Goal: Task Accomplishment & Management: Manage account settings

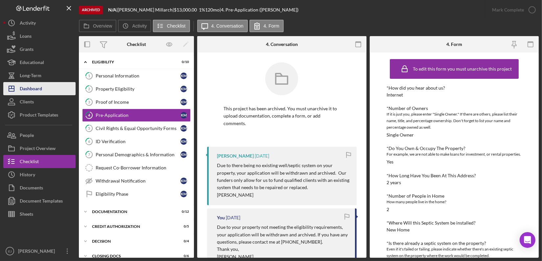
click at [38, 86] on div "Dashboard" at bounding box center [31, 89] width 22 height 15
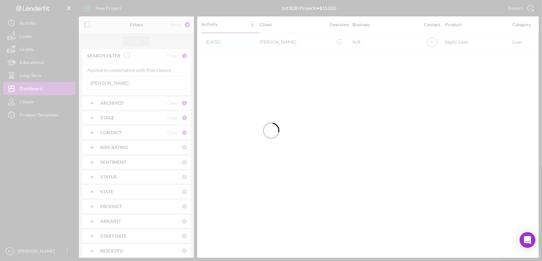
click at [149, 85] on div at bounding box center [271, 130] width 542 height 261
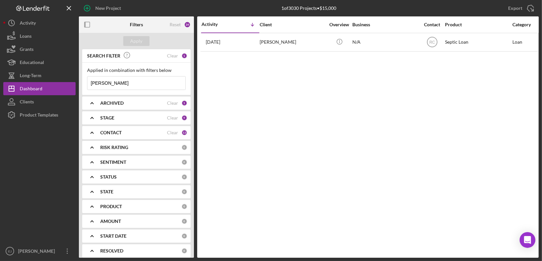
click at [149, 85] on input "[PERSON_NAME]" at bounding box center [136, 83] width 98 height 13
type input "d"
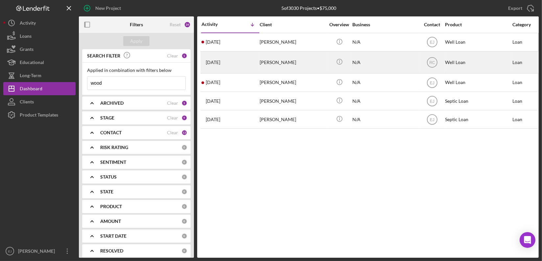
type input "wood"
click at [267, 63] on div "[PERSON_NAME]" at bounding box center [293, 62] width 66 height 21
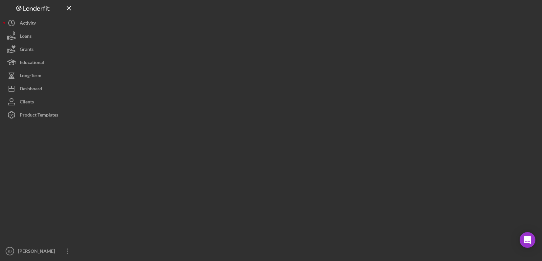
click at [267, 63] on div at bounding box center [309, 129] width 460 height 258
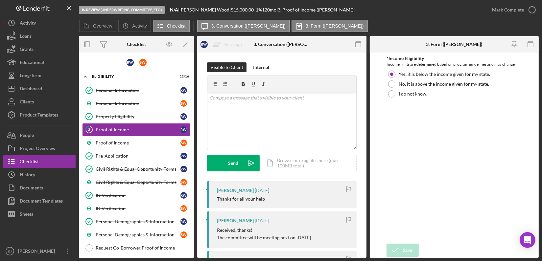
click at [189, 252] on div "Personal Information Personal Information R W Personal Information S W Property…" at bounding box center [136, 191] width 115 height 214
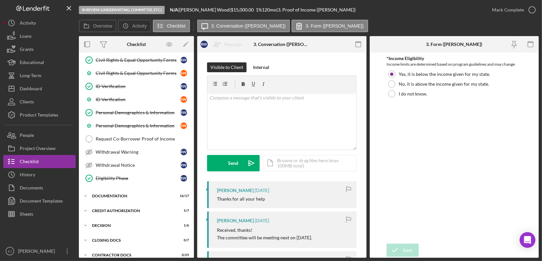
scroll to position [116, 0]
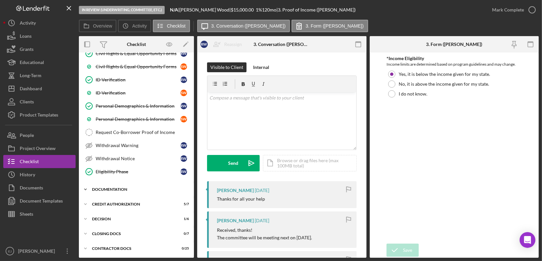
click at [85, 190] on icon "Icon/Expander" at bounding box center [85, 189] width 13 height 13
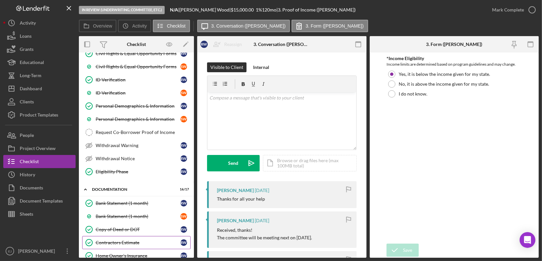
click at [121, 236] on link "Contractors Estimate Contractors Estimate R W" at bounding box center [136, 242] width 108 height 13
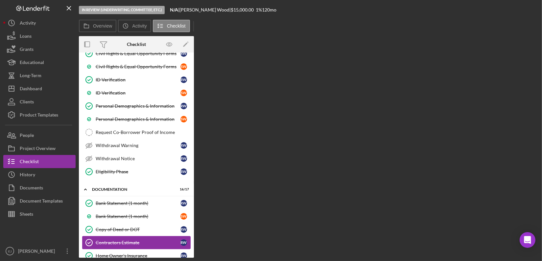
click at [121, 236] on link "Contractors Estimate Contractors Estimate R W" at bounding box center [136, 242] width 108 height 13
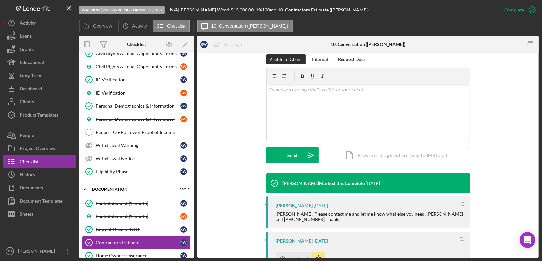
scroll to position [188, 0]
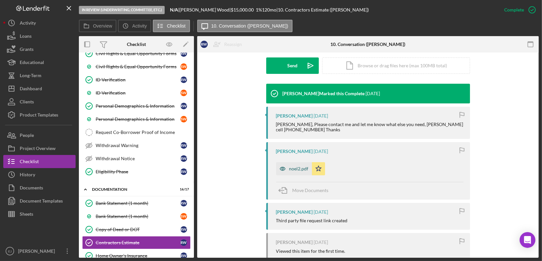
click at [293, 169] on div "noel2.pdf" at bounding box center [298, 168] width 19 height 5
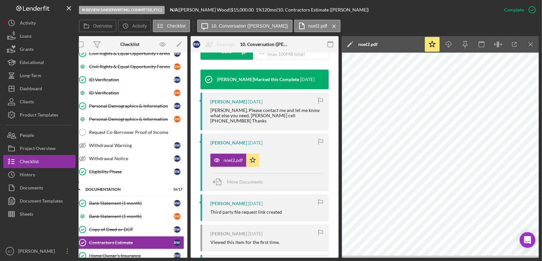
scroll to position [224, 0]
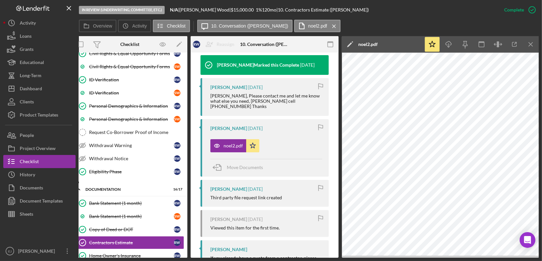
drag, startPoint x: 532, startPoint y: 248, endPoint x: 463, endPoint y: 18, distance: 240.4
click at [463, 18] on div "In Review (Underwriting, Committee, Etc.) N/A | [PERSON_NAME] | $15,000.00 1 % …" at bounding box center [288, 10] width 419 height 20
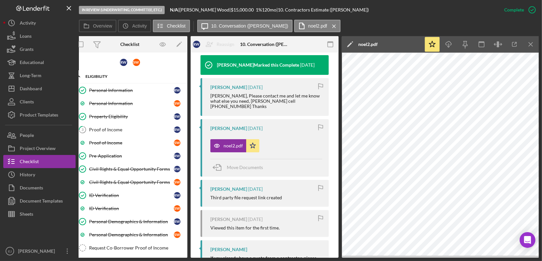
click at [155, 83] on div "Icon/Expander Eligibility 12 / 16" at bounding box center [129, 76] width 115 height 13
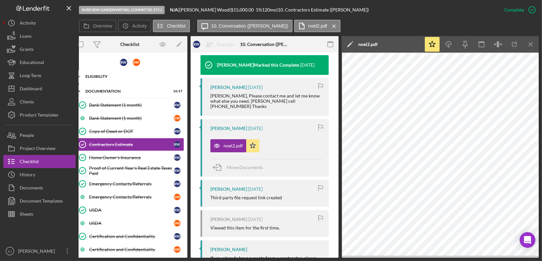
click at [102, 75] on div "Eligibility" at bounding box center [132, 77] width 94 height 4
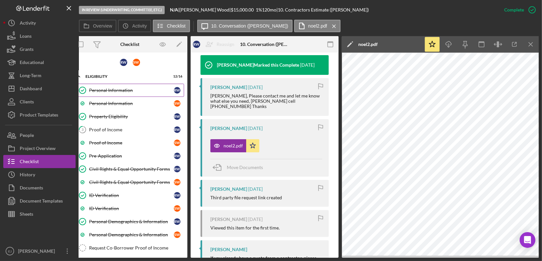
click at [106, 88] on div "Personal Information" at bounding box center [131, 90] width 85 height 5
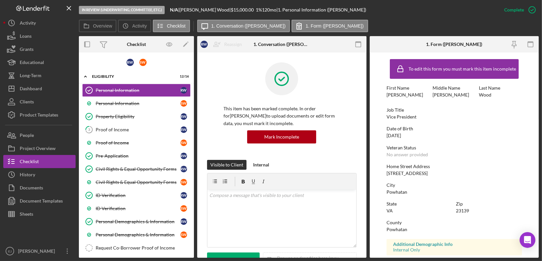
drag, startPoint x: 381, startPoint y: 174, endPoint x: 440, endPoint y: 175, distance: 59.5
click at [440, 175] on form "To edit this form you must mark this item incomplete First Name [PERSON_NAME] M…" at bounding box center [454, 155] width 169 height 205
copy div "[STREET_ADDRESS]"
click at [53, 91] on button "Icon/Dashboard Dashboard" at bounding box center [39, 88] width 72 height 13
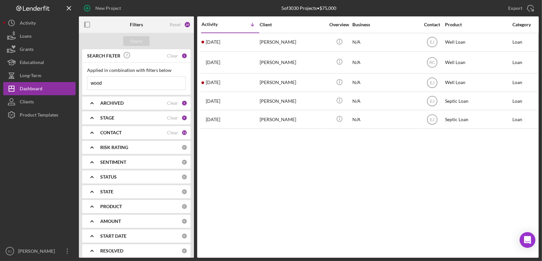
click at [91, 101] on icon "Icon/Expander" at bounding box center [92, 103] width 16 height 16
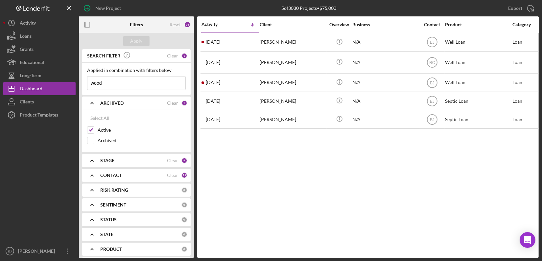
click at [99, 161] on icon "Icon/Expander" at bounding box center [92, 160] width 16 height 16
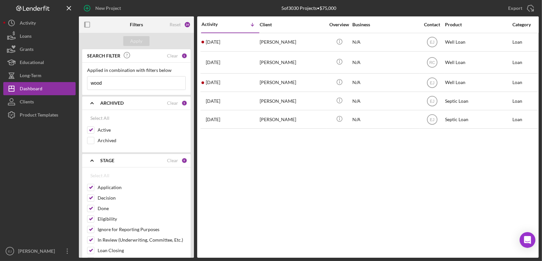
click at [148, 79] on input "wood" at bounding box center [136, 83] width 98 height 13
type input "w"
click at [139, 38] on div "Apply" at bounding box center [136, 41] width 12 height 10
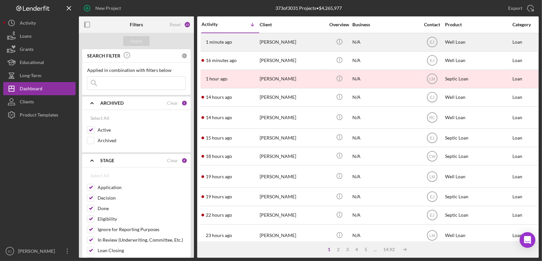
click at [275, 45] on div "[PERSON_NAME]" at bounding box center [293, 42] width 66 height 17
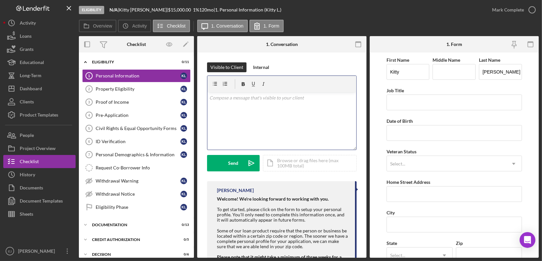
click at [276, 114] on div "v Color teal Color pink Remove color Add row above Add row below Add column bef…" at bounding box center [281, 121] width 149 height 58
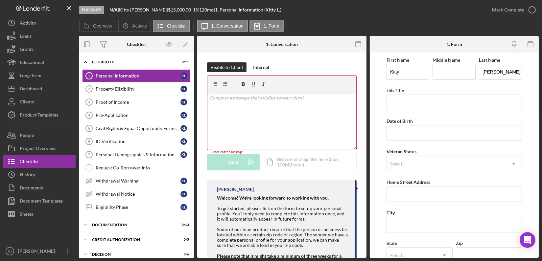
click at [300, 97] on p at bounding box center [281, 97] width 145 height 7
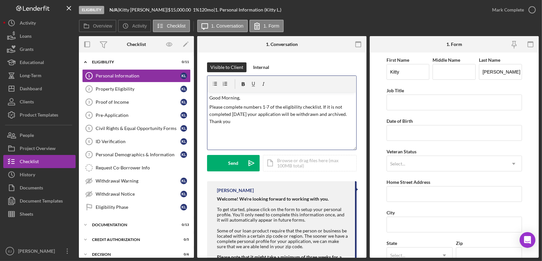
click at [237, 103] on div "v Color teal Color pink Remove color Add row above Add row below Add column bef…" at bounding box center [281, 121] width 149 height 58
click at [238, 97] on p "Good Morning," at bounding box center [281, 97] width 145 height 7
click at [209, 107] on p "Please complete numbers 1-7 of the eligibility checklist. If it is not complete…" at bounding box center [281, 115] width 145 height 22
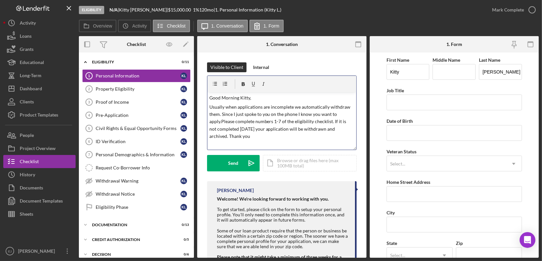
click at [222, 122] on p "Usually when applications are incomplete we automatically withdraw them. Since …" at bounding box center [281, 122] width 145 height 37
click at [260, 139] on p "Please complete numbers 1-7 of the eligibility checklist. If it is not complete…" at bounding box center [281, 131] width 145 height 22
click at [252, 138] on p "Please complete numbers 1-7 of the eligibility checklist. If it is not complete…" at bounding box center [281, 131] width 145 height 22
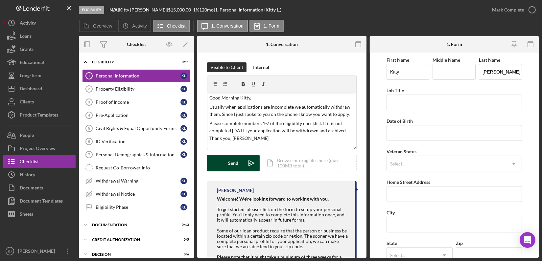
click at [229, 163] on div "Send" at bounding box center [233, 163] width 10 height 16
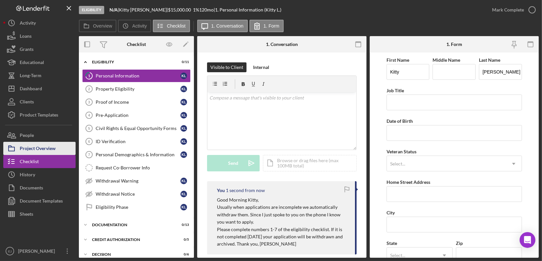
click at [50, 146] on div "Project Overview" at bounding box center [38, 149] width 36 height 15
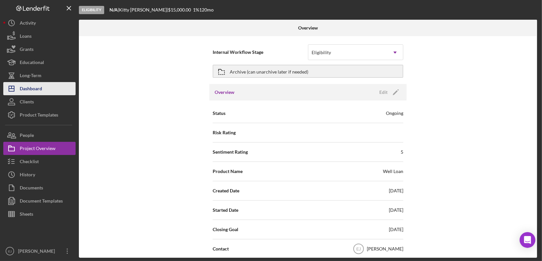
click at [35, 85] on div "Dashboard" at bounding box center [31, 89] width 22 height 15
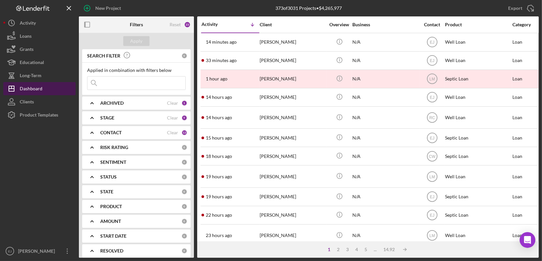
click at [35, 85] on div "Dashboard" at bounding box center [31, 89] width 23 height 15
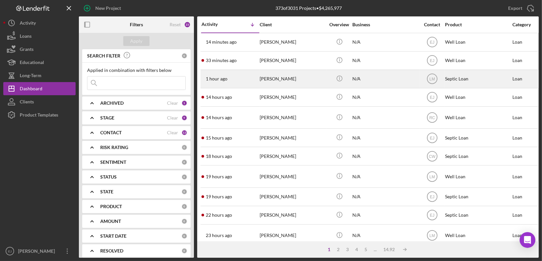
click at [271, 82] on div "[PERSON_NAME]" at bounding box center [293, 78] width 66 height 17
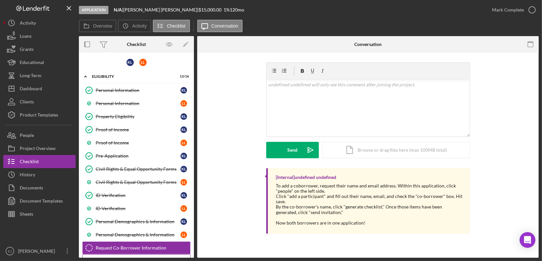
scroll to position [91, 0]
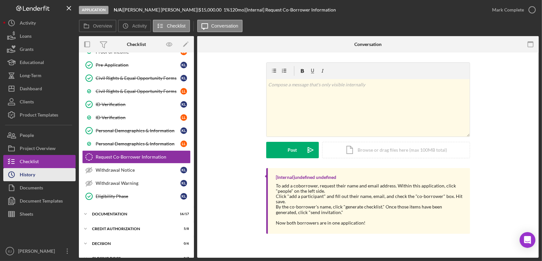
click at [34, 180] on div "History" at bounding box center [27, 175] width 15 height 15
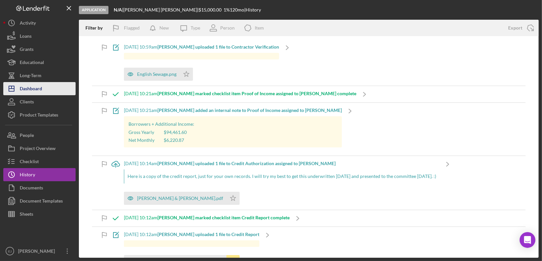
click at [35, 92] on div "Dashboard" at bounding box center [31, 89] width 22 height 15
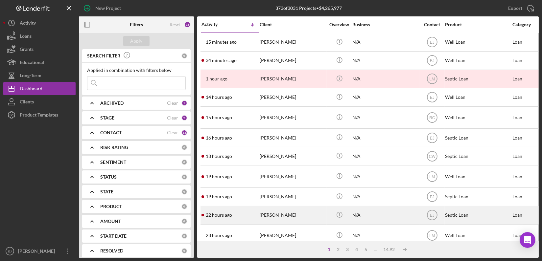
click at [315, 216] on div "[PERSON_NAME]" at bounding box center [293, 215] width 66 height 17
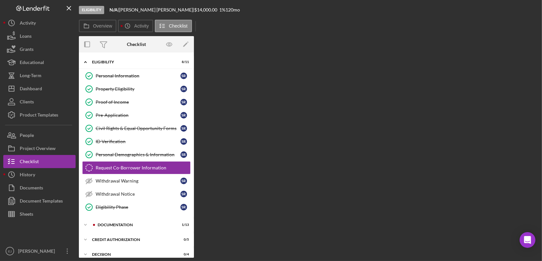
scroll to position [12, 0]
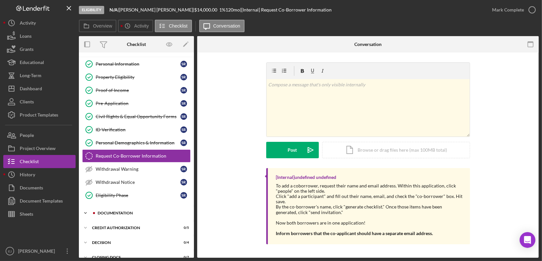
click at [85, 214] on icon "Icon/Expander" at bounding box center [85, 213] width 13 height 13
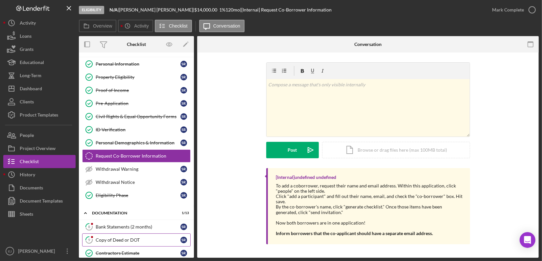
click at [125, 238] on div "Copy of Deed or DOT" at bounding box center [138, 240] width 85 height 5
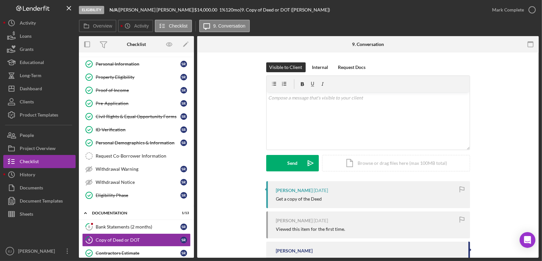
click at [539, 244] on div "Eligibility N/A | [PERSON_NAME] | $14,000.00 1 % 120 mo | 9. Copy of Deed or DO…" at bounding box center [271, 130] width 542 height 261
click at [536, 233] on div "Visible to Client Internal Request Docs v Color teal Color pink Remove color Ad…" at bounding box center [367, 174] width 341 height 242
click at [540, 235] on div "Eligibility N/A | [PERSON_NAME] | $14,000.00 1 % 120 mo | 9. Copy of Deed or DO…" at bounding box center [271, 130] width 542 height 261
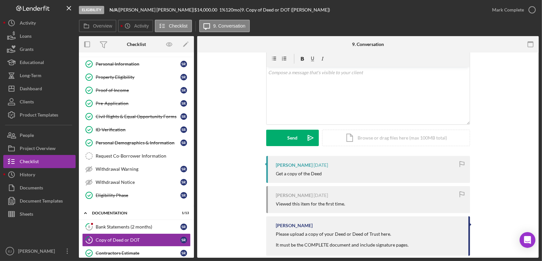
scroll to position [36, 0]
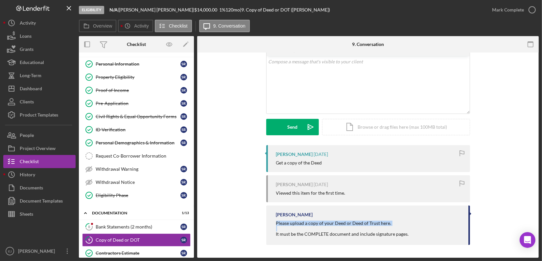
drag, startPoint x: 271, startPoint y: 221, endPoint x: 394, endPoint y: 227, distance: 123.1
click at [394, 227] on div "[PERSON_NAME] Please upload a copy of your Deed or Deed of Trust here. It must …" at bounding box center [368, 225] width 204 height 39
copy div "Please upload a copy of your Deed or Deed of Trust here."
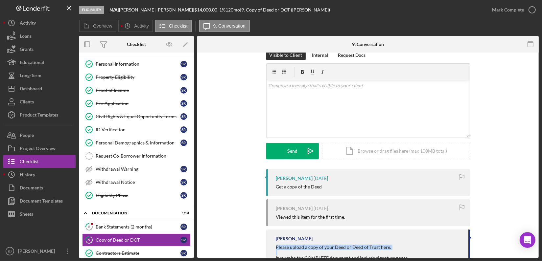
scroll to position [0, 0]
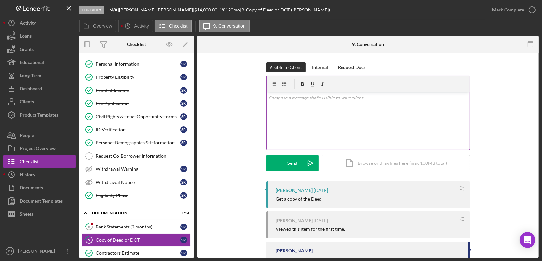
click at [311, 104] on div "v Color teal Color pink Remove color Add row above Add row below Add column bef…" at bounding box center [368, 121] width 203 height 58
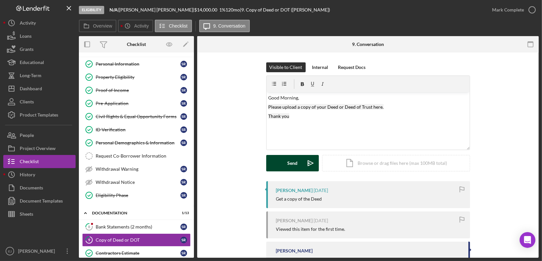
click at [289, 166] on div "Send" at bounding box center [292, 163] width 10 height 16
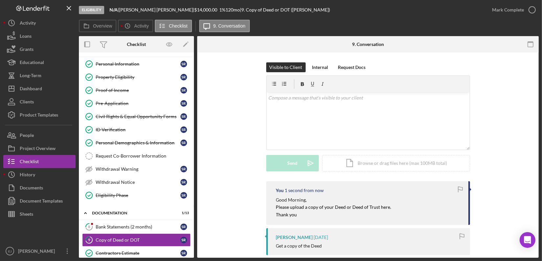
click at [194, 250] on div "Overview Internal Workflow Stage Eligibility Icon/Dropdown Arrow Archive (can u…" at bounding box center [309, 147] width 460 height 222
click at [194, 247] on div "Overview Internal Workflow Stage Eligibility Icon/Dropdown Arrow Archive (can u…" at bounding box center [309, 147] width 460 height 222
click at [156, 226] on div "Bank Statements (2 months)" at bounding box center [138, 226] width 85 height 5
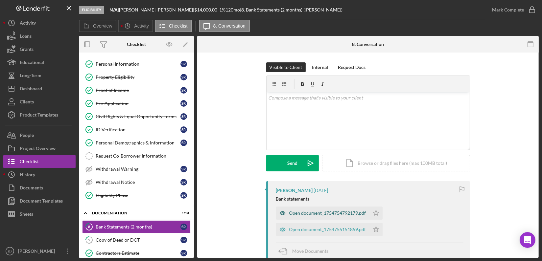
click at [298, 214] on div "Open document_1754754792179.pdf" at bounding box center [327, 213] width 77 height 5
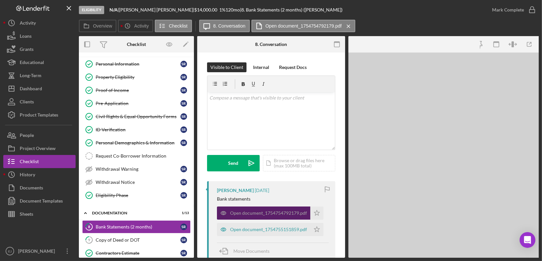
click at [298, 214] on div "Open document_1754754792179.pdf" at bounding box center [268, 213] width 77 height 5
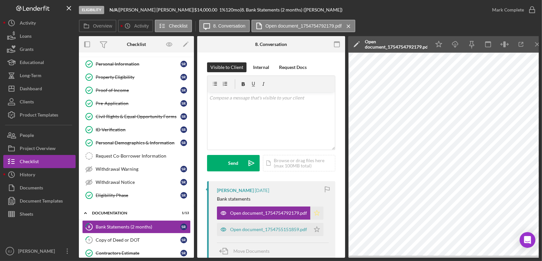
click at [315, 215] on polygon "button" at bounding box center [317, 212] width 6 height 5
click at [318, 226] on icon "Icon/Star" at bounding box center [316, 229] width 13 height 13
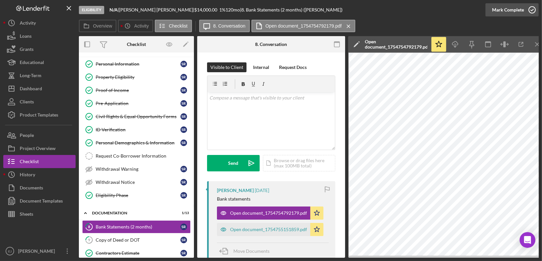
click at [532, 4] on icon "button" at bounding box center [532, 10] width 16 height 16
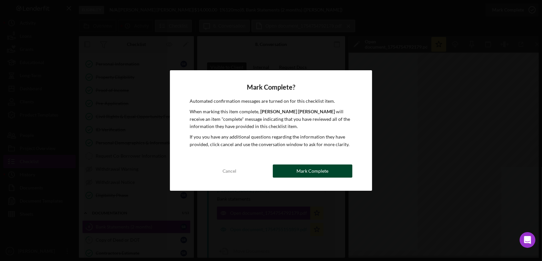
click at [282, 174] on button "Mark Complete" at bounding box center [313, 171] width 80 height 13
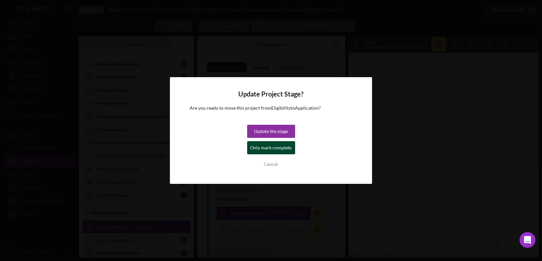
click at [275, 152] on div "Only mark complete" at bounding box center [270, 147] width 41 height 13
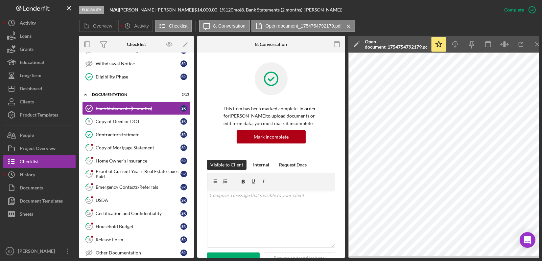
scroll to position [142, 0]
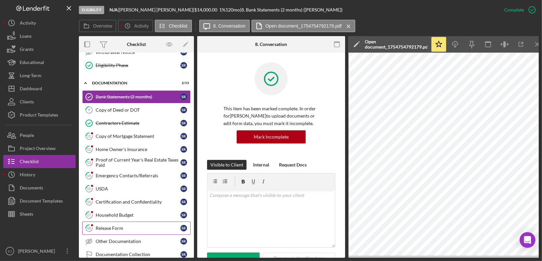
click at [102, 226] on div "Release Form" at bounding box center [138, 228] width 85 height 5
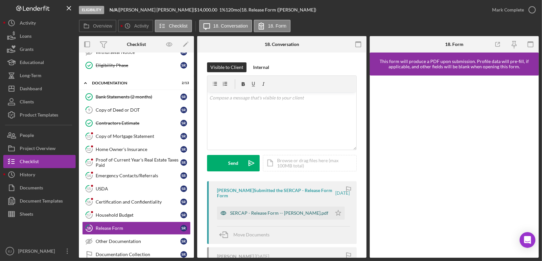
click at [287, 215] on div "SERCAP - Release Form -- [PERSON_NAME].pdf" at bounding box center [279, 213] width 98 height 5
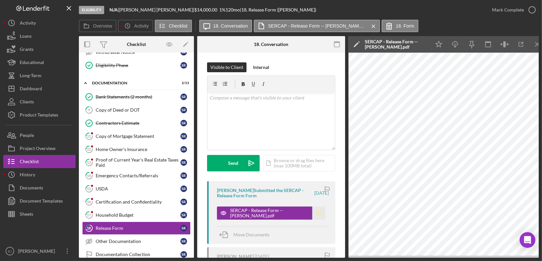
click at [316, 212] on polygon "button" at bounding box center [319, 212] width 6 height 5
click at [534, 13] on icon "button" at bounding box center [532, 10] width 16 height 16
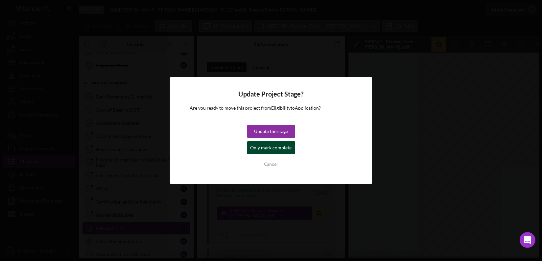
click at [260, 153] on div "Only mark complete" at bounding box center [270, 147] width 41 height 13
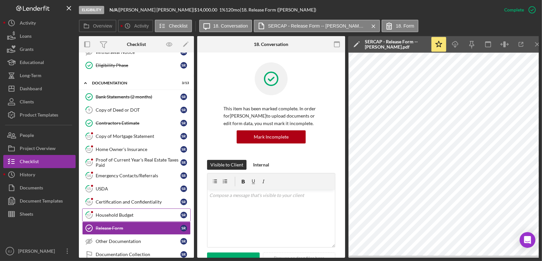
click at [145, 215] on div "Household Budget" at bounding box center [138, 215] width 85 height 5
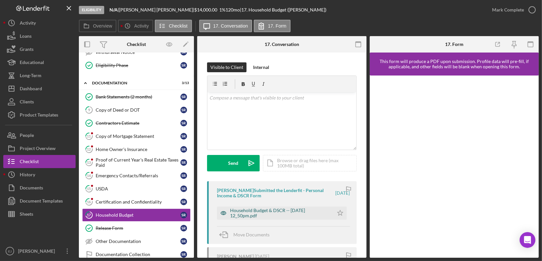
click at [261, 213] on div "Household Budget & DSCR -- [DATE] 12_50pm.pdf" at bounding box center [280, 213] width 100 height 11
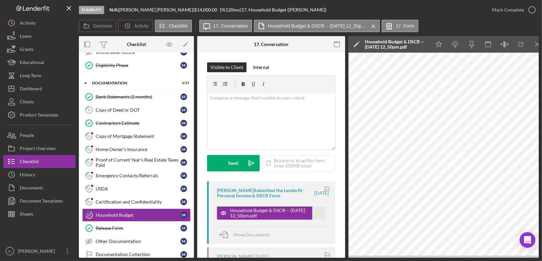
click at [317, 216] on icon "Icon/Star" at bounding box center [318, 213] width 13 height 13
click at [531, 13] on circle "button" at bounding box center [532, 10] width 7 height 7
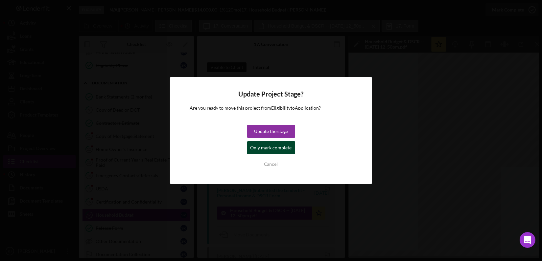
click at [290, 150] on div "Only mark complete" at bounding box center [270, 147] width 41 height 13
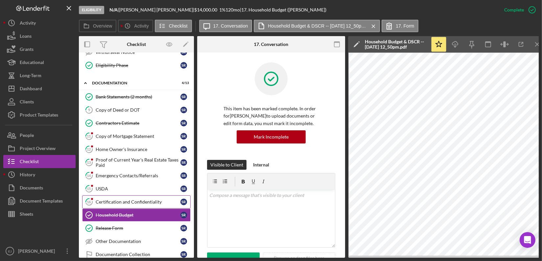
click at [127, 199] on div "Certification and Confidentiality" at bounding box center [138, 201] width 85 height 5
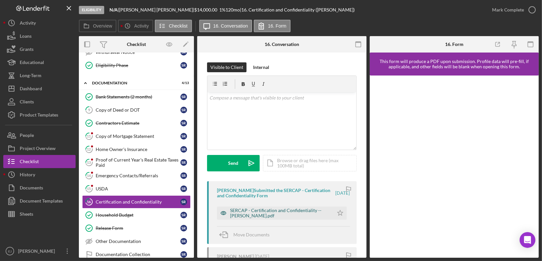
click at [246, 216] on div "SERCAP - Certification and Confidentiality -- [PERSON_NAME].pdf" at bounding box center [280, 213] width 100 height 11
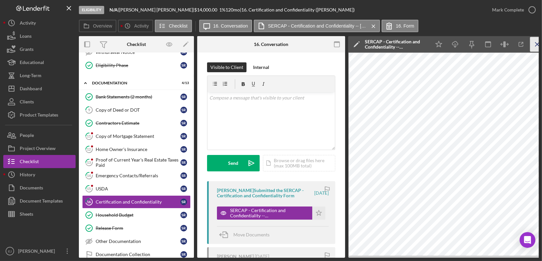
click at [536, 42] on icon "Icon/Menu Close" at bounding box center [537, 44] width 15 height 15
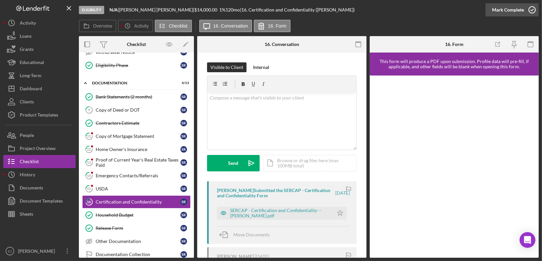
click at [533, 8] on icon "button" at bounding box center [532, 10] width 16 height 16
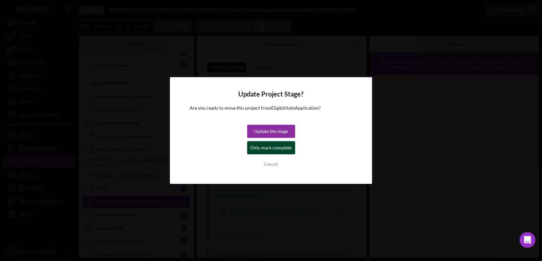
click at [290, 150] on button "Only mark complete" at bounding box center [271, 147] width 48 height 13
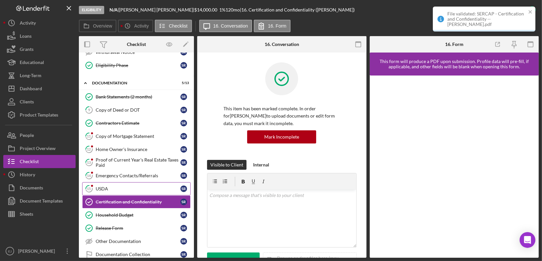
click at [150, 188] on div "USDA" at bounding box center [138, 188] width 85 height 5
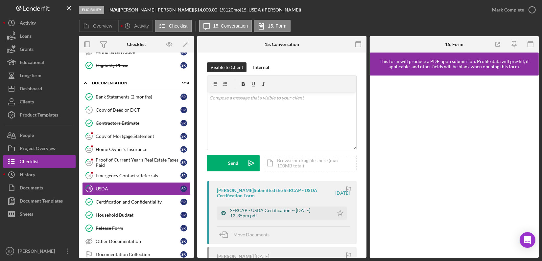
click at [300, 209] on div "SERCAP - USDA Certification -- [DATE] 12_35pm.pdf" at bounding box center [280, 213] width 100 height 11
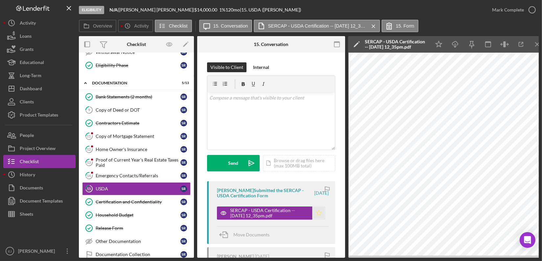
click at [318, 213] on icon "Icon/Star" at bounding box center [318, 213] width 13 height 13
click at [529, 11] on icon "button" at bounding box center [532, 10] width 16 height 16
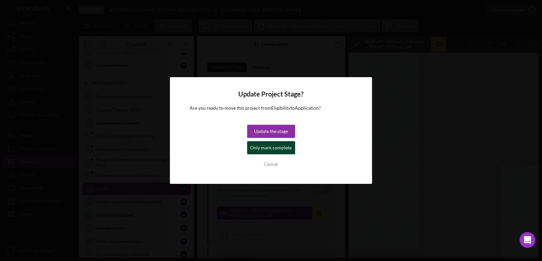
click at [284, 148] on div "Only mark complete" at bounding box center [270, 147] width 41 height 13
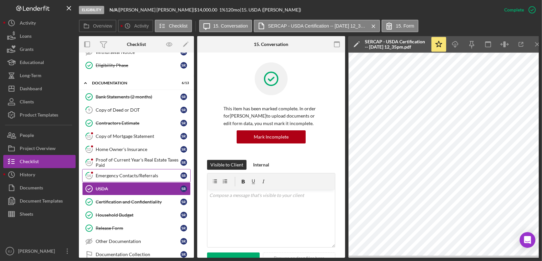
click at [147, 177] on link "14 Emergency Contacts/Referrals S R" at bounding box center [136, 175] width 108 height 13
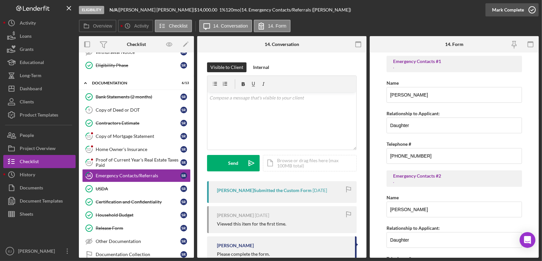
click at [531, 11] on icon "button" at bounding box center [532, 10] width 16 height 16
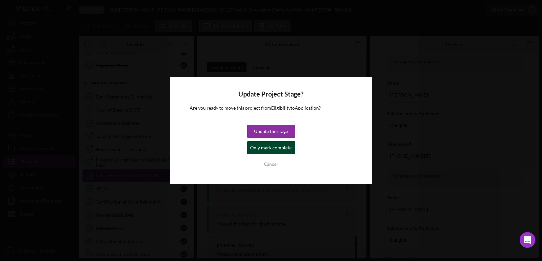
click at [289, 146] on div "Only mark complete" at bounding box center [270, 147] width 41 height 13
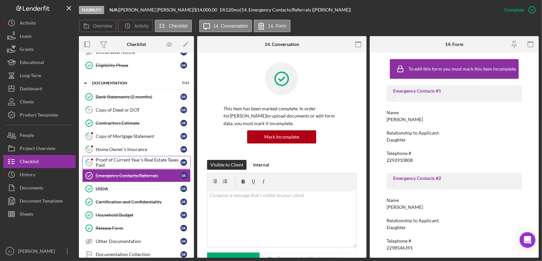
click at [136, 159] on div "Proof of Current Year's Real Estate Taxes Paid" at bounding box center [138, 162] width 85 height 11
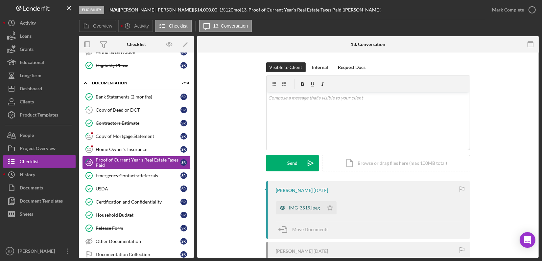
click at [310, 208] on div "IMG_3519.jpeg" at bounding box center [304, 207] width 31 height 5
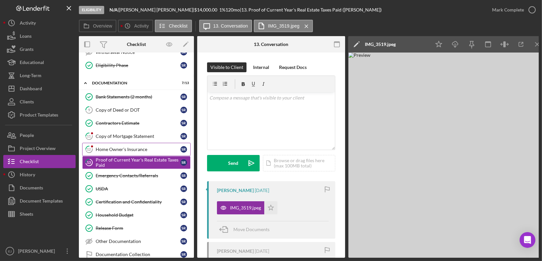
click at [158, 147] on div "Home Owner's Insurance" at bounding box center [138, 149] width 85 height 5
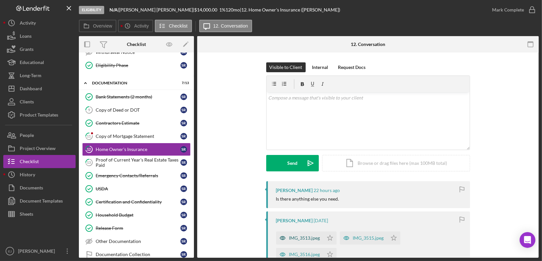
click at [307, 242] on div "IMG_3513.jpeg" at bounding box center [299, 238] width 47 height 13
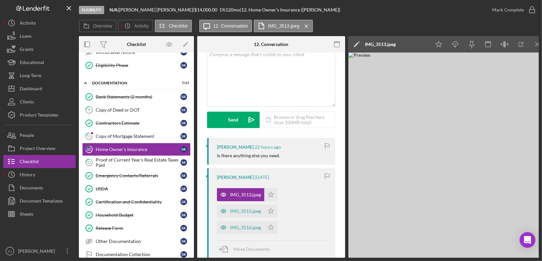
scroll to position [58, 0]
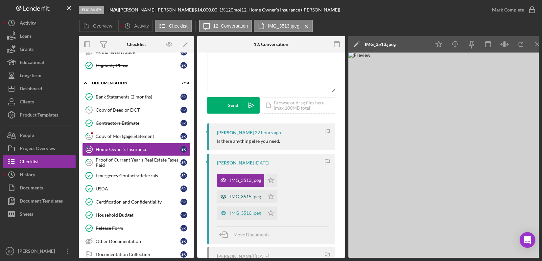
click at [245, 197] on div "IMG_3515.jpeg" at bounding box center [245, 196] width 31 height 5
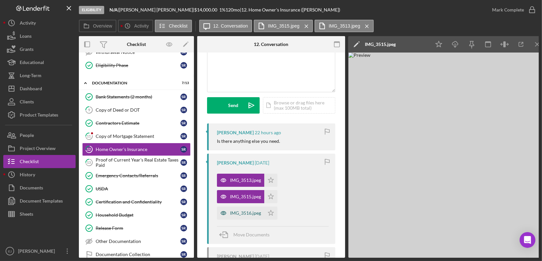
click at [240, 212] on div "IMG_3516.jpeg" at bounding box center [245, 213] width 31 height 5
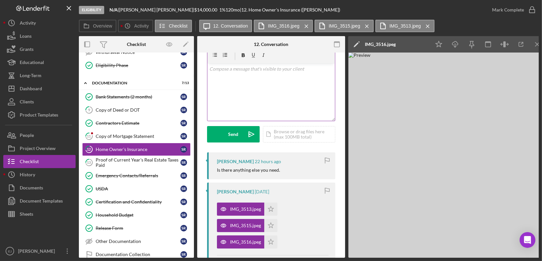
scroll to position [0, 0]
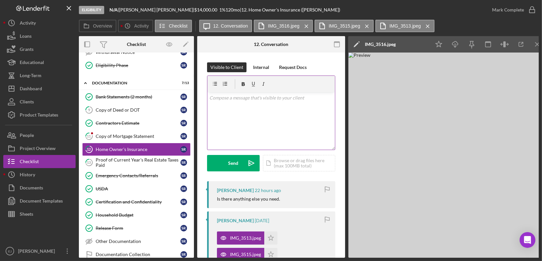
click at [233, 106] on div "v Color teal Color pink Remove color Add row above Add row below Add column bef…" at bounding box center [271, 121] width 128 height 58
click at [309, 107] on p "Please send a copy of your declarations page" at bounding box center [271, 107] width 124 height 7
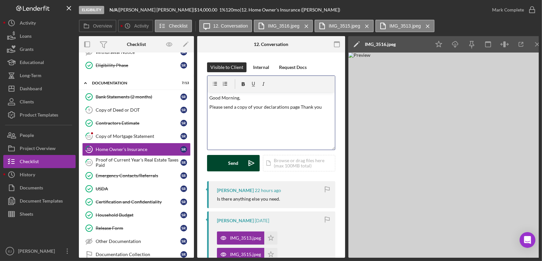
click at [234, 169] on div "Send" at bounding box center [233, 163] width 10 height 16
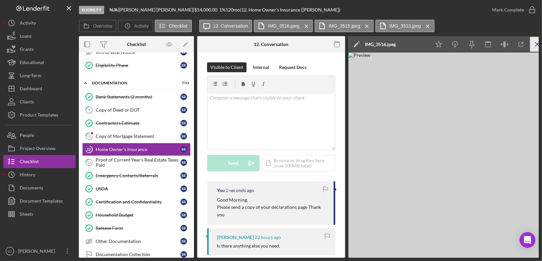
click at [534, 46] on icon "Icon/Menu Close" at bounding box center [537, 44] width 15 height 15
click at [153, 134] on div "Copy of Mortgage Statement" at bounding box center [138, 136] width 85 height 5
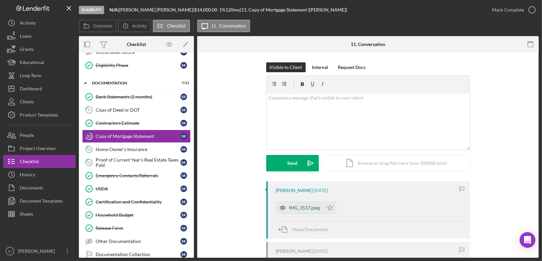
click at [308, 211] on div "IMG_3517.jpeg" at bounding box center [299, 207] width 47 height 13
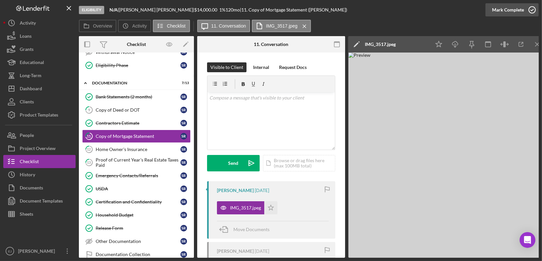
click at [529, 11] on icon "button" at bounding box center [532, 10] width 16 height 16
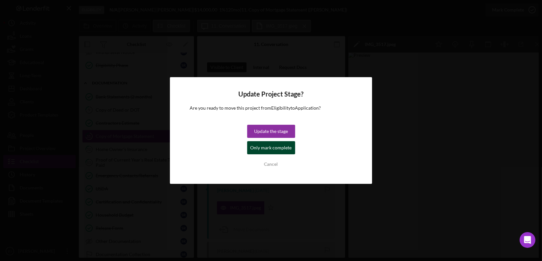
click at [275, 150] on div "Only mark complete" at bounding box center [270, 147] width 41 height 13
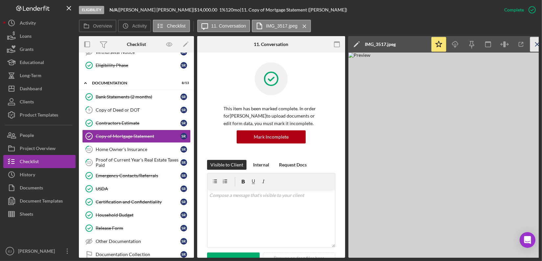
click at [538, 45] on line "button" at bounding box center [537, 44] width 4 height 4
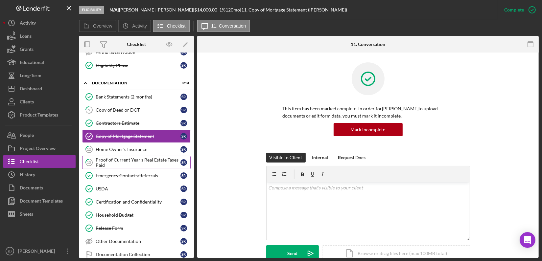
click at [126, 159] on div "Proof of Current Year's Real Estate Taxes Paid" at bounding box center [138, 162] width 85 height 11
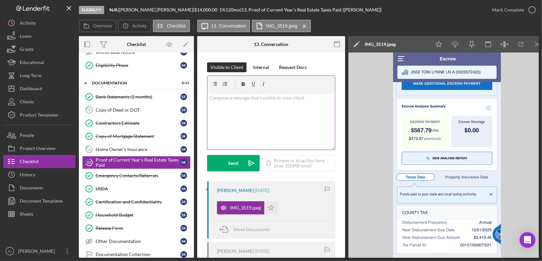
click at [237, 105] on div "v Color teal Color pink Remove color Add row above Add row below Add column bef…" at bounding box center [271, 121] width 128 height 58
click at [140, 140] on link "Copy of Mortgage Statement Copy of Mortgage Statement S R" at bounding box center [136, 136] width 108 height 13
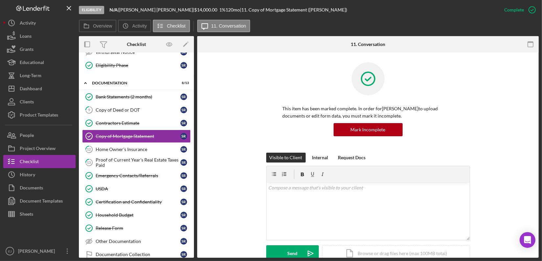
scroll to position [170, 0]
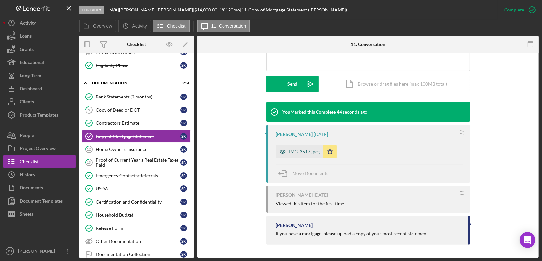
click at [297, 150] on div "IMG_3517.jpeg" at bounding box center [304, 151] width 31 height 5
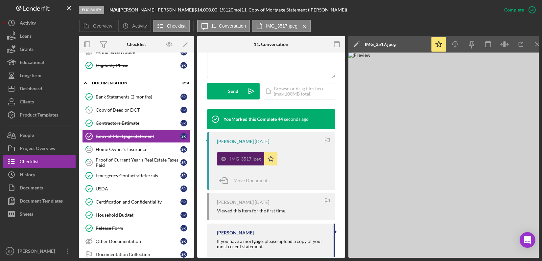
scroll to position [177, 0]
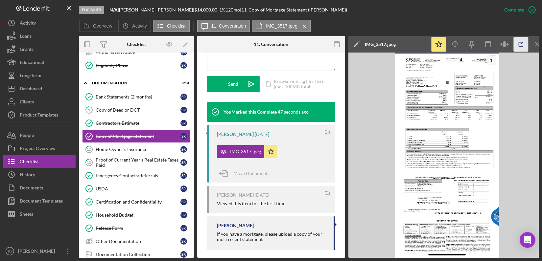
click at [522, 44] on icon "button" at bounding box center [521, 44] width 15 height 15
click at [537, 46] on icon "Icon/Menu Close" at bounding box center [537, 44] width 15 height 15
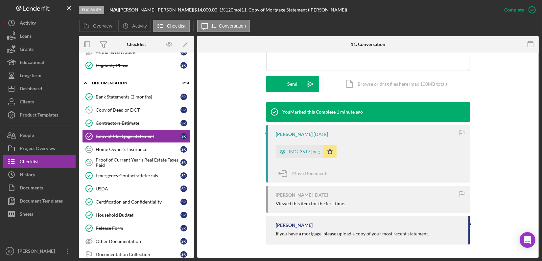
scroll to position [170, 0]
click at [114, 157] on div "Proof of Current Year's Real Estate Taxes Paid" at bounding box center [138, 162] width 85 height 11
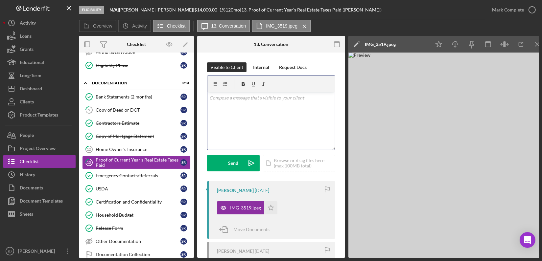
click at [244, 100] on p at bounding box center [271, 97] width 124 height 7
click at [269, 207] on icon "Icon/Star" at bounding box center [270, 207] width 13 height 13
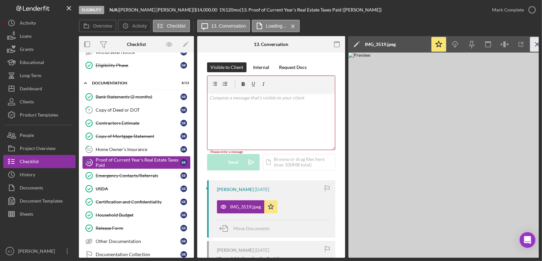
click at [538, 44] on icon "Icon/Menu Close" at bounding box center [537, 44] width 15 height 15
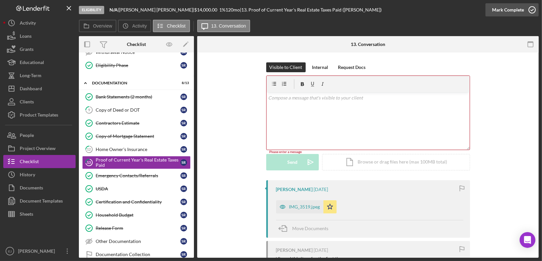
click at [532, 9] on icon "button" at bounding box center [532, 10] width 16 height 16
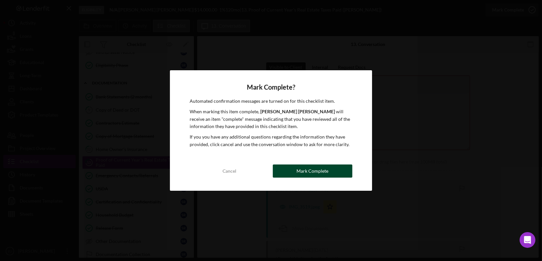
click at [289, 171] on button "Mark Complete" at bounding box center [313, 171] width 80 height 13
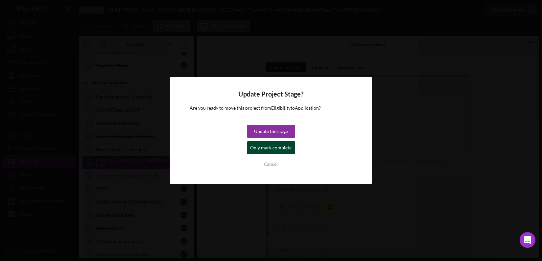
click at [272, 152] on div "Only mark complete" at bounding box center [270, 147] width 41 height 13
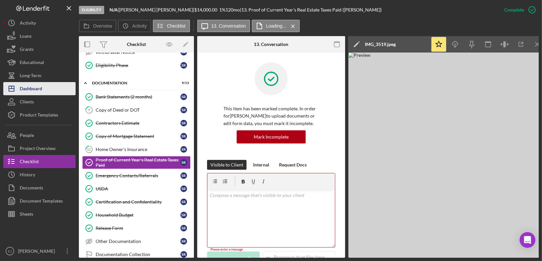
click at [34, 92] on div "Dashboard" at bounding box center [31, 89] width 22 height 15
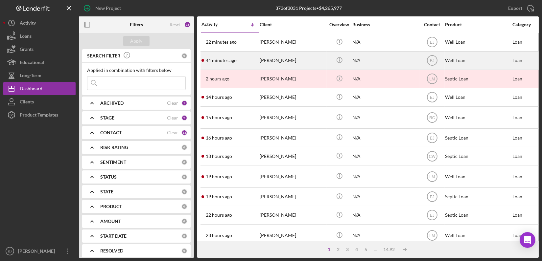
click at [276, 65] on div "[PERSON_NAME]" at bounding box center [293, 60] width 66 height 17
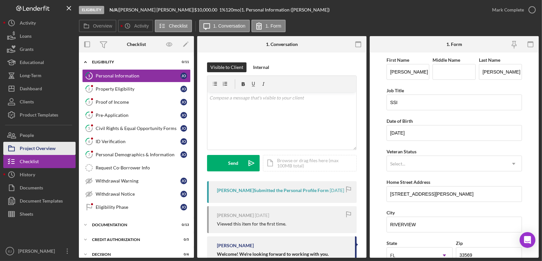
click at [48, 150] on div "Project Overview" at bounding box center [38, 149] width 36 height 15
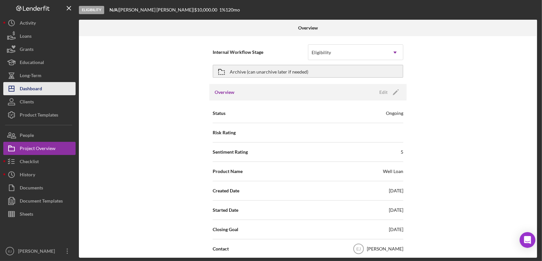
click at [50, 91] on button "Icon/Dashboard Dashboard" at bounding box center [39, 88] width 72 height 13
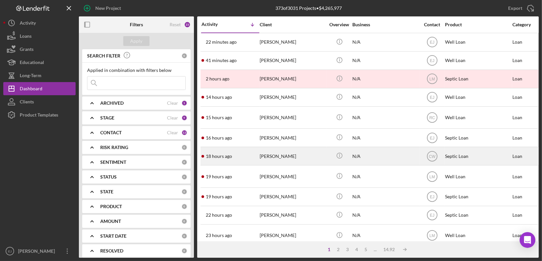
click at [282, 161] on div "[PERSON_NAME]" at bounding box center [293, 156] width 66 height 17
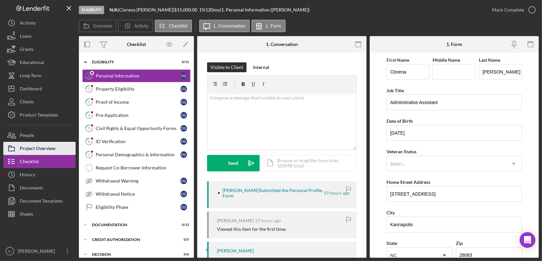
click at [62, 145] on button "Project Overview" at bounding box center [39, 148] width 72 height 13
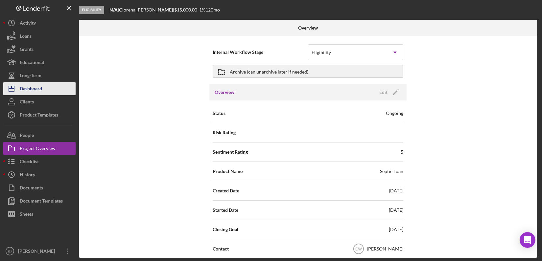
click at [39, 87] on div "Dashboard" at bounding box center [31, 89] width 22 height 15
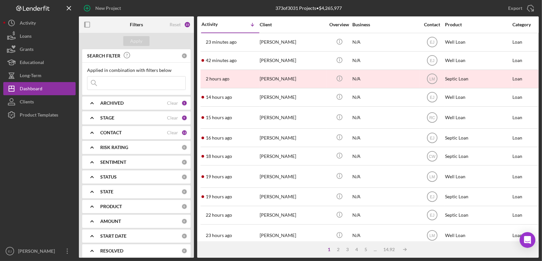
click at [91, 104] on icon "Icon/Expander" at bounding box center [92, 103] width 16 height 16
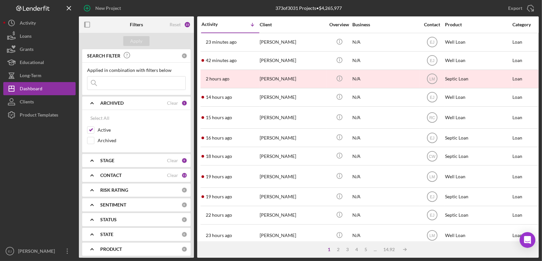
click at [92, 159] on icon "Icon/Expander" at bounding box center [92, 160] width 16 height 16
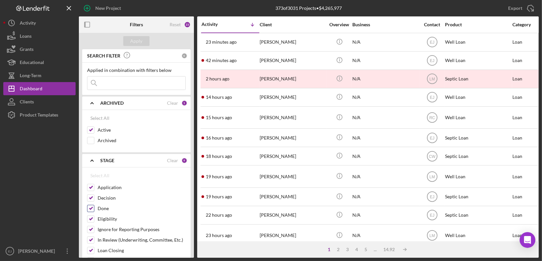
click at [92, 209] on input "Done" at bounding box center [90, 208] width 7 height 7
checkbox input "false"
click at [143, 45] on button "Apply" at bounding box center [136, 41] width 26 height 10
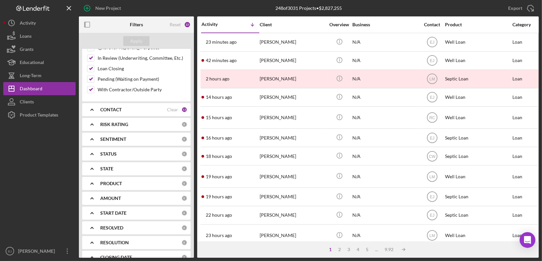
click at [94, 107] on icon "Icon/Expander" at bounding box center [92, 110] width 16 height 16
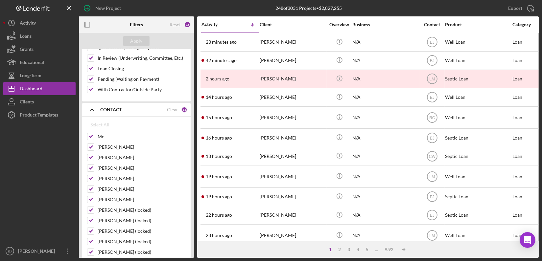
click at [95, 107] on icon "Icon/Expander" at bounding box center [92, 110] width 16 height 16
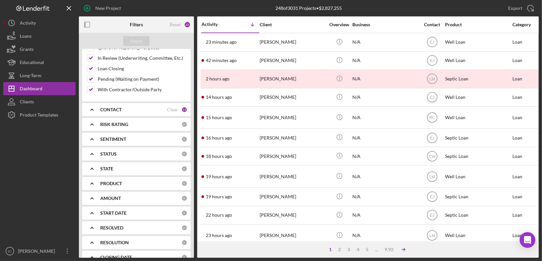
click at [403, 249] on icon "Icon/Table Sort Arrow" at bounding box center [403, 249] width 13 height 13
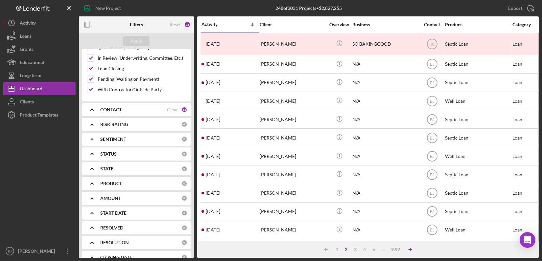
click at [326, 248] on polyline at bounding box center [324, 249] width 1 height 3
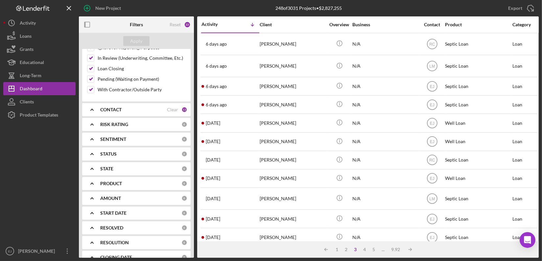
click at [356, 250] on div "3" at bounding box center [355, 249] width 9 height 5
click at [338, 250] on div "1" at bounding box center [337, 249] width 9 height 5
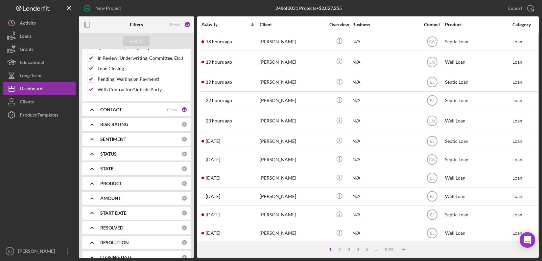
scroll to position [117, 0]
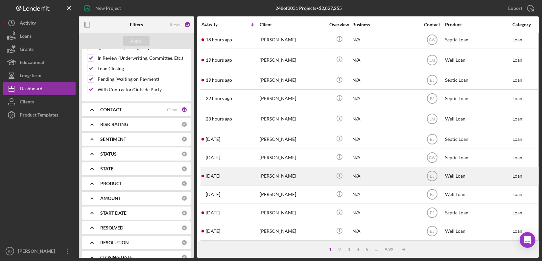
click at [272, 175] on div "[PERSON_NAME]" at bounding box center [293, 176] width 66 height 17
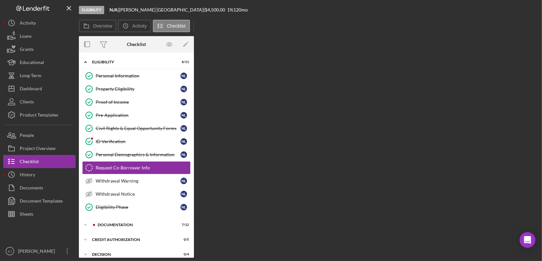
scroll to position [12, 0]
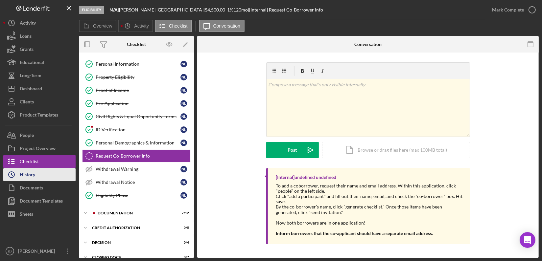
click at [46, 178] on button "Icon/History History" at bounding box center [39, 174] width 72 height 13
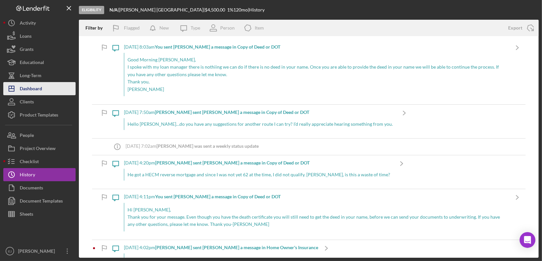
click at [20, 89] on div "Dashboard" at bounding box center [31, 89] width 22 height 15
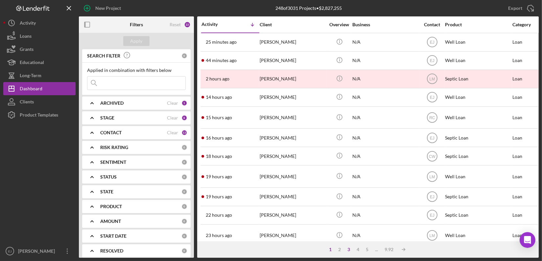
click at [349, 248] on div "3" at bounding box center [348, 249] width 9 height 5
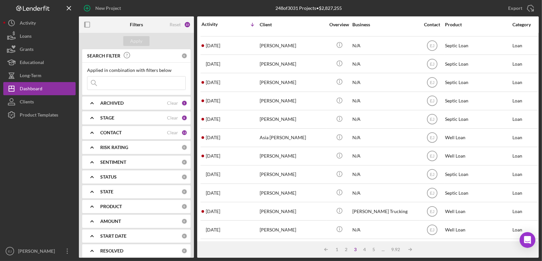
scroll to position [271, 0]
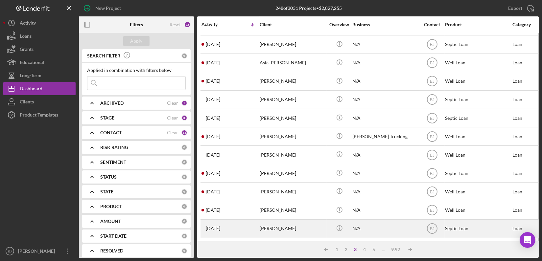
click at [272, 225] on div "[PERSON_NAME]" at bounding box center [293, 228] width 66 height 17
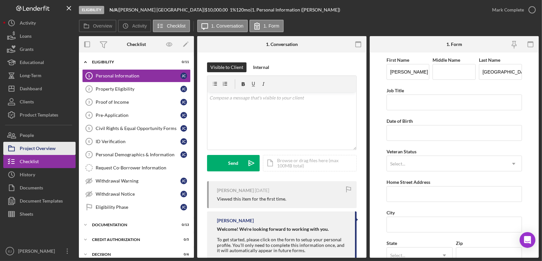
click at [30, 152] on div "Project Overview" at bounding box center [38, 149] width 36 height 15
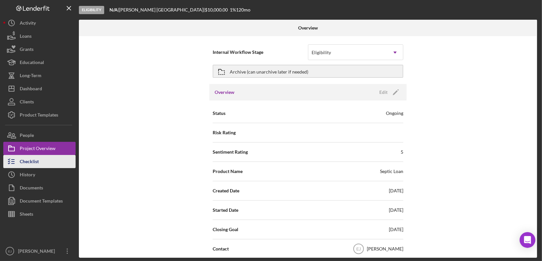
click at [30, 160] on div "Checklist" at bounding box center [29, 162] width 19 height 15
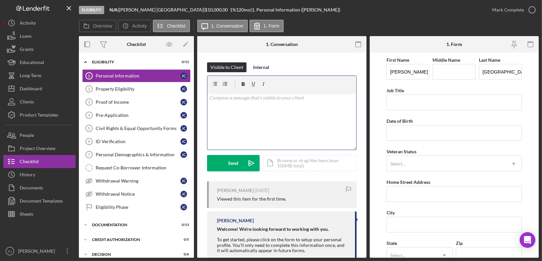
click at [217, 105] on div "v Color teal Color pink Remove color Add row above Add row below Add column bef…" at bounding box center [281, 121] width 149 height 58
paste div
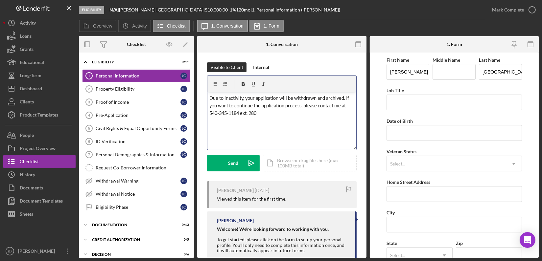
click at [208, 96] on div "v Color teal Color pink Remove color Add row above Add row below Add column bef…" at bounding box center [281, 121] width 149 height 58
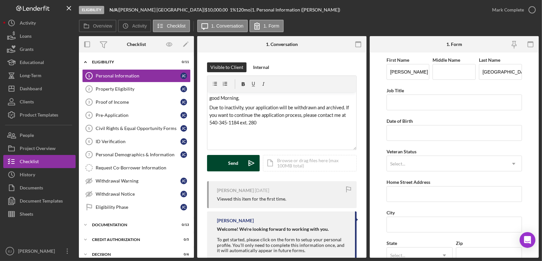
click at [243, 163] on button "Send Icon/icon-invite-send" at bounding box center [233, 163] width 53 height 16
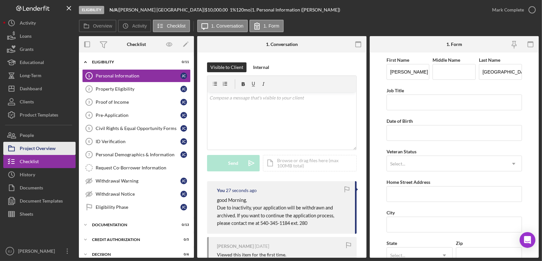
click at [50, 152] on div "Project Overview" at bounding box center [38, 149] width 36 height 15
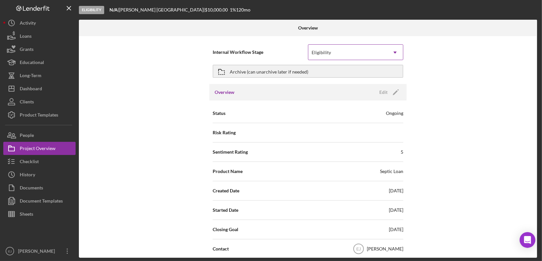
click at [394, 53] on icon "Icon/Dropdown Arrow" at bounding box center [395, 53] width 16 height 16
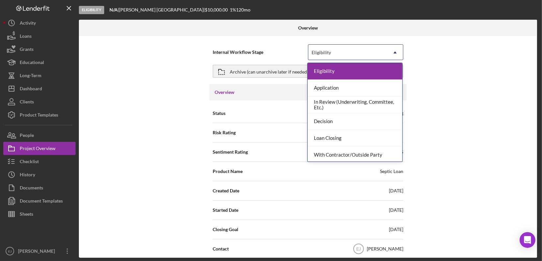
scroll to position [52, 0]
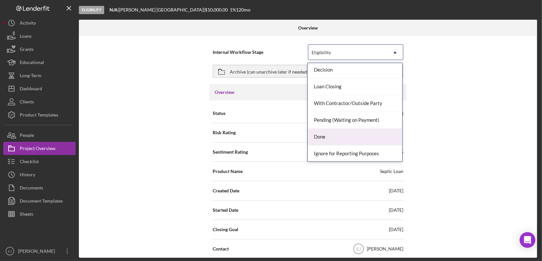
click at [356, 135] on div "Done" at bounding box center [355, 137] width 95 height 17
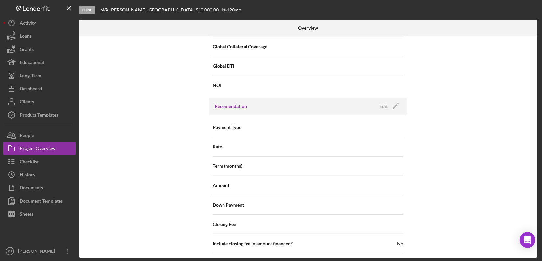
scroll to position [753, 0]
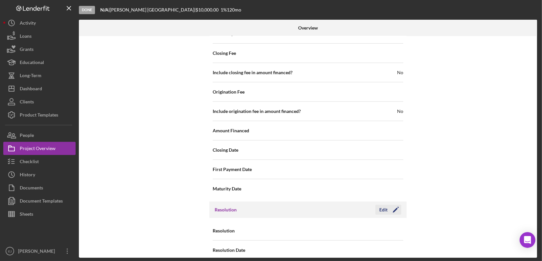
click at [384, 205] on div "Edit" at bounding box center [383, 210] width 8 height 10
click at [394, 223] on icon "Icon/Dropdown Arrow" at bounding box center [395, 231] width 16 height 16
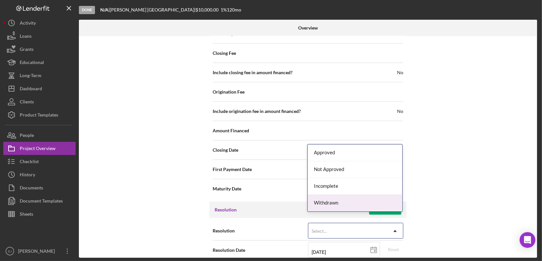
click at [388, 201] on div "Withdrawn" at bounding box center [355, 203] width 95 height 17
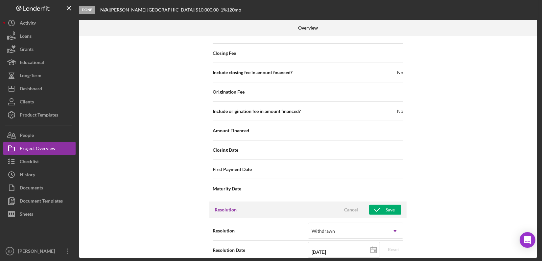
scroll to position [795, 0]
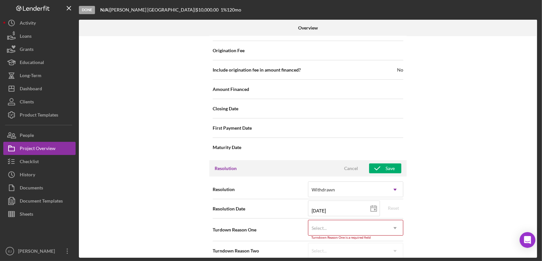
click at [396, 221] on icon "Icon/Dropdown Arrow" at bounding box center [395, 229] width 16 height 16
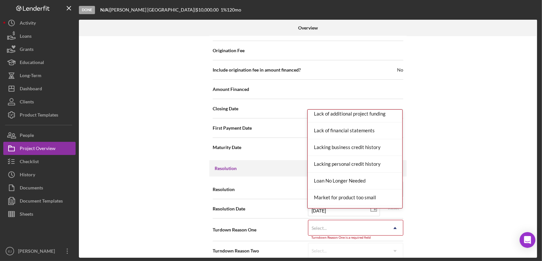
scroll to position [343, 0]
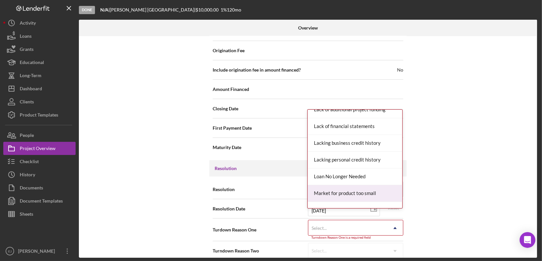
click at [391, 198] on div "Market for product too small" at bounding box center [355, 193] width 95 height 17
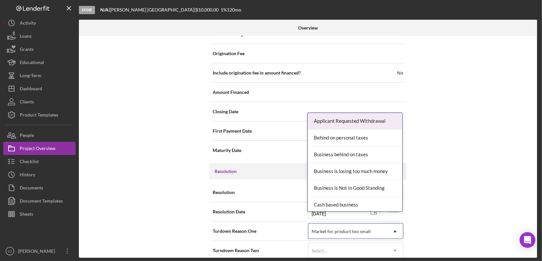
click at [397, 225] on icon "Icon/Dropdown Arrow" at bounding box center [395, 232] width 16 height 16
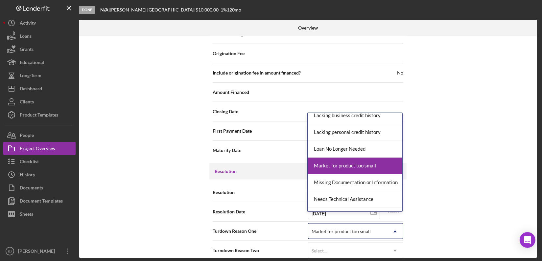
scroll to position [389, 0]
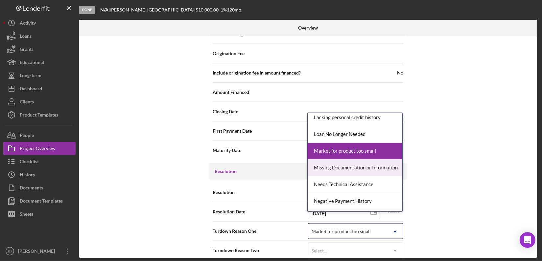
click at [370, 166] on div "Missing Documentation or Information" at bounding box center [355, 168] width 95 height 17
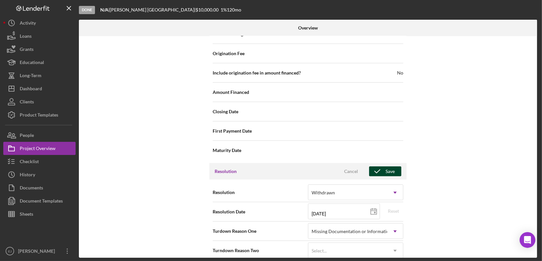
click at [391, 167] on div "Save" at bounding box center [390, 172] width 9 height 10
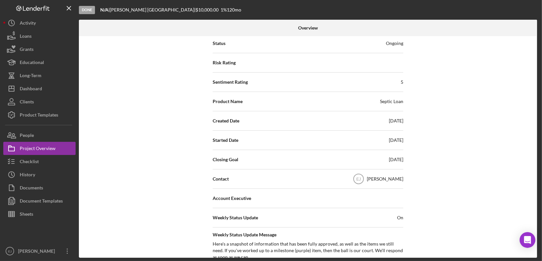
scroll to position [0, 0]
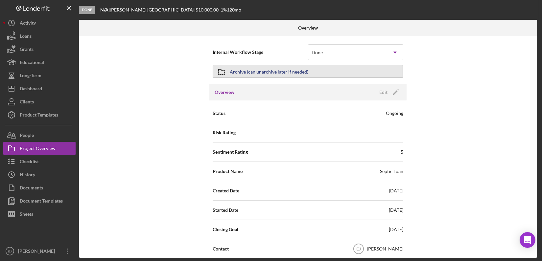
click at [265, 72] on div "Archive (can unarchive later if needed)" at bounding box center [269, 71] width 79 height 12
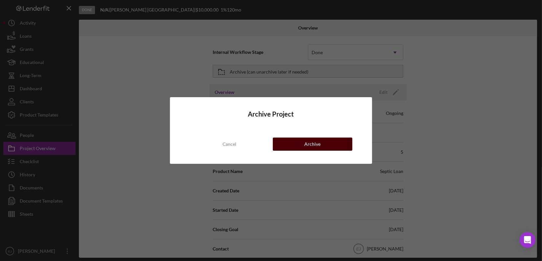
click at [320, 147] on button "Archive" at bounding box center [313, 144] width 80 height 13
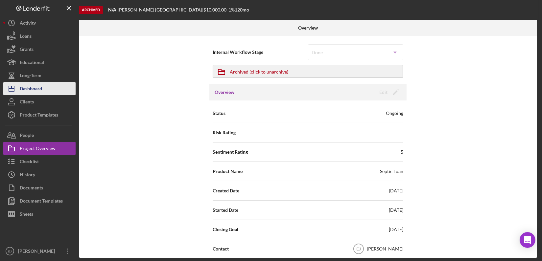
click at [47, 91] on button "Icon/Dashboard Dashboard" at bounding box center [39, 88] width 72 height 13
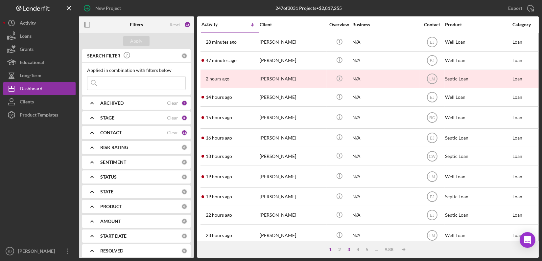
click at [348, 251] on div "3" at bounding box center [348, 249] width 9 height 5
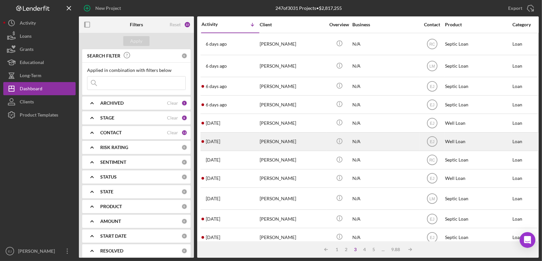
click at [293, 139] on div "[PERSON_NAME]" at bounding box center [293, 141] width 66 height 17
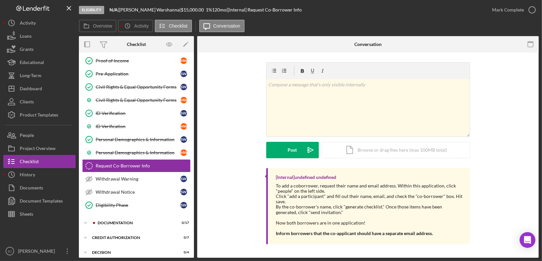
scroll to position [91, 0]
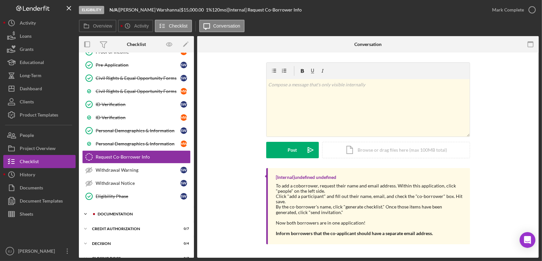
click at [98, 213] on div "Documentation" at bounding box center [142, 214] width 88 height 4
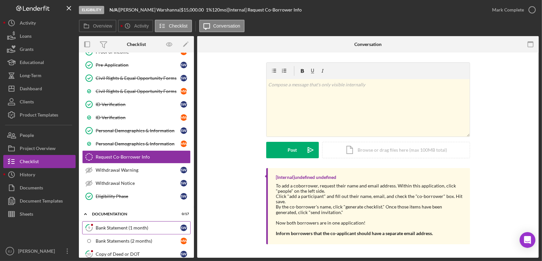
click at [136, 225] on div "Bank Statement (1 month)" at bounding box center [138, 227] width 85 height 5
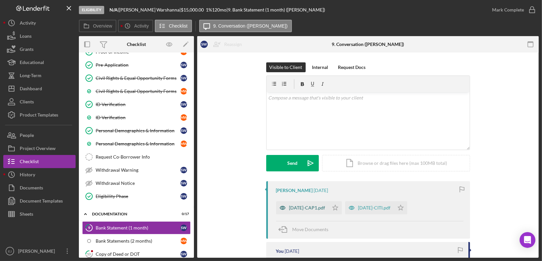
click at [300, 207] on div "[DATE]-CAP1.pdf" at bounding box center [307, 207] width 36 height 5
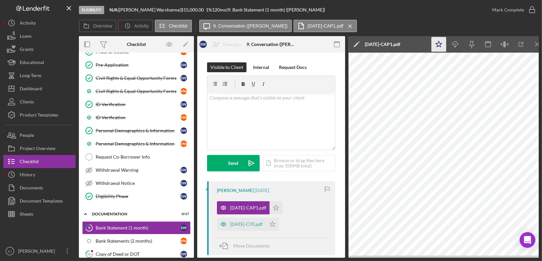
click at [439, 42] on polygon "button" at bounding box center [439, 44] width 6 height 6
click at [521, 46] on icon "button" at bounding box center [521, 44] width 4 height 4
click at [205, 53] on div "Visible to Client Internal Request Docs v Color teal Color pink Remove color Ad…" at bounding box center [271, 234] width 148 height 362
click at [124, 254] on div "Copy of Deed or DOT" at bounding box center [138, 254] width 85 height 5
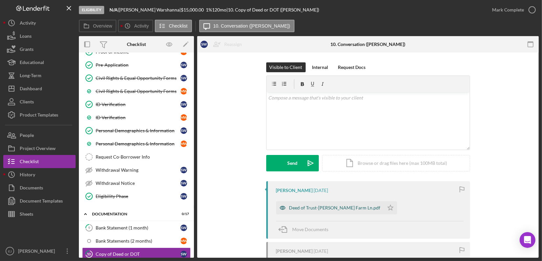
click at [325, 212] on div "Deed of Trust-[PERSON_NAME] Farm Ln.pdf" at bounding box center [330, 207] width 108 height 13
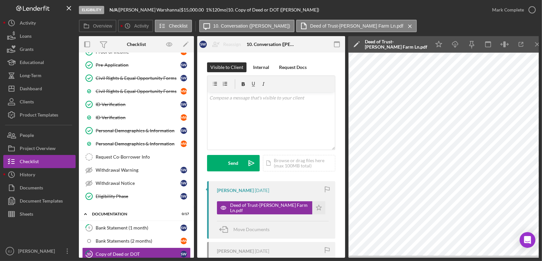
scroll to position [0, 7]
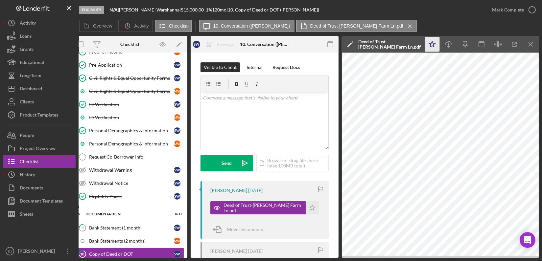
click at [432, 45] on icon "Icon/Star" at bounding box center [432, 44] width 15 height 15
click at [532, 12] on icon "button" at bounding box center [532, 10] width 16 height 16
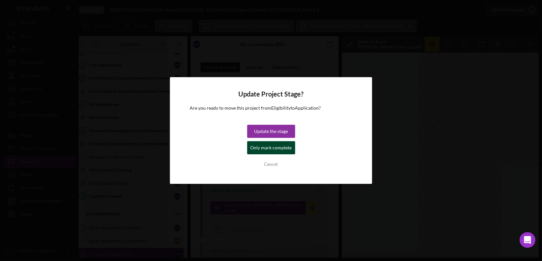
click at [273, 151] on div "Only mark complete" at bounding box center [270, 147] width 41 height 13
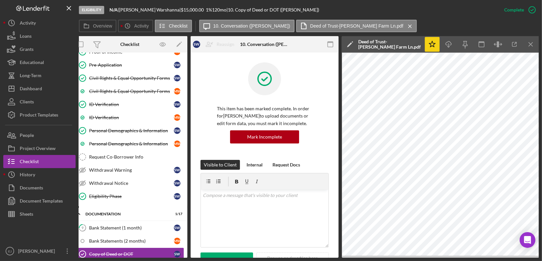
scroll to position [269, 0]
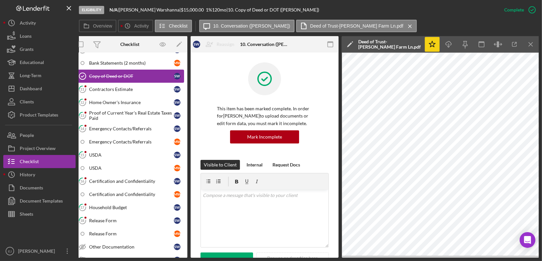
click at [132, 74] on div "Copy of Deed or DOT" at bounding box center [131, 76] width 85 height 5
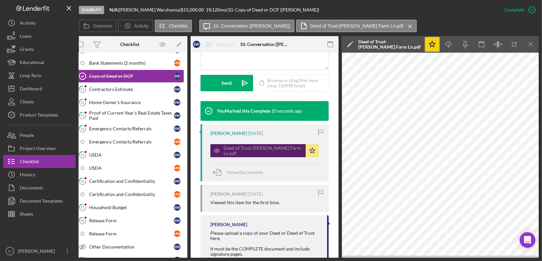
click at [262, 152] on div "Deed of Trust-[PERSON_NAME] Farm Ln.pdf" at bounding box center [262, 151] width 79 height 11
click at [263, 153] on div "Deed of Trust-[PERSON_NAME] Farm Ln.pdf" at bounding box center [257, 150] width 95 height 13
click at [259, 151] on div "Deed of Trust-[PERSON_NAME] Farm Ln.pdf" at bounding box center [262, 151] width 79 height 11
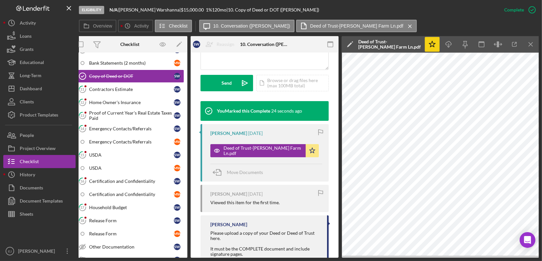
click at [539, 58] on div "Eligibility N/A | [PERSON_NAME] | $15,000.00 1 % 120 mo | 10. Copy of Deed or D…" at bounding box center [271, 130] width 542 height 261
click at [528, 42] on icon "Icon/Menu Close" at bounding box center [531, 44] width 15 height 15
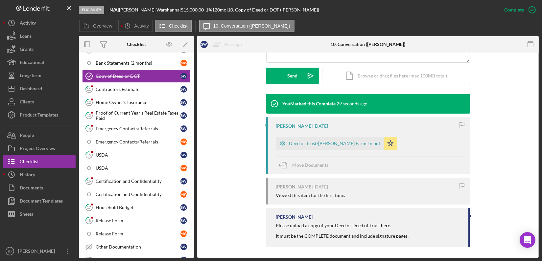
scroll to position [171, 0]
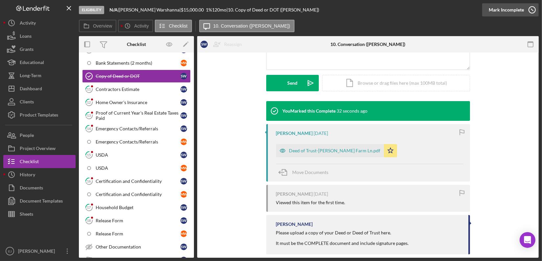
click at [531, 10] on icon "button" at bounding box center [532, 10] width 16 height 16
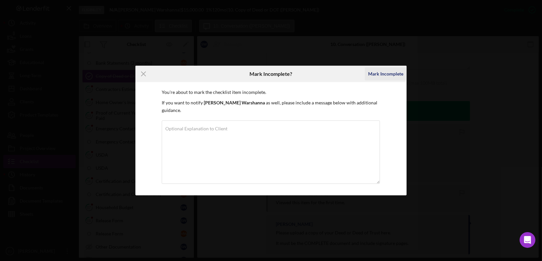
click at [381, 78] on div "Mark Incomplete" at bounding box center [385, 73] width 35 height 13
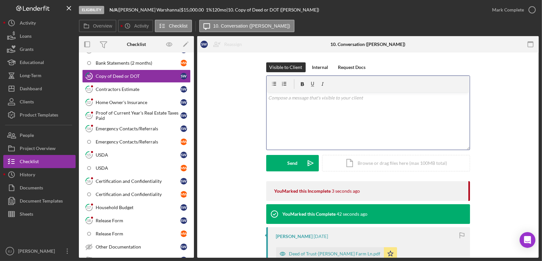
click at [304, 108] on div "v Color teal Color pink Remove color Add row above Add row below Add column bef…" at bounding box center [368, 121] width 203 height 58
click at [267, 101] on div "v Color teal Color pink Remove color Add row above Add row below Add column bef…" at bounding box center [368, 121] width 203 height 58
click at [399, 105] on p "Please upload all pages of the deed including signatures." at bounding box center [367, 107] width 199 height 7
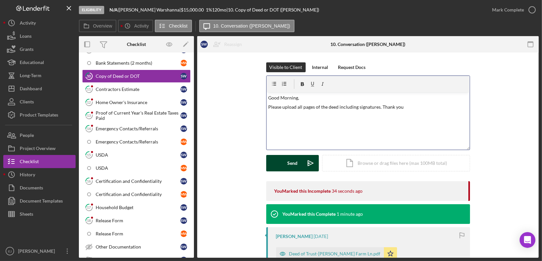
click at [282, 166] on button "Send Icon/icon-invite-send" at bounding box center [292, 163] width 53 height 16
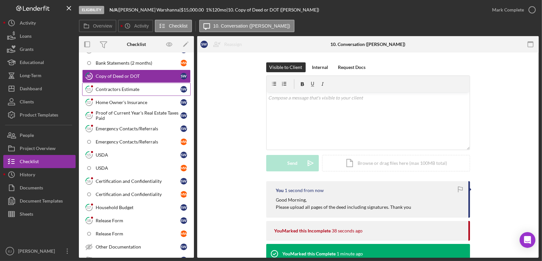
click at [120, 88] on div "Contractors Estimate" at bounding box center [138, 89] width 85 height 5
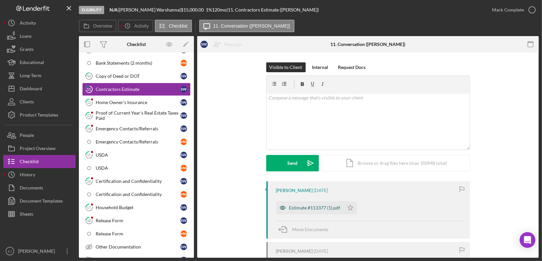
click at [319, 208] on div "Estimate #113377 (1).pdf" at bounding box center [314, 207] width 51 height 5
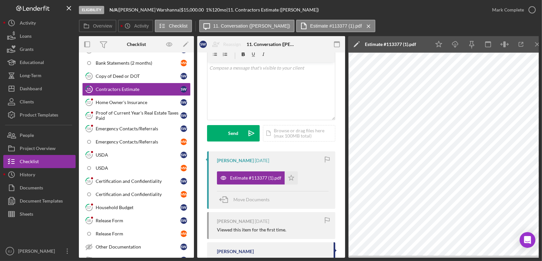
scroll to position [43, 0]
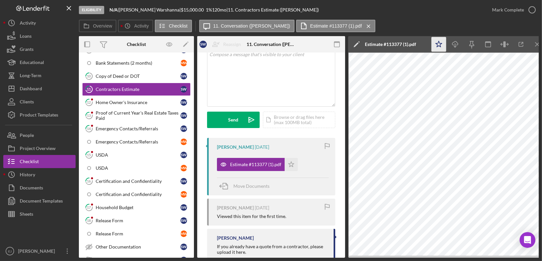
click at [439, 46] on icon "Icon/Star" at bounding box center [439, 44] width 15 height 15
click at [530, 10] on icon "button" at bounding box center [532, 10] width 16 height 16
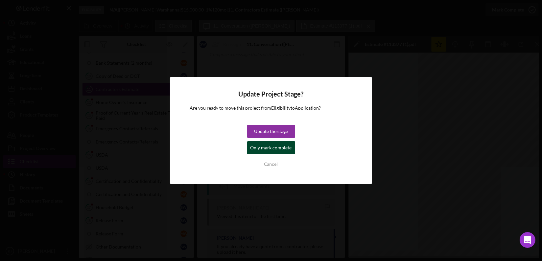
click at [285, 152] on div "Only mark complete" at bounding box center [270, 147] width 41 height 13
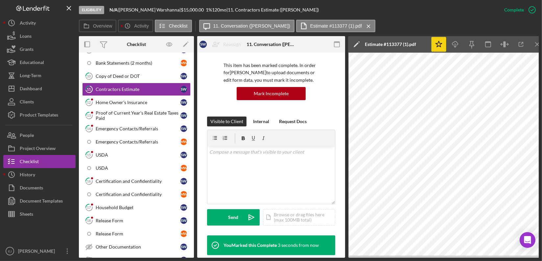
scroll to position [141, 0]
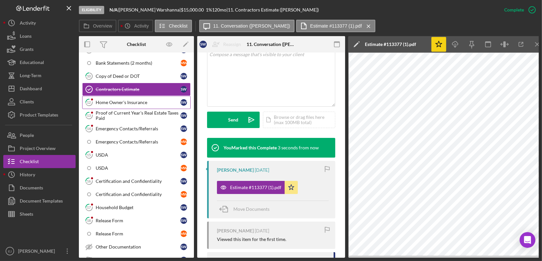
click at [115, 102] on div "Home Owner's Insurance" at bounding box center [138, 102] width 85 height 5
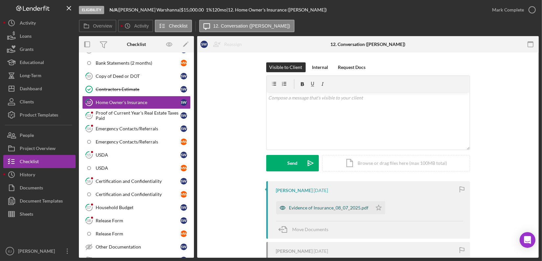
click at [319, 208] on div "Evidence of Insurance_08_07_2025.pdf" at bounding box center [329, 207] width 80 height 5
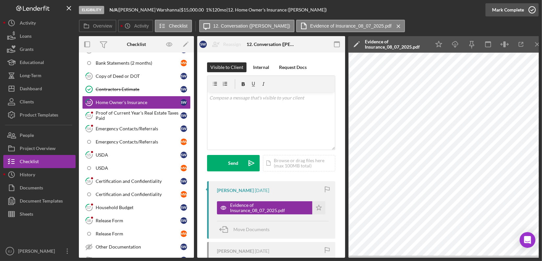
click at [533, 12] on icon "button" at bounding box center [532, 10] width 16 height 16
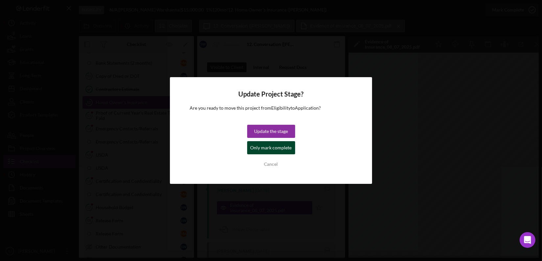
click at [282, 148] on div "Only mark complete" at bounding box center [270, 147] width 41 height 13
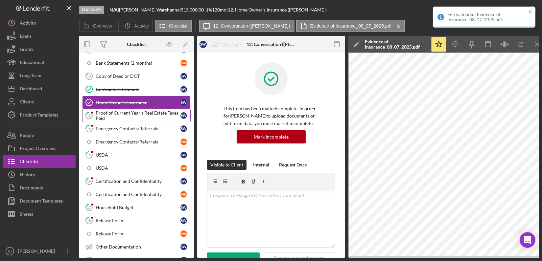
click at [123, 111] on div "Proof of Current Year's Real Estate Taxes Paid" at bounding box center [138, 115] width 85 height 11
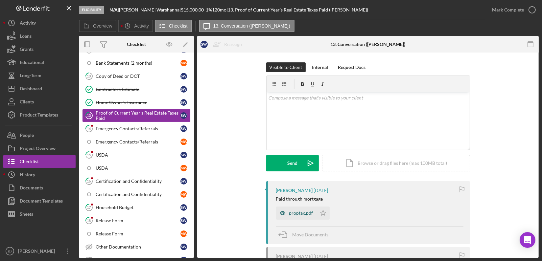
click at [297, 211] on div "proptax.pdf" at bounding box center [301, 213] width 24 height 5
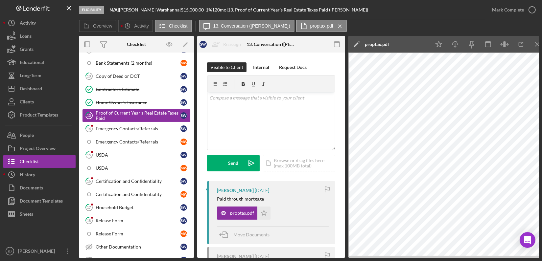
click at [536, 258] on div "Eligibility N/A | [PERSON_NAME] | $15,000.00 1 % 120 mo | 13. Proof of Current …" at bounding box center [271, 130] width 542 height 261
click at [540, 256] on div "Eligibility N/A | [PERSON_NAME] | $15,000.00 1 % 120 mo | 13. Proof of Current …" at bounding box center [271, 130] width 542 height 261
click at [236, 109] on div "v Color teal Color pink Remove color Add row above Add row below Add column bef…" at bounding box center [271, 121] width 128 height 58
click at [239, 162] on button "Send Icon/icon-invite-send" at bounding box center [233, 163] width 53 height 16
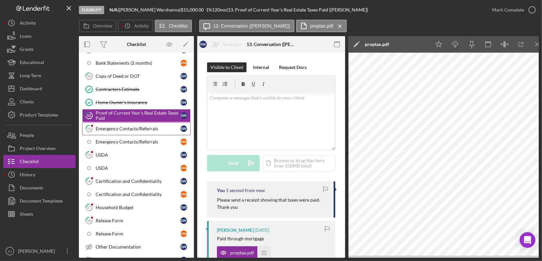
click at [133, 122] on link "14 Emergency Contacts/Referrals S W" at bounding box center [136, 128] width 108 height 13
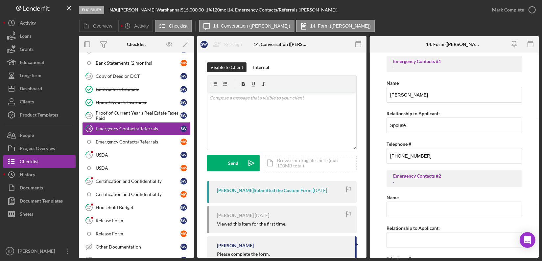
click at [367, 245] on div "Overview Internal Workflow Stage Eligibility Icon/Dropdown Arrow Archive (can u…" at bounding box center [309, 147] width 460 height 222
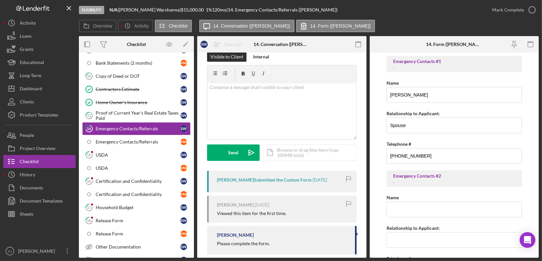
scroll to position [20, 0]
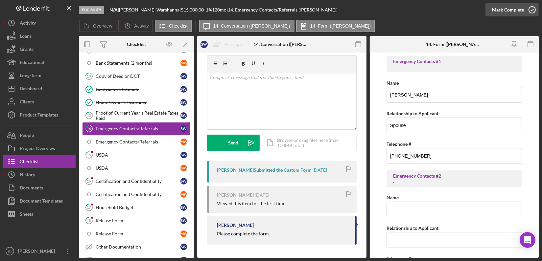
click at [532, 12] on icon "button" at bounding box center [532, 10] width 16 height 16
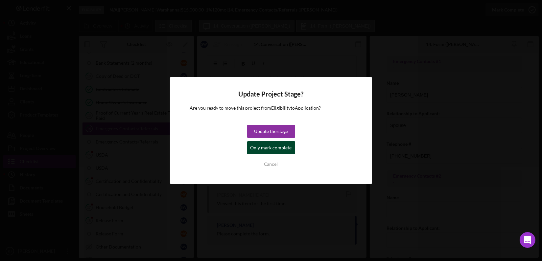
click at [284, 151] on div "Only mark complete" at bounding box center [270, 147] width 41 height 13
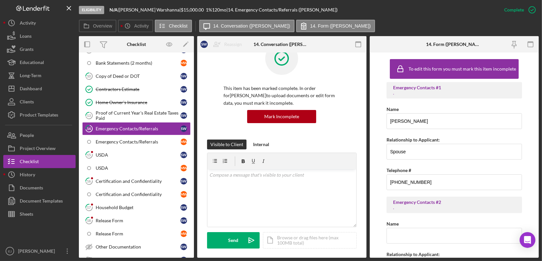
scroll to position [118, 0]
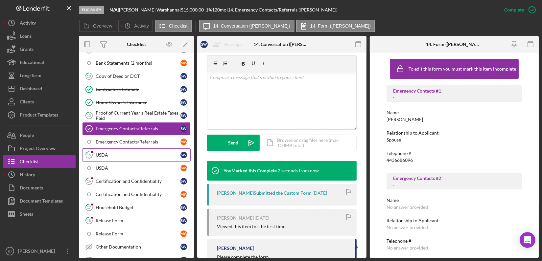
click at [115, 152] on div "USDA" at bounding box center [138, 154] width 85 height 5
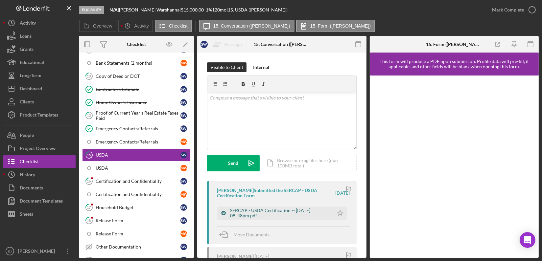
click at [264, 215] on div "SERCAP - USDA Certification -- [DATE] 08_48pm.pdf" at bounding box center [280, 213] width 100 height 11
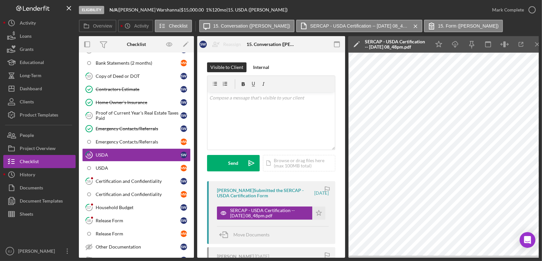
click at [322, 220] on div "[PERSON_NAME] Submitted the SERCAP - USDA Certification Form [DATE] SERCAP - US…" at bounding box center [271, 212] width 128 height 63
click at [316, 215] on icon "Icon/Star" at bounding box center [318, 213] width 13 height 13
click at [534, 8] on icon "button" at bounding box center [532, 10] width 16 height 16
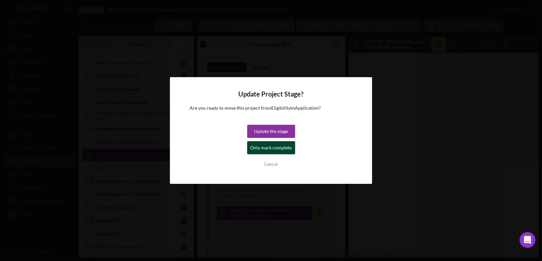
click at [283, 150] on div "Only mark complete" at bounding box center [270, 147] width 41 height 13
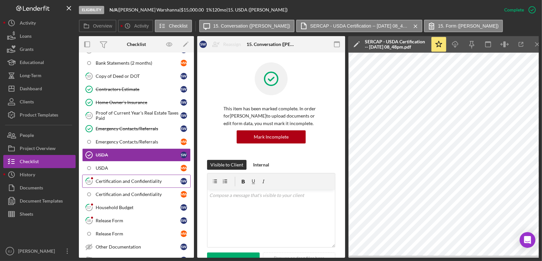
click at [128, 179] on div "Certification and Confidentiality" at bounding box center [138, 181] width 85 height 5
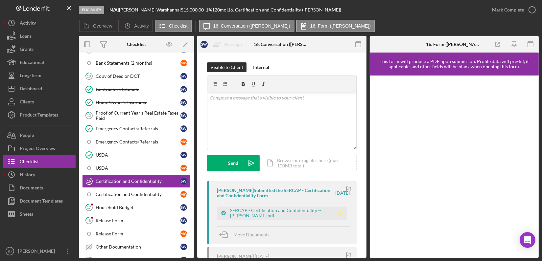
click at [338, 214] on icon "Icon/Star" at bounding box center [340, 213] width 13 height 13
click at [288, 211] on div "SERCAP - Certification and Confidentiality -- [PERSON_NAME].pdf" at bounding box center [280, 213] width 100 height 11
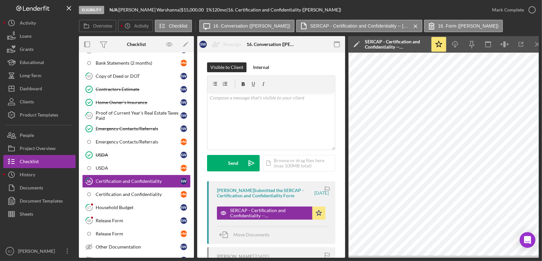
click at [530, 47] on icon "Icon/Menu Close" at bounding box center [537, 44] width 15 height 15
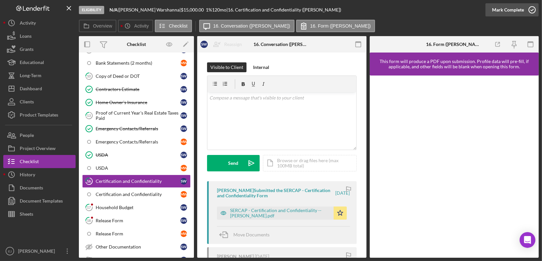
click at [532, 10] on polyline "button" at bounding box center [532, 10] width 3 height 2
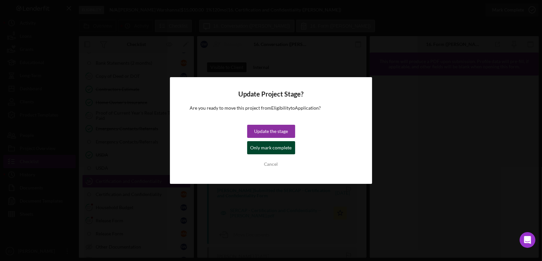
click at [268, 153] on div "Only mark complete" at bounding box center [270, 147] width 41 height 13
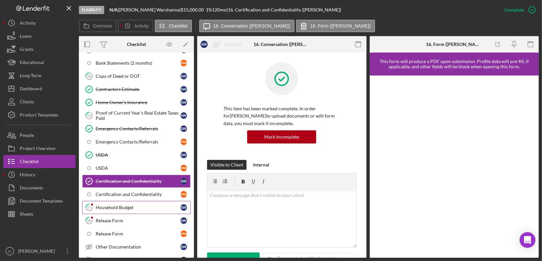
click at [124, 205] on div "Household Budget" at bounding box center [138, 207] width 85 height 5
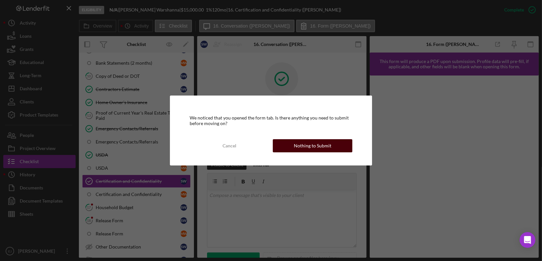
click at [306, 148] on div "Nothing to Submit" at bounding box center [312, 145] width 37 height 13
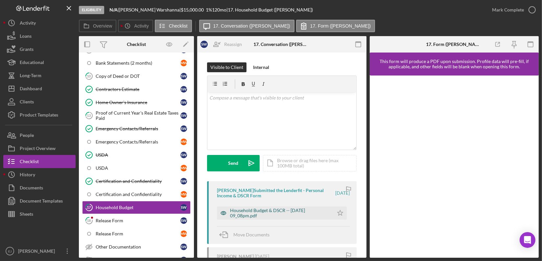
click at [251, 214] on div "Household Budget & DSCR -- [DATE] 09_08pm.pdf" at bounding box center [280, 213] width 100 height 11
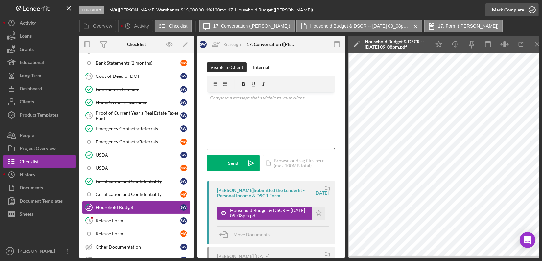
click at [535, 13] on icon "button" at bounding box center [532, 10] width 16 height 16
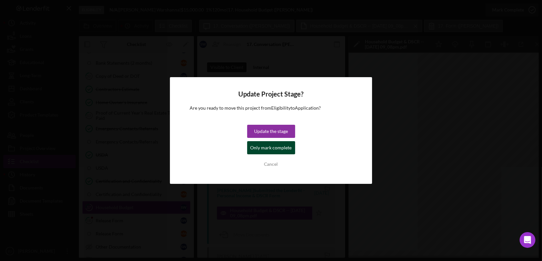
click at [287, 143] on div "Only mark complete" at bounding box center [270, 147] width 41 height 13
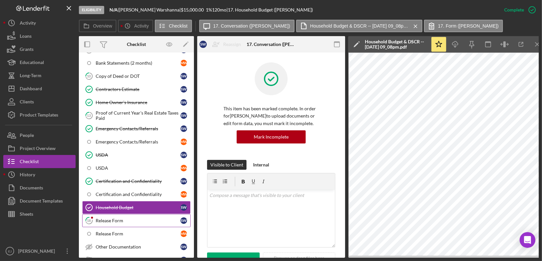
click at [156, 218] on div "Release Form" at bounding box center [138, 220] width 85 height 5
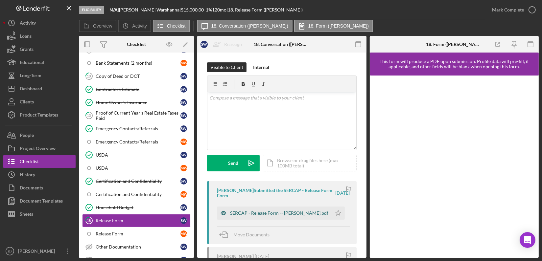
click at [305, 216] on div "SERCAP - Release Form -- [PERSON_NAME].pdf" at bounding box center [279, 213] width 98 height 5
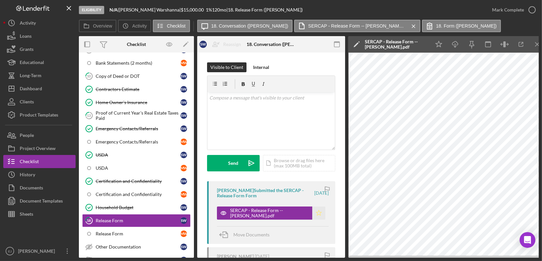
click at [316, 213] on polygon "button" at bounding box center [319, 212] width 6 height 5
click at [532, 9] on icon "button" at bounding box center [532, 10] width 16 height 16
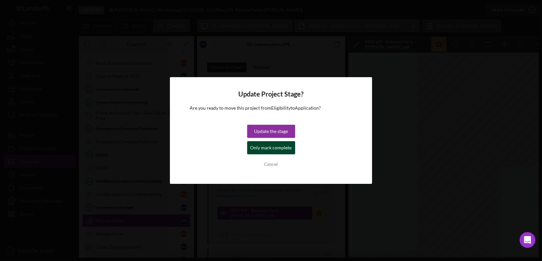
click at [286, 154] on div "Only mark complete" at bounding box center [270, 147] width 41 height 13
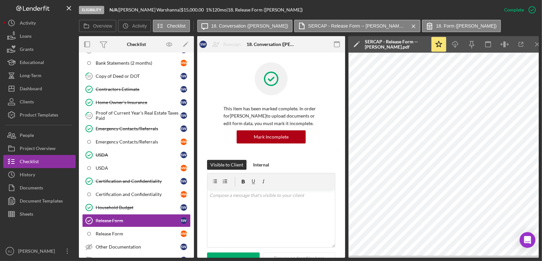
scroll to position [357, 0]
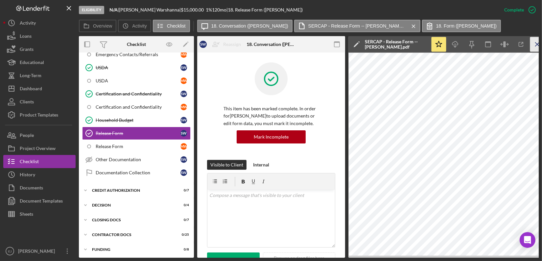
click at [536, 42] on icon "Icon/Menu Close" at bounding box center [537, 44] width 15 height 15
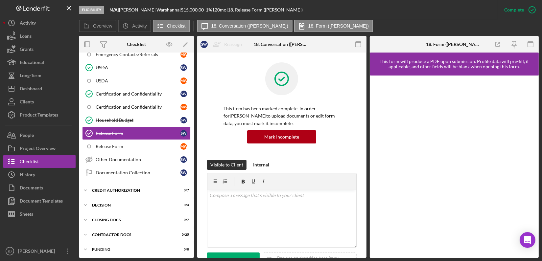
scroll to position [355, 0]
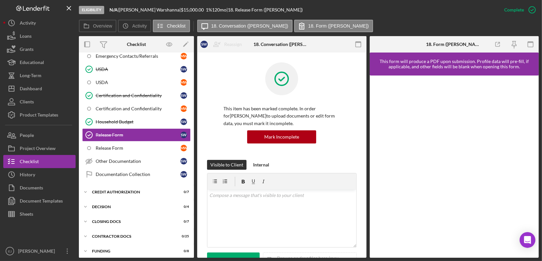
click at [366, 165] on div "Overview Internal Workflow Stage Eligibility Icon/Dropdown Arrow Archive (can u…" at bounding box center [309, 147] width 460 height 222
click at [368, 206] on div "Overview Internal Workflow Stage Eligibility Icon/Dropdown Arrow Archive (can u…" at bounding box center [309, 147] width 460 height 222
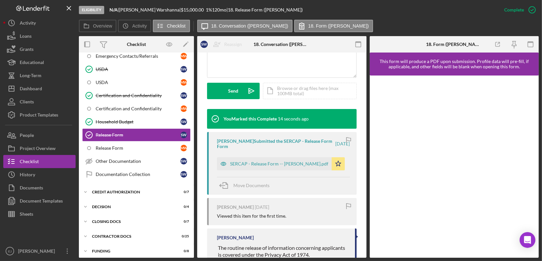
scroll to position [180, 0]
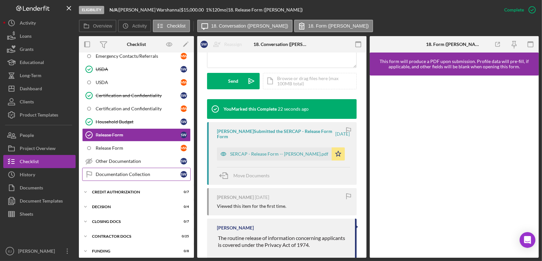
click at [152, 173] on div "Documentation Collection" at bounding box center [138, 174] width 85 height 5
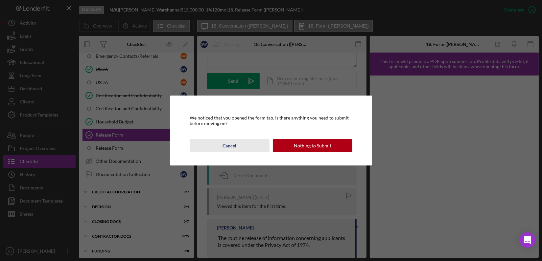
click at [229, 145] on div "Cancel" at bounding box center [229, 145] width 14 height 13
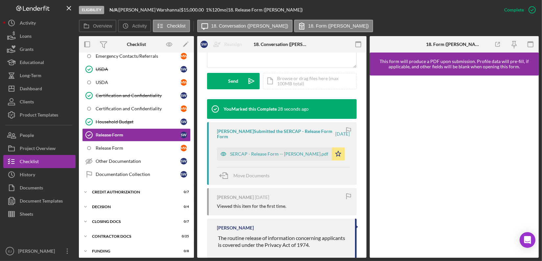
click at [192, 94] on div "9 Bank Statement (1 month) S W Bank Statements (2 months) M W 10 Copy of Deed o…" at bounding box center [136, 71] width 115 height 227
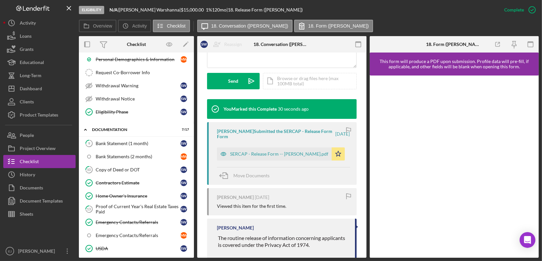
scroll to position [0, 0]
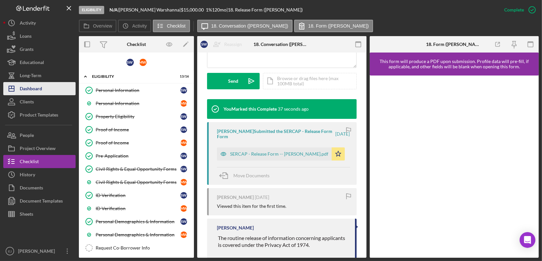
click at [36, 89] on div "Dashboard" at bounding box center [31, 89] width 22 height 15
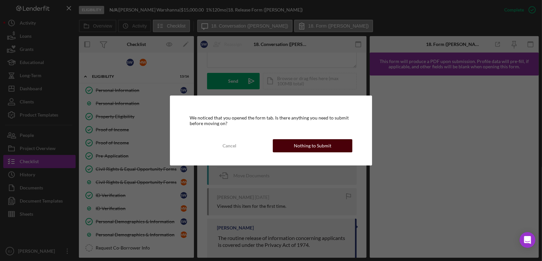
click at [279, 146] on button "Nothing to Submit" at bounding box center [313, 145] width 80 height 13
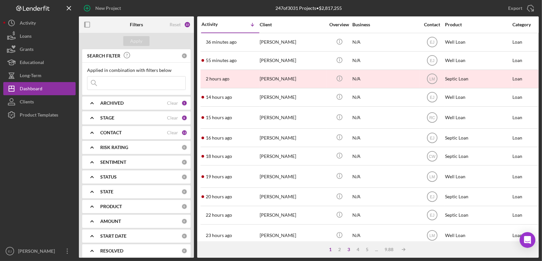
click at [349, 249] on div "3" at bounding box center [348, 249] width 9 height 5
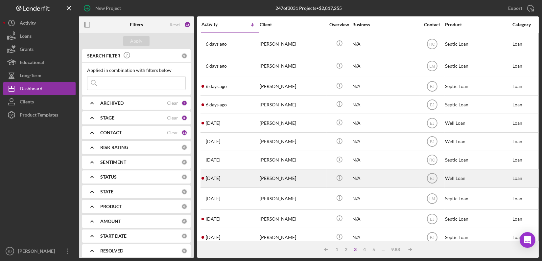
click at [229, 179] on div "[DATE] [PERSON_NAME]" at bounding box center [230, 178] width 58 height 17
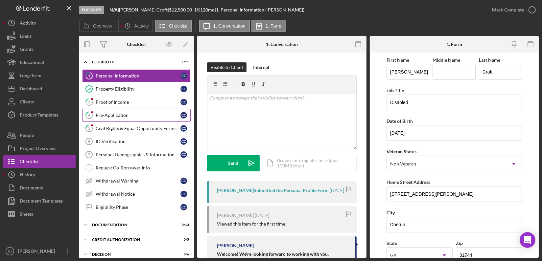
click at [126, 117] on div "Pre-Application" at bounding box center [138, 115] width 85 height 5
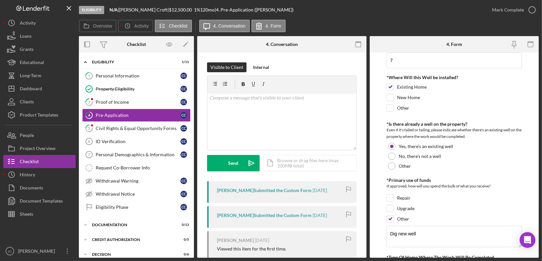
scroll to position [359, 0]
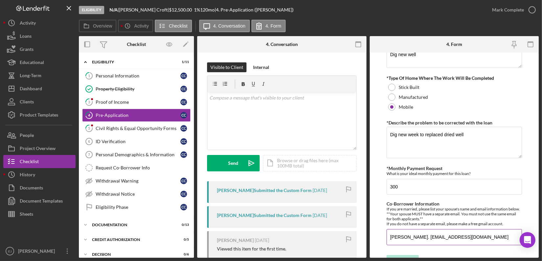
drag, startPoint x: 387, startPoint y: 238, endPoint x: 472, endPoint y: 235, distance: 84.5
click at [472, 235] on input "[PERSON_NAME]. [EMAIL_ADDRESS][DOMAIN_NAME]" at bounding box center [453, 237] width 135 height 16
type input "[PERSON_NAME]. [EMAIL_ADDRESS][DOMAIN_NAME]"
click at [471, 245] on input "[PERSON_NAME]. [EMAIL_ADDRESS][DOMAIN_NAME]" at bounding box center [453, 237] width 135 height 16
drag, startPoint x: 387, startPoint y: 243, endPoint x: 468, endPoint y: 238, distance: 81.3
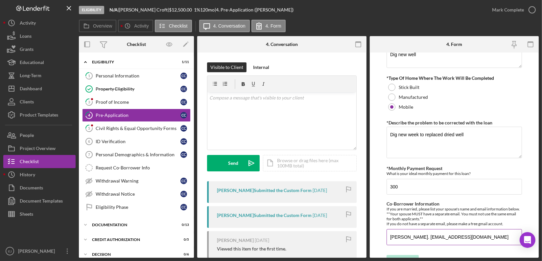
click at [468, 238] on input "[PERSON_NAME]. [EMAIL_ADDRESS][DOMAIN_NAME]" at bounding box center [453, 237] width 135 height 16
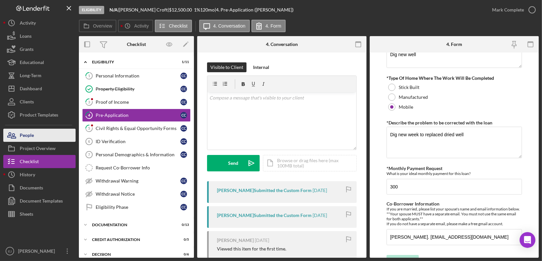
click at [37, 134] on button "People" at bounding box center [39, 135] width 72 height 13
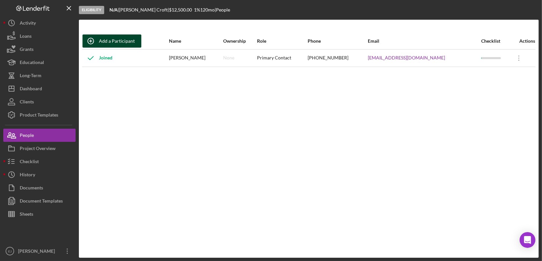
click at [122, 38] on div "Add a Participant" at bounding box center [117, 41] width 36 height 13
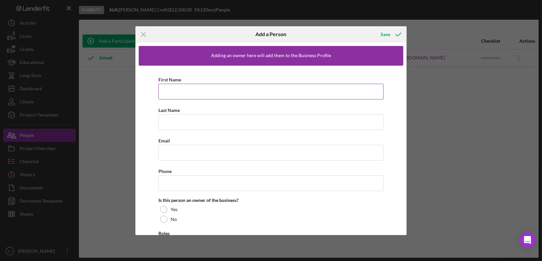
click at [189, 87] on input "First Name" at bounding box center [270, 92] width 225 height 16
paste input "[PERSON_NAME]. [EMAIL_ADDRESS][DOMAIN_NAME]"
click at [175, 89] on input "[PERSON_NAME]. [EMAIL_ADDRESS][DOMAIN_NAME]" at bounding box center [270, 92] width 225 height 16
click at [175, 89] on input "Gene" at bounding box center [270, 92] width 225 height 16
type input "Gene"
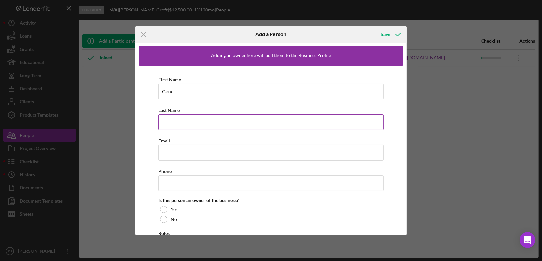
click at [164, 124] on input "Last Name" at bounding box center [270, 122] width 225 height 16
drag, startPoint x: 164, startPoint y: 124, endPoint x: 144, endPoint y: 145, distance: 29.1
click at [144, 145] on div "First Name [PERSON_NAME] Last Name Required Email Phone Is this person an owner…" at bounding box center [271, 168] width 265 height 205
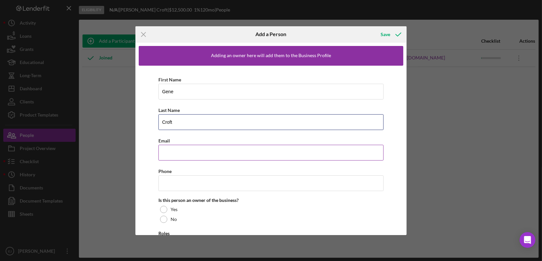
type input "Croft"
click at [170, 154] on input "Email" at bounding box center [270, 153] width 225 height 16
paste input "[PERSON_NAME]. [EMAIL_ADDRESS][DOMAIN_NAME]"
click at [190, 152] on input "[PERSON_NAME]. [EMAIL_ADDRESS][DOMAIN_NAME]" at bounding box center [270, 153] width 225 height 16
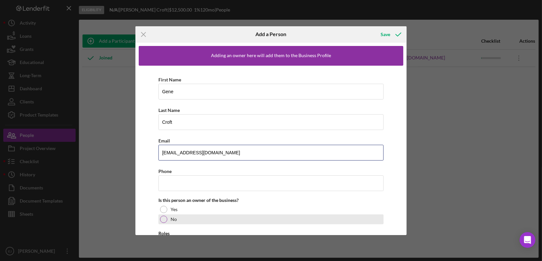
type input "[EMAIL_ADDRESS][DOMAIN_NAME]"
click at [168, 219] on div "No" at bounding box center [270, 220] width 225 height 10
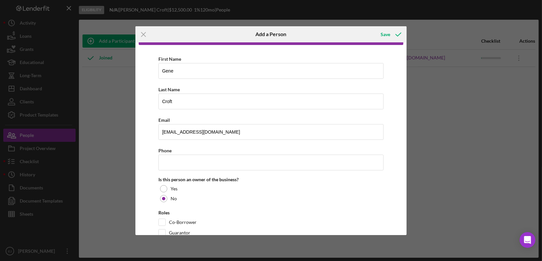
scroll to position [38, 0]
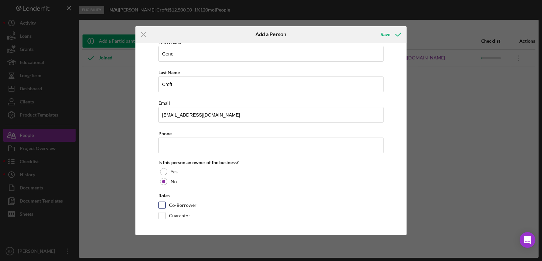
click at [162, 205] on input "Co-Borrower" at bounding box center [162, 205] width 7 height 7
click at [159, 202] on input "Co-Borrower" at bounding box center [162, 205] width 7 height 7
checkbox input "false"
click at [393, 31] on icon "button" at bounding box center [398, 34] width 16 height 16
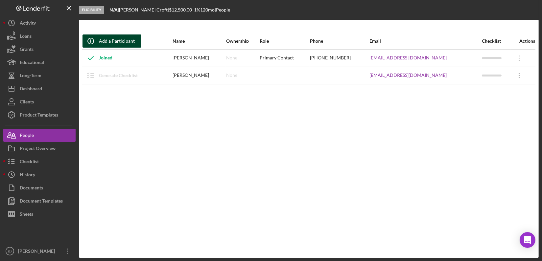
click at [117, 39] on div "Add a Participant" at bounding box center [117, 41] width 36 height 13
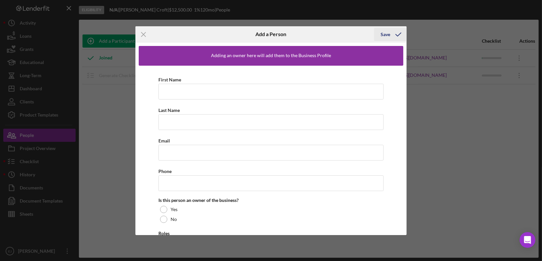
click at [395, 34] on icon "button" at bounding box center [398, 34] width 16 height 16
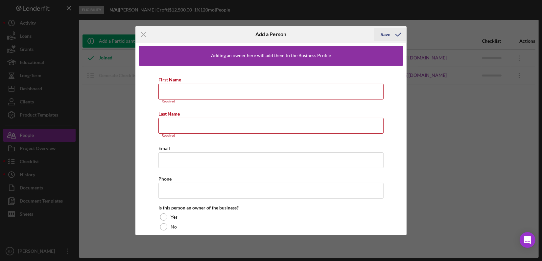
click at [395, 34] on icon "button" at bounding box center [398, 34] width 16 height 16
click at [144, 34] on line at bounding box center [143, 34] width 4 height 4
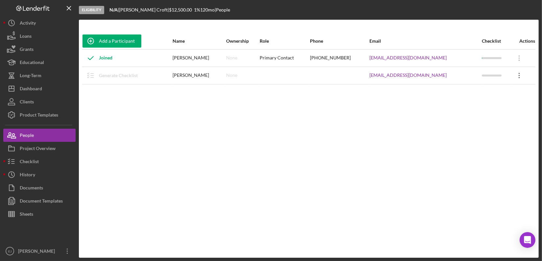
click at [516, 76] on icon "Icon/Overflow" at bounding box center [519, 75] width 16 height 16
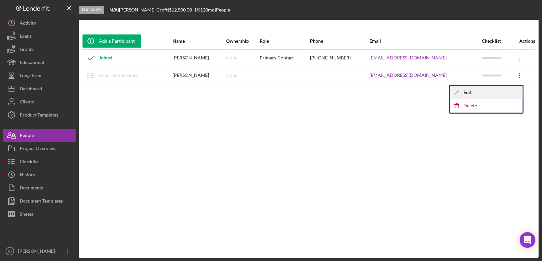
click at [470, 96] on div "Icon/Edit Edit" at bounding box center [486, 92] width 72 height 13
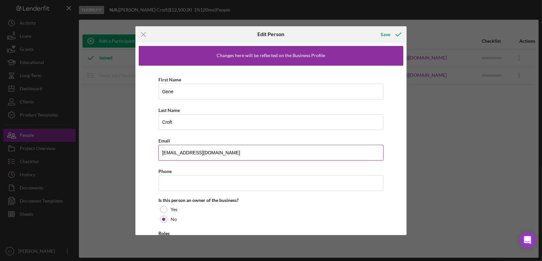
click at [163, 152] on input "[EMAIL_ADDRESS][DOMAIN_NAME]" at bounding box center [270, 153] width 225 height 16
click at [403, 226] on div "Changes here will be reflected on the Business Profile First Name [PERSON_NAME]…" at bounding box center [270, 139] width 271 height 193
click at [404, 227] on div "Changes here will be reflected on the Business Profile First Name [PERSON_NAME]…" at bounding box center [270, 139] width 271 height 193
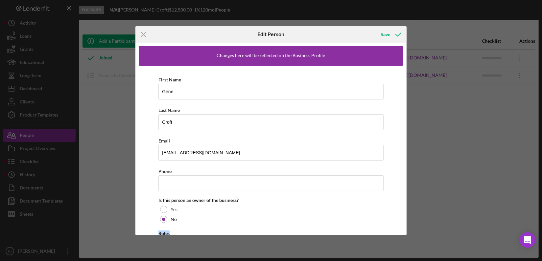
click at [403, 227] on div "Changes here will be reflected on the Business Profile First Name [PERSON_NAME]…" at bounding box center [270, 139] width 271 height 193
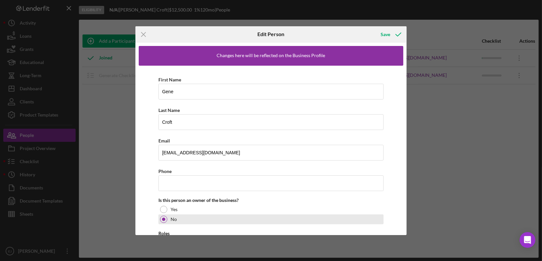
drag, startPoint x: 403, startPoint y: 227, endPoint x: 380, endPoint y: 219, distance: 24.4
click at [380, 219] on div "No" at bounding box center [270, 220] width 225 height 10
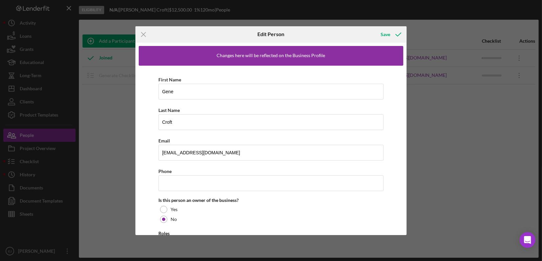
click at [400, 214] on div "First Name [PERSON_NAME] Last Name [PERSON_NAME] Email [EMAIL_ADDRESS][DOMAIN_N…" at bounding box center [271, 168] width 265 height 205
click at [403, 207] on div "Changes here will be reflected on the Business Profile First Name [PERSON_NAME]…" at bounding box center [270, 139] width 271 height 193
click at [144, 32] on icon "Icon/Menu Close" at bounding box center [143, 34] width 16 height 16
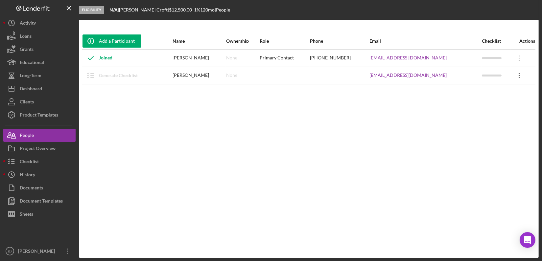
click at [514, 78] on icon "Icon/Overflow" at bounding box center [519, 75] width 16 height 16
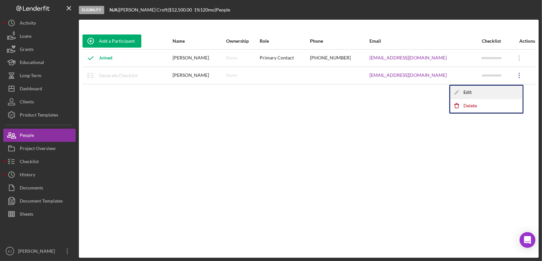
click at [471, 91] on div "Icon/Edit Edit" at bounding box center [486, 92] width 72 height 13
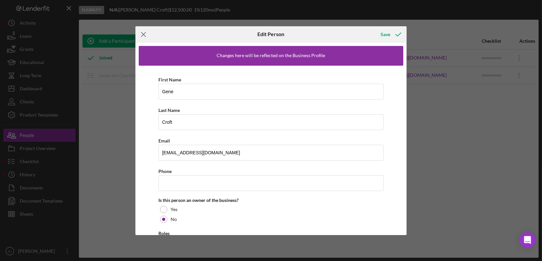
click at [142, 33] on line at bounding box center [143, 34] width 4 height 4
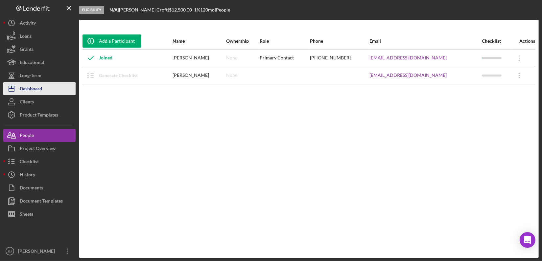
click at [64, 89] on button "Icon/Dashboard Dashboard" at bounding box center [39, 88] width 72 height 13
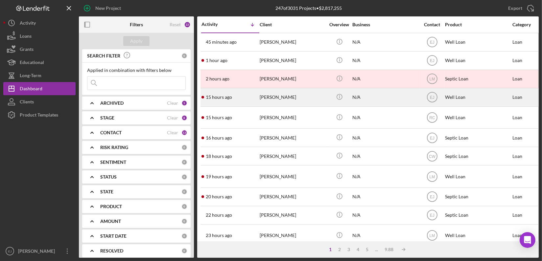
click at [289, 103] on div "[PERSON_NAME]" at bounding box center [293, 97] width 66 height 17
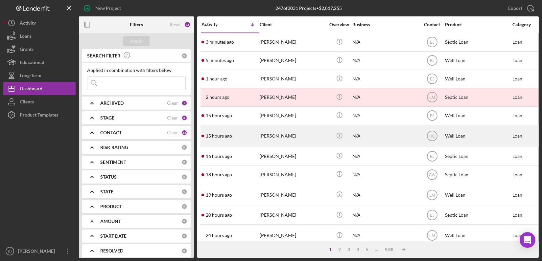
click at [231, 142] on div "15 hours ago [PERSON_NAME]" at bounding box center [230, 136] width 58 height 21
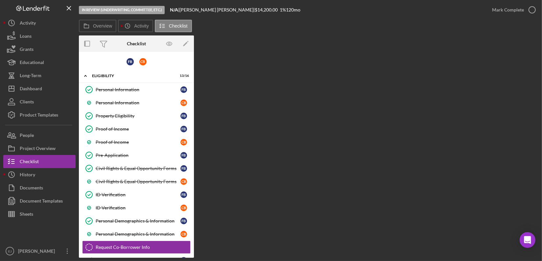
scroll to position [91, 0]
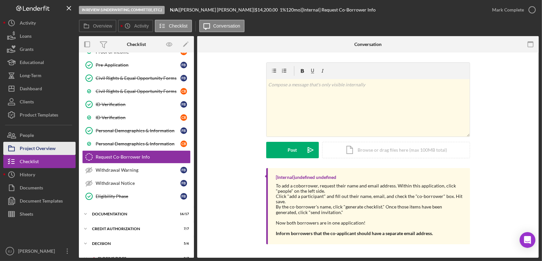
click at [38, 147] on div "Project Overview" at bounding box center [38, 149] width 36 height 15
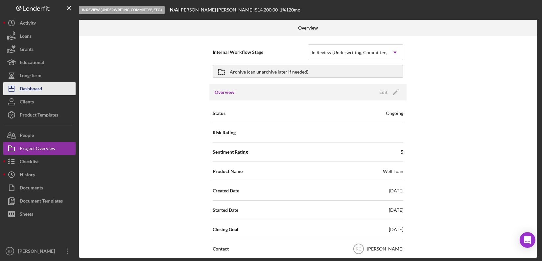
click at [36, 89] on div "Dashboard" at bounding box center [31, 89] width 22 height 15
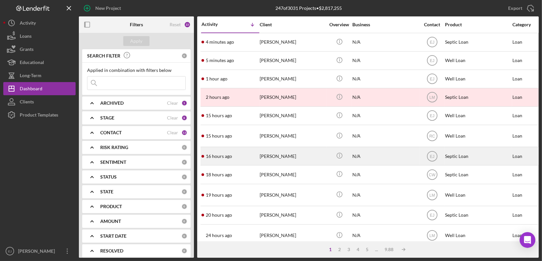
click at [291, 156] on div "[PERSON_NAME]" at bounding box center [293, 156] width 66 height 17
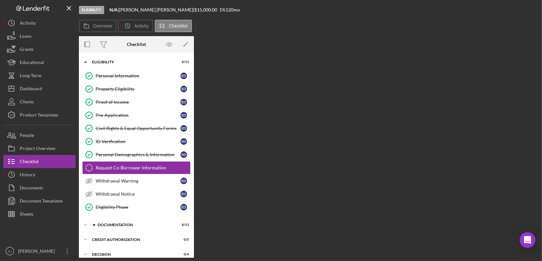
scroll to position [12, 0]
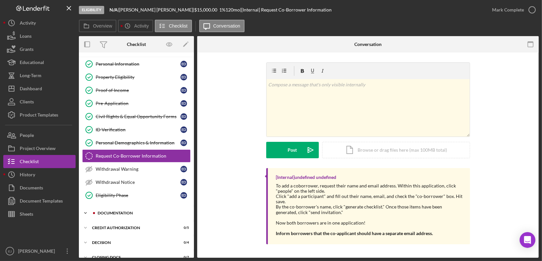
click at [86, 210] on icon "Icon/Expander" at bounding box center [85, 213] width 13 height 13
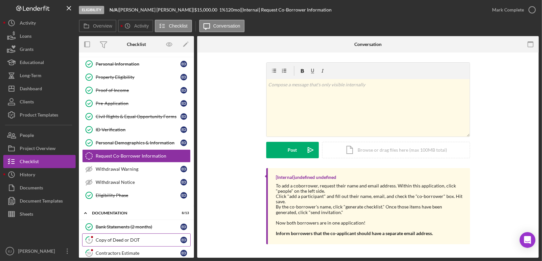
click at [123, 235] on link "9 Copy of Deed or DOT E D" at bounding box center [136, 240] width 108 height 13
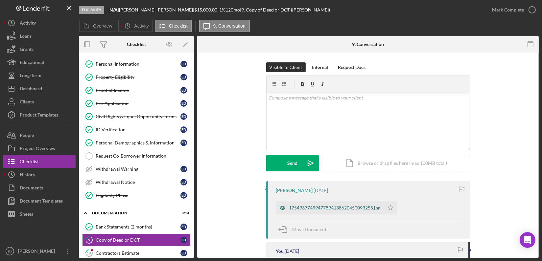
click at [364, 204] on div "17549377499477894138620450093255.jpg" at bounding box center [330, 207] width 108 height 13
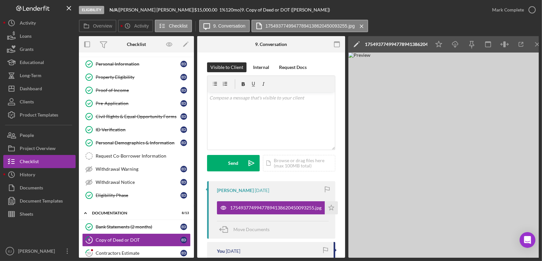
click at [535, 259] on div "Eligibility N/A | [PERSON_NAME] | $15,000.00 1 % 120 mo | 9. Copy of Deed or DO…" at bounding box center [271, 130] width 542 height 261
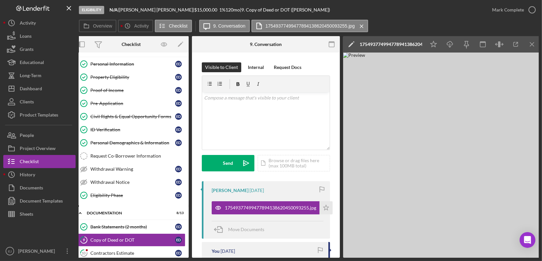
scroll to position [0, 7]
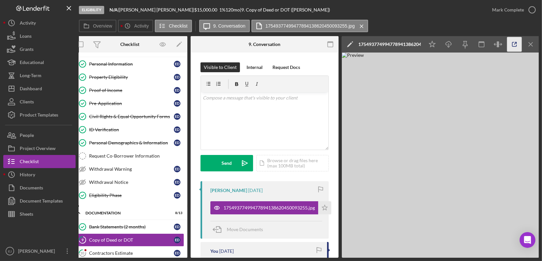
click at [512, 45] on icon "button" at bounding box center [514, 44] width 4 height 4
click at [268, 107] on div "v Color teal Color pink Remove color Add row above Add row below Add column bef…" at bounding box center [265, 121] width 128 height 58
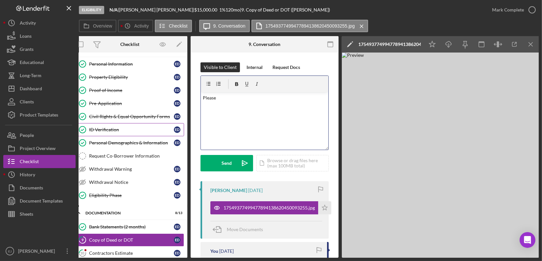
click at [115, 126] on link "ID Verification ID Verification E D" at bounding box center [130, 129] width 108 height 13
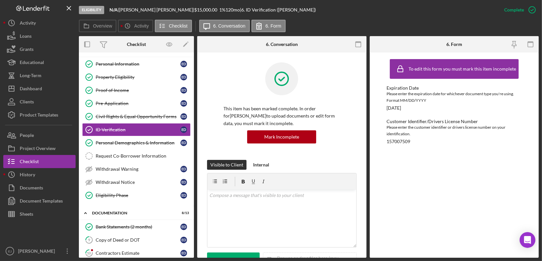
scroll to position [180, 0]
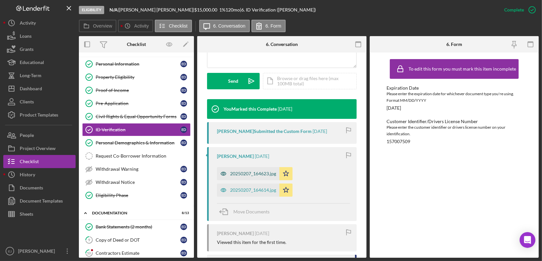
click at [243, 177] on div "20250207_164623.jpg" at bounding box center [248, 173] width 62 height 13
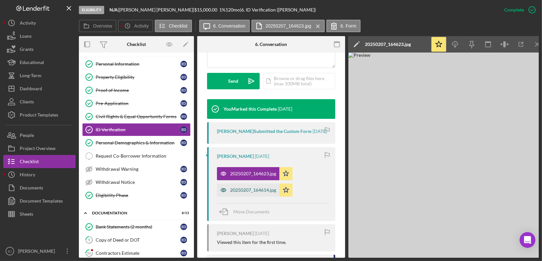
click at [241, 192] on div "20250207_164614.jpg" at bounding box center [248, 190] width 62 height 13
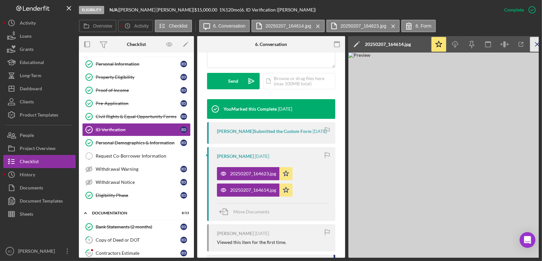
click at [536, 44] on icon "Icon/Menu Close" at bounding box center [537, 44] width 15 height 15
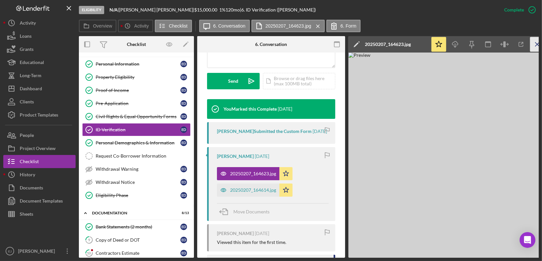
click at [535, 43] on icon "Icon/Menu Close" at bounding box center [537, 44] width 15 height 15
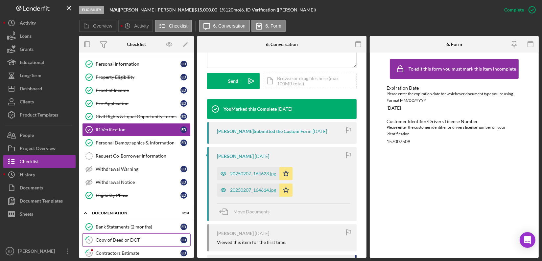
click at [137, 240] on div "Copy of Deed or DOT" at bounding box center [138, 240] width 85 height 5
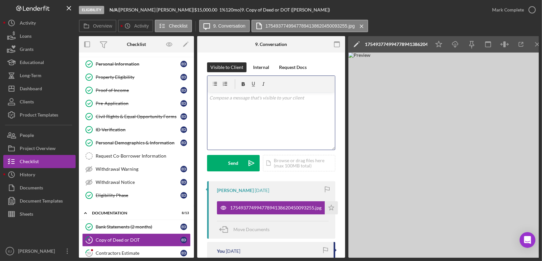
click at [253, 108] on div "v Color teal Color pink Remove color Add row above Add row below Add column bef…" at bounding box center [271, 121] width 128 height 58
click at [209, 109] on p "Please provide a copy of your birth certificate. Thank you" at bounding box center [271, 107] width 124 height 7
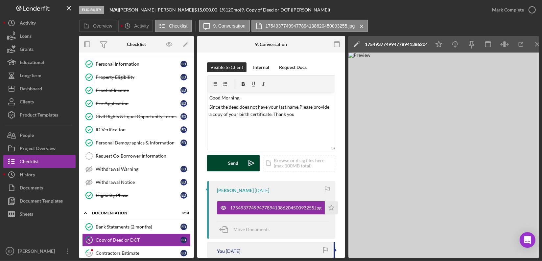
click at [229, 164] on div "Send" at bounding box center [233, 163] width 10 height 16
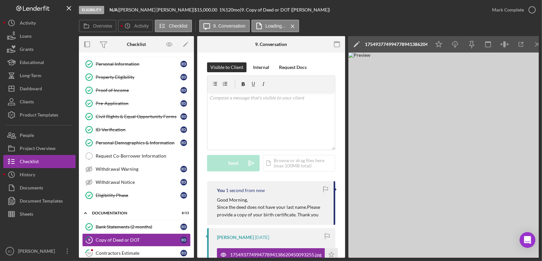
click at [194, 185] on div "Overview Internal Workflow Stage Eligibility Icon/Dropdown Arrow Archive (can u…" at bounding box center [309, 147] width 460 height 222
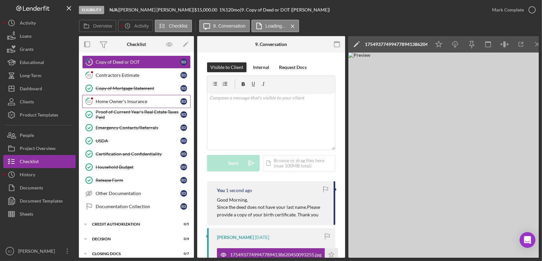
click at [139, 99] on div "Home Owner's Insurance" at bounding box center [138, 101] width 85 height 5
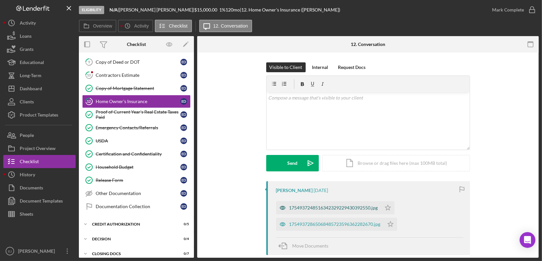
click at [329, 204] on div "1754937248516342329229430392550.jpg" at bounding box center [328, 207] width 105 height 13
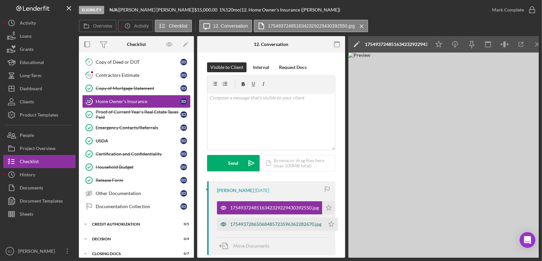
click at [295, 223] on div "17549372865068485723596362282670.jpg" at bounding box center [275, 224] width 91 height 5
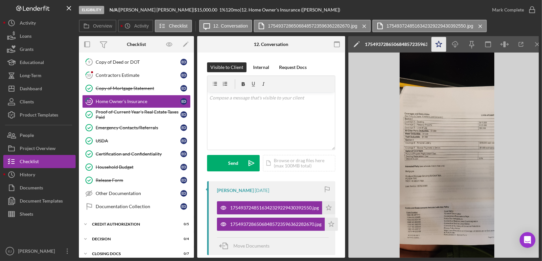
click at [442, 42] on icon "Icon/Star" at bounding box center [439, 44] width 15 height 15
click at [535, 43] on icon "Icon/Menu Close" at bounding box center [537, 44] width 15 height 15
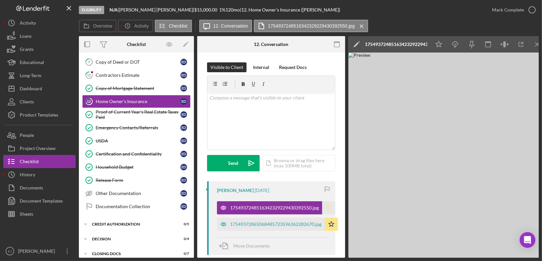
click at [332, 208] on icon "Icon/Star" at bounding box center [328, 207] width 13 height 13
click at [530, 11] on icon "button" at bounding box center [532, 10] width 16 height 16
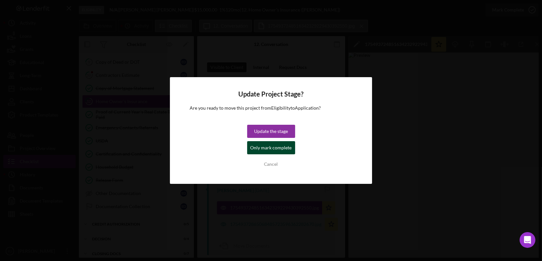
click at [271, 148] on div "Only mark complete" at bounding box center [270, 147] width 41 height 13
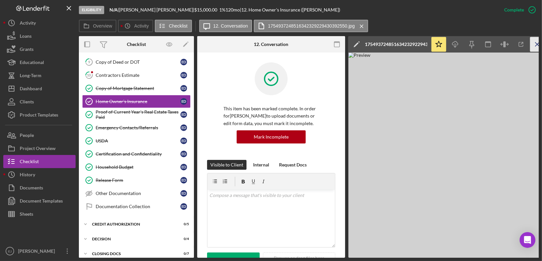
click at [535, 44] on icon "Icon/Menu Close" at bounding box center [537, 44] width 15 height 15
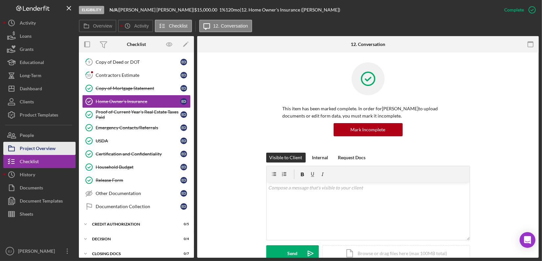
click at [45, 150] on div "Project Overview" at bounding box center [38, 149] width 36 height 15
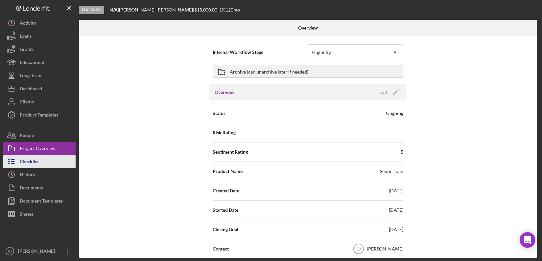
click at [41, 162] on button "Checklist" at bounding box center [39, 161] width 72 height 13
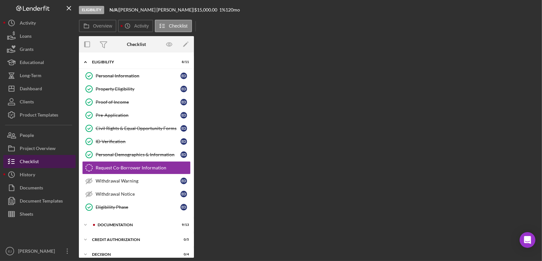
scroll to position [12, 0]
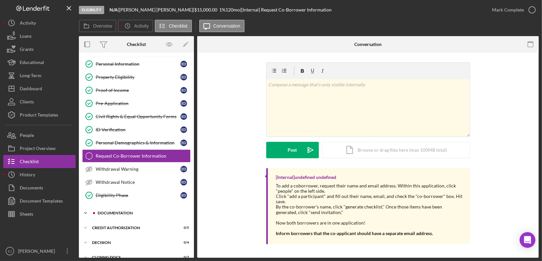
click at [86, 210] on icon "Icon/Expander" at bounding box center [85, 213] width 13 height 13
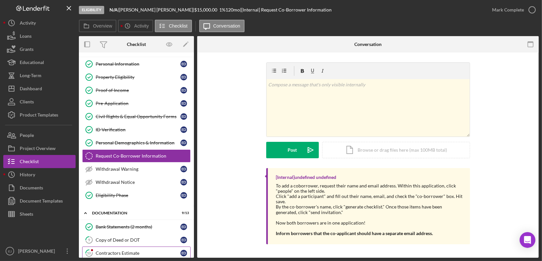
click at [128, 252] on div "Contractors Estimate" at bounding box center [138, 253] width 85 height 5
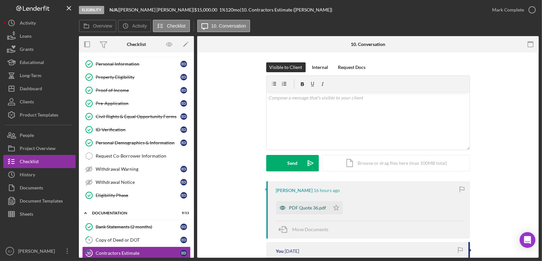
click at [293, 211] on div "PDF Quote 36.pdf" at bounding box center [303, 207] width 54 height 13
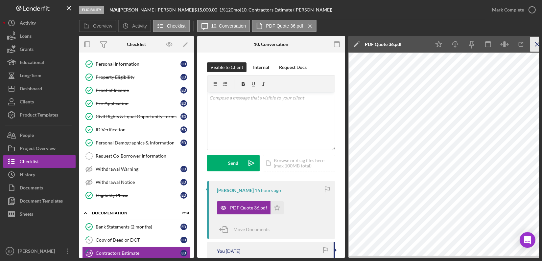
click at [533, 37] on icon "Icon/Menu Close" at bounding box center [537, 44] width 15 height 15
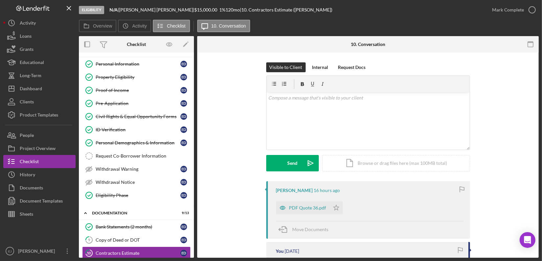
click at [194, 208] on div "Overview Internal Workflow Stage Eligibility Icon/Dropdown Arrow Archive (can u…" at bounding box center [309, 147] width 460 height 222
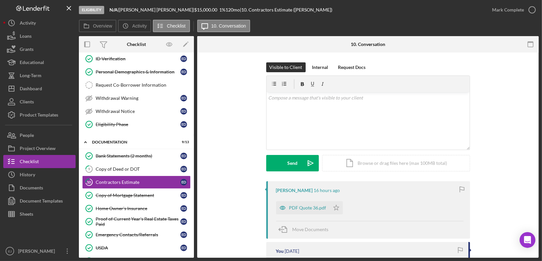
scroll to position [84, 0]
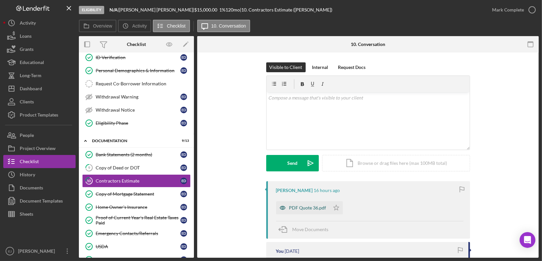
click at [292, 206] on div "PDF Quote 36.pdf" at bounding box center [307, 207] width 37 height 5
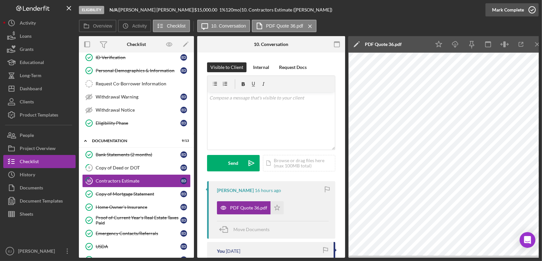
click at [533, 10] on icon "button" at bounding box center [532, 10] width 16 height 16
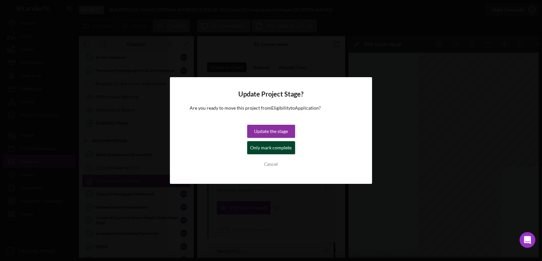
click at [284, 147] on div "Only mark complete" at bounding box center [270, 147] width 41 height 13
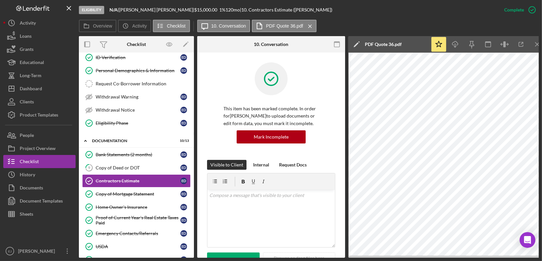
scroll to position [225, 0]
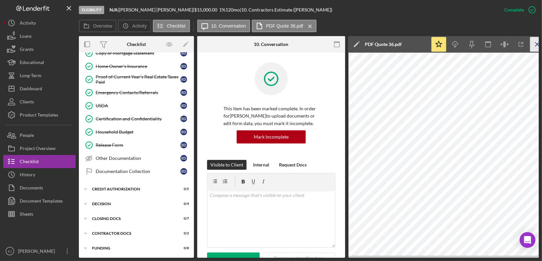
click at [536, 41] on icon "Icon/Menu Close" at bounding box center [537, 44] width 15 height 15
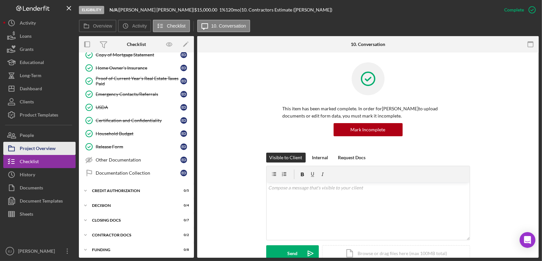
click at [66, 150] on button "Project Overview" at bounding box center [39, 148] width 72 height 13
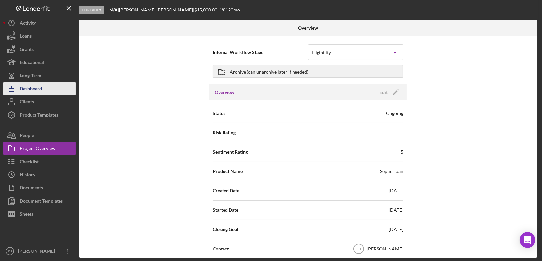
click at [42, 89] on div "Dashboard" at bounding box center [31, 89] width 22 height 15
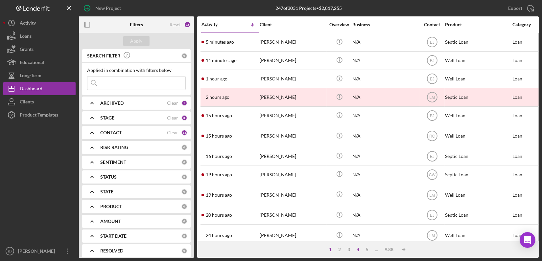
click at [358, 250] on div "4" at bounding box center [358, 249] width 9 height 5
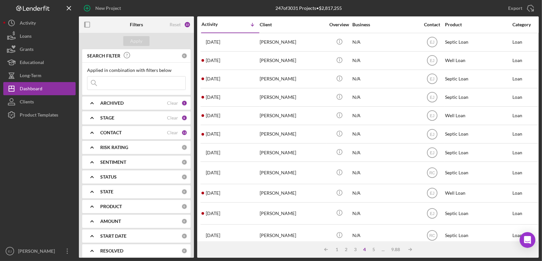
click at [365, 251] on div "4" at bounding box center [364, 249] width 9 height 5
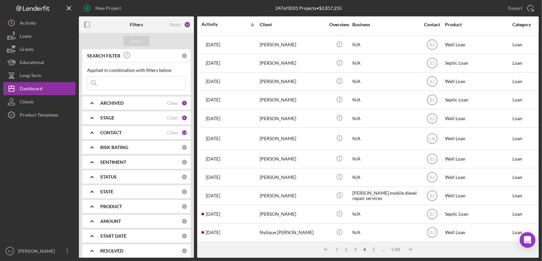
scroll to position [275, 0]
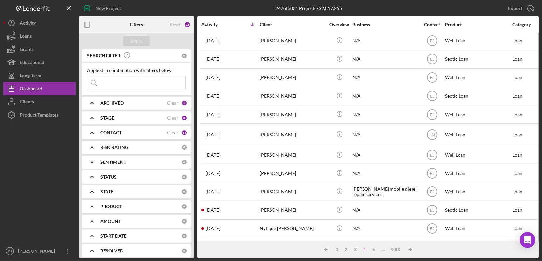
drag, startPoint x: 355, startPoint y: 232, endPoint x: 223, endPoint y: 9, distance: 258.9
click at [223, 9] on div "New Project" at bounding box center [155, 8] width 153 height 16
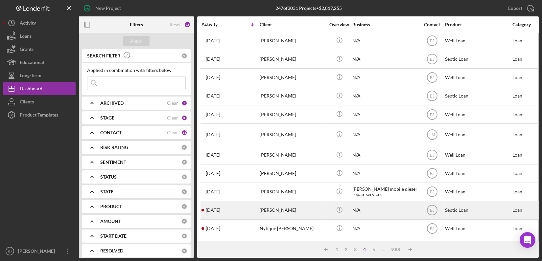
click at [270, 208] on div "[PERSON_NAME]" at bounding box center [293, 210] width 66 height 17
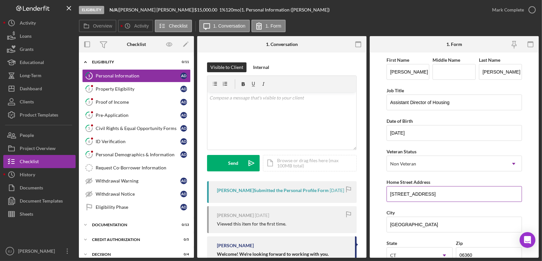
drag, startPoint x: 388, startPoint y: 193, endPoint x: 447, endPoint y: 192, distance: 58.5
click at [447, 192] on input "[STREET_ADDRESS]" at bounding box center [453, 194] width 135 height 16
click at [113, 86] on div "Property Eligibility" at bounding box center [138, 88] width 85 height 5
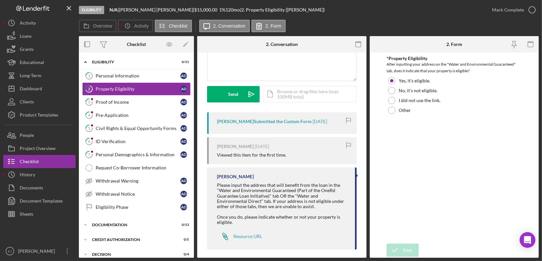
scroll to position [79, 0]
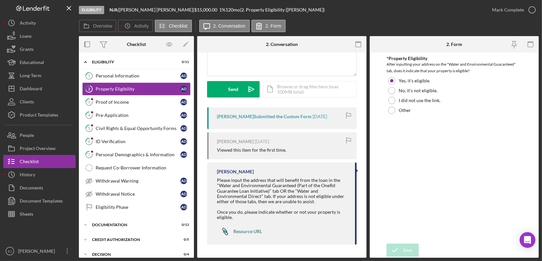
click at [252, 231] on div "Resource URL" at bounding box center [247, 231] width 29 height 5
click at [312, 88] on div "Icon/Document Browse or drag files here (max 100MB total) Tap to choose files o…" at bounding box center [310, 89] width 94 height 16
click at [310, 85] on div "Icon/Document Browse or drag files here (max 100MB total) Tap to choose files o…" at bounding box center [310, 89] width 94 height 16
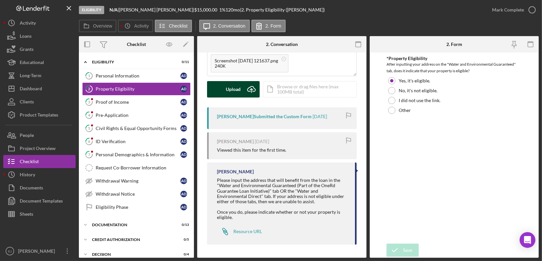
click at [228, 87] on div "Upload" at bounding box center [233, 89] width 15 height 16
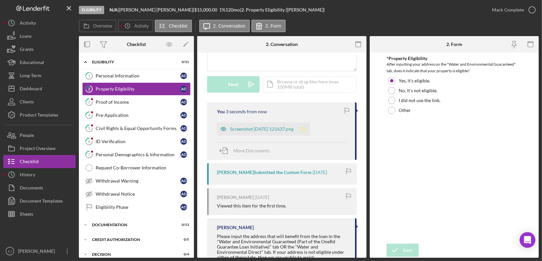
click at [310, 129] on icon "Icon/Star" at bounding box center [303, 129] width 13 height 13
click at [533, 10] on icon "button" at bounding box center [532, 10] width 16 height 16
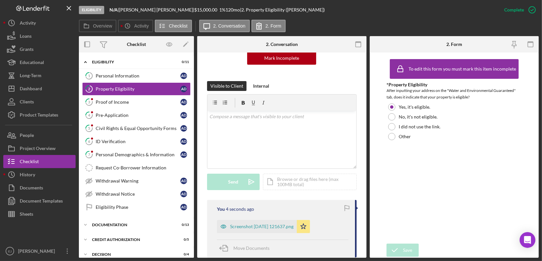
scroll to position [176, 0]
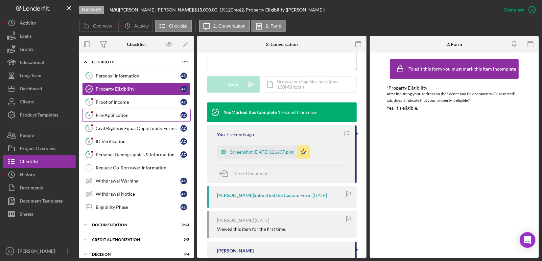
click at [108, 113] on div "Pre-Application" at bounding box center [138, 115] width 85 height 5
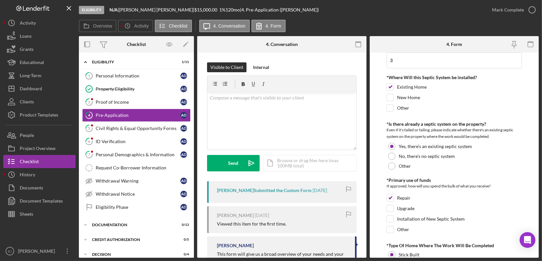
scroll to position [359, 0]
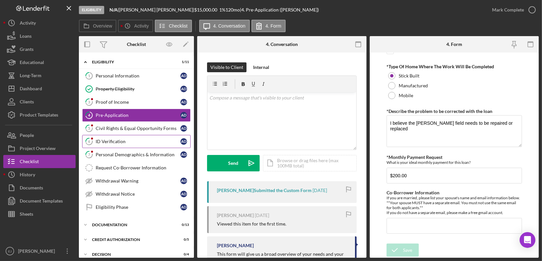
click at [126, 144] on link "6 ID Verification A D" at bounding box center [136, 141] width 108 height 13
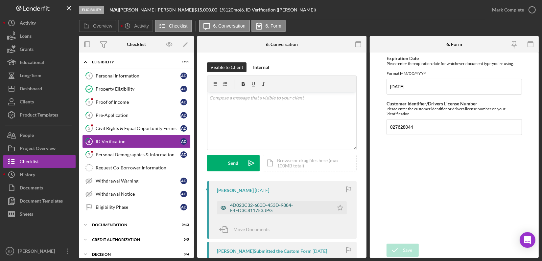
click at [269, 208] on div "4D023C32-680D-453D-9884-E4FD3C811753.JPG" at bounding box center [280, 208] width 100 height 11
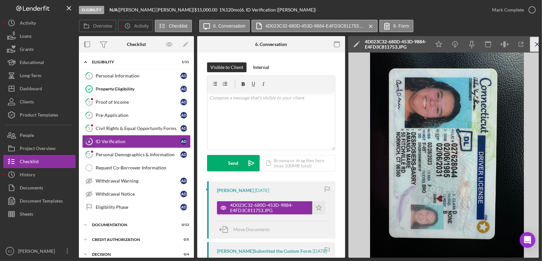
click at [532, 49] on icon "Icon/Menu Close" at bounding box center [537, 44] width 15 height 15
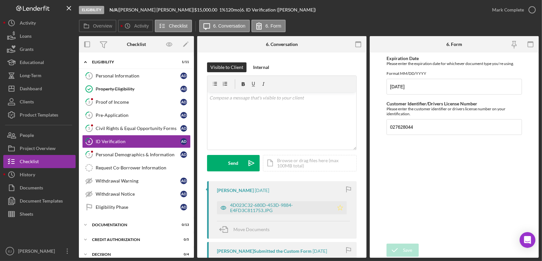
click at [337, 206] on icon "Icon/Star" at bounding box center [340, 207] width 13 height 13
click at [533, 11] on icon "button" at bounding box center [532, 10] width 16 height 16
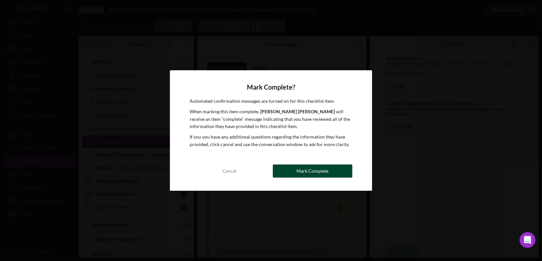
click at [329, 171] on button "Mark Complete" at bounding box center [313, 171] width 80 height 13
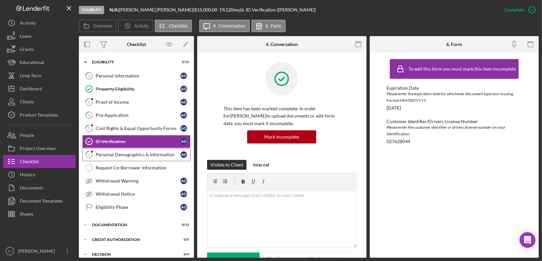
click at [136, 157] on link "7 Personal Demographics & Information A D" at bounding box center [136, 154] width 108 height 13
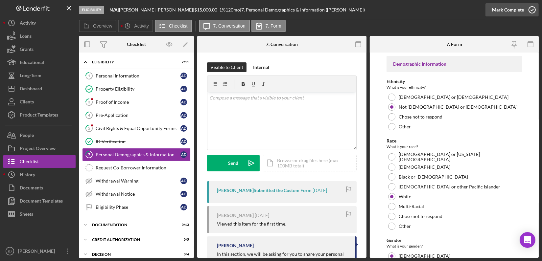
click at [529, 12] on icon "button" at bounding box center [532, 10] width 16 height 16
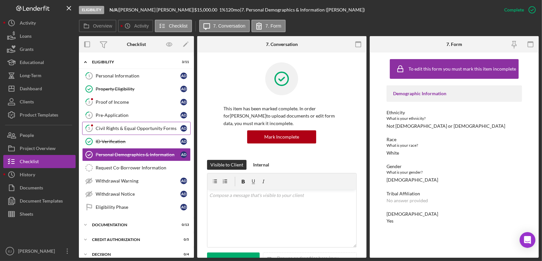
click at [116, 129] on div "Civil Rights & Equal Opportunity Forms" at bounding box center [138, 128] width 85 height 5
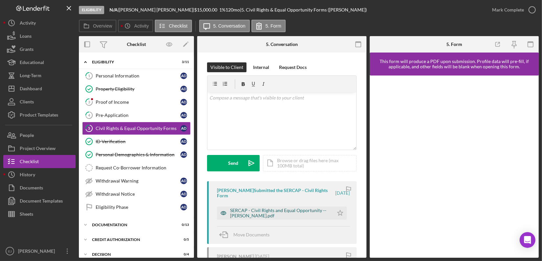
click at [295, 217] on div "SERCAP - Civil Rights and Equal Opportunity -- [PERSON_NAME].pdf" at bounding box center [280, 213] width 100 height 11
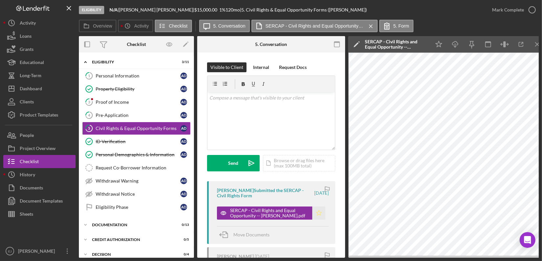
click at [318, 214] on polygon "button" at bounding box center [319, 212] width 6 height 5
click at [532, 9] on icon "button" at bounding box center [532, 10] width 16 height 16
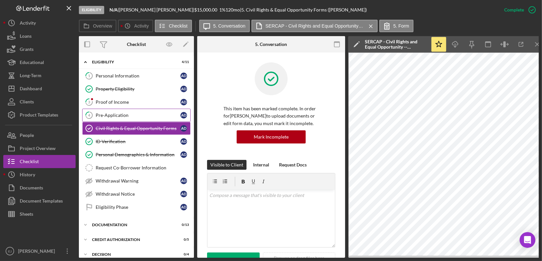
click at [135, 111] on link "4 Pre-Application A D" at bounding box center [136, 115] width 108 height 13
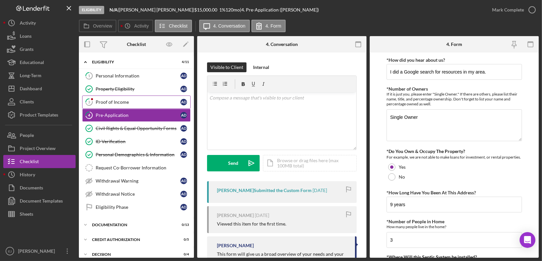
click at [111, 104] on div "Proof of Income" at bounding box center [138, 102] width 85 height 5
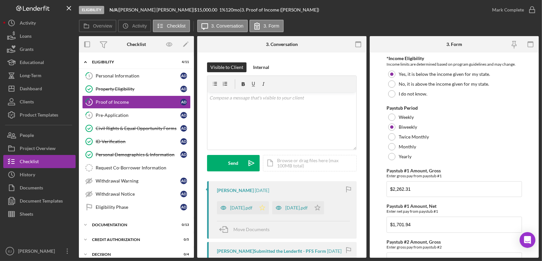
click at [260, 208] on icon "Icon/Star" at bounding box center [262, 207] width 13 height 13
click at [236, 212] on div "[DATE].pdf" at bounding box center [236, 207] width 39 height 13
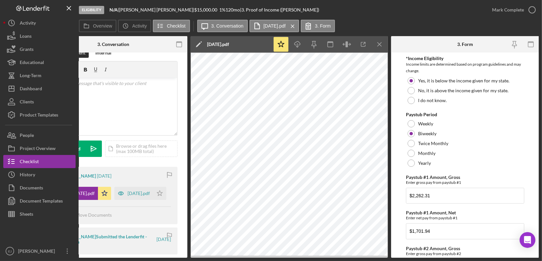
scroll to position [178, 0]
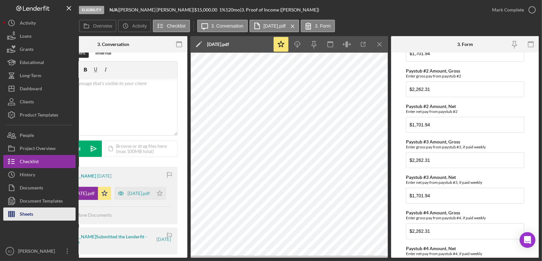
click at [35, 211] on button "Sheets" at bounding box center [39, 214] width 72 height 13
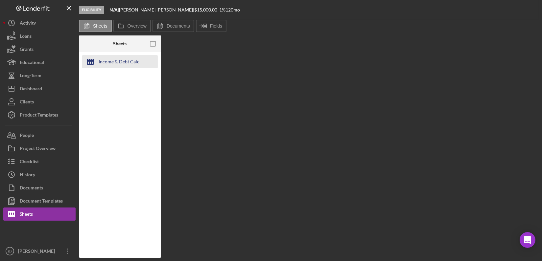
click at [89, 63] on line "button" at bounding box center [90, 63] width 6 height 0
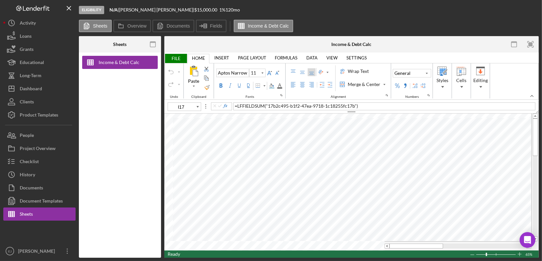
click at [536, 229] on div at bounding box center [535, 178] width 5 height 118
click at [37, 89] on div "Dashboard" at bounding box center [31, 89] width 22 height 15
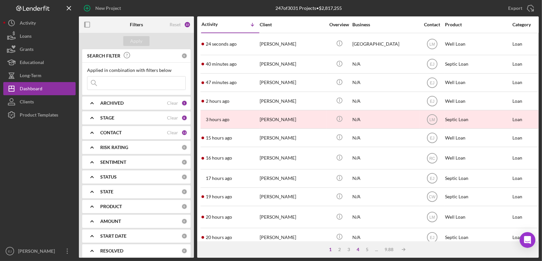
click at [359, 248] on div "4" at bounding box center [358, 249] width 9 height 5
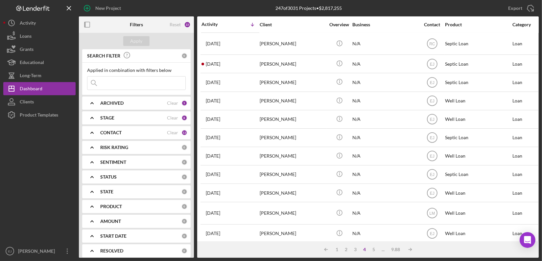
scroll to position [275, 0]
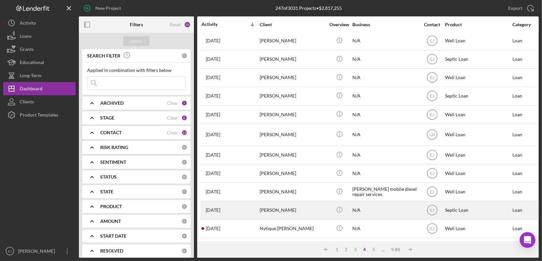
click at [287, 209] on div "[PERSON_NAME]" at bounding box center [293, 210] width 66 height 17
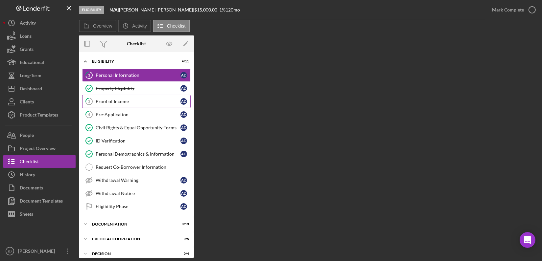
click at [136, 98] on link "3 Proof of Income A D" at bounding box center [136, 101] width 108 height 13
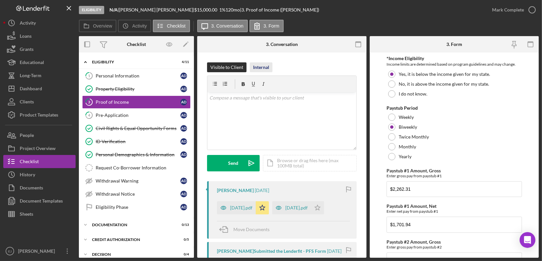
click at [263, 70] on div "Internal" at bounding box center [261, 67] width 16 height 10
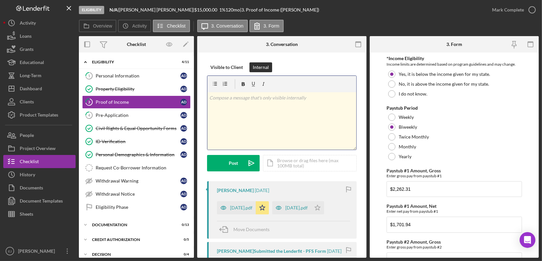
click at [253, 99] on p at bounding box center [281, 97] width 145 height 7
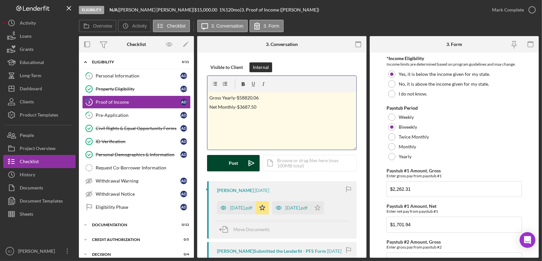
click at [226, 160] on button "Post Icon/icon-invite-send" at bounding box center [233, 163] width 53 height 16
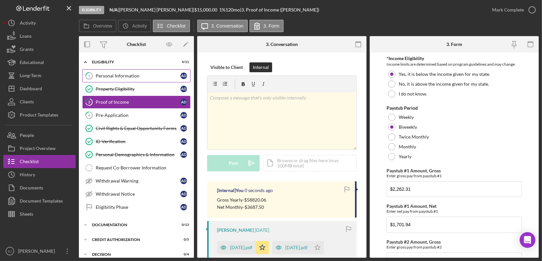
click at [136, 76] on div "Personal Information" at bounding box center [138, 75] width 85 height 5
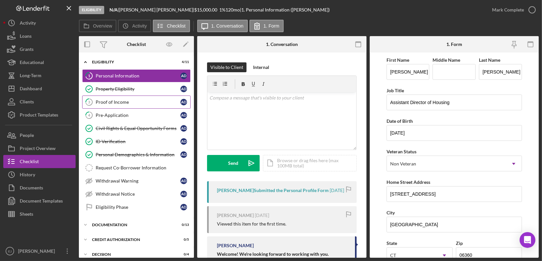
click at [124, 101] on div "Proof of Income" at bounding box center [138, 102] width 85 height 5
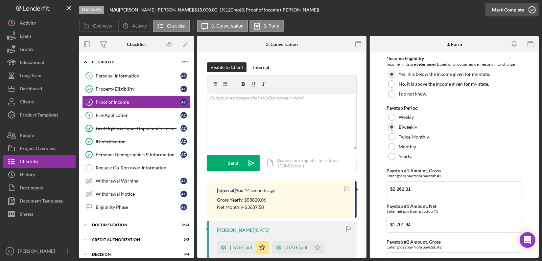
click at [533, 10] on icon "button" at bounding box center [532, 10] width 16 height 16
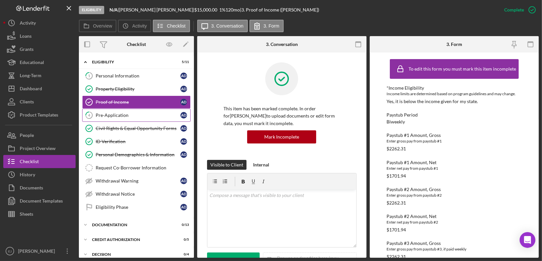
click at [130, 116] on div "Pre-Application" at bounding box center [138, 115] width 85 height 5
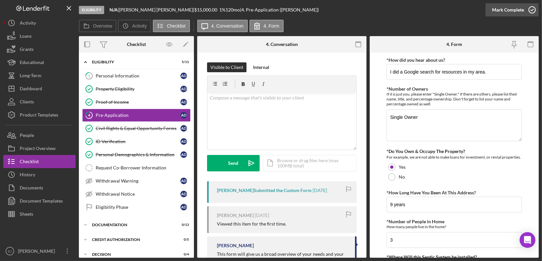
click at [532, 8] on icon "button" at bounding box center [532, 10] width 16 height 16
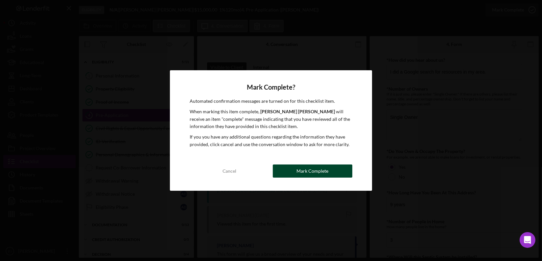
click at [322, 170] on div "Mark Complete" at bounding box center [312, 171] width 32 height 13
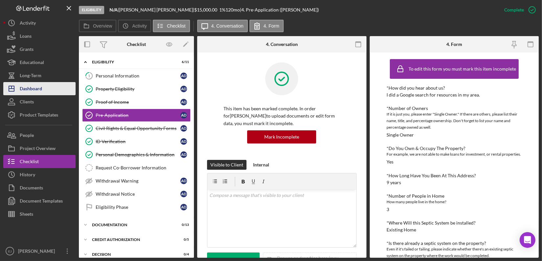
click at [39, 90] on div "Dashboard" at bounding box center [31, 89] width 22 height 15
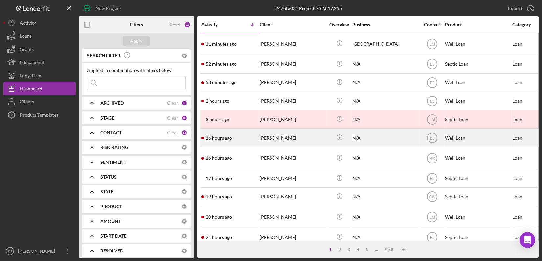
click at [291, 138] on div "[PERSON_NAME]" at bounding box center [293, 137] width 66 height 17
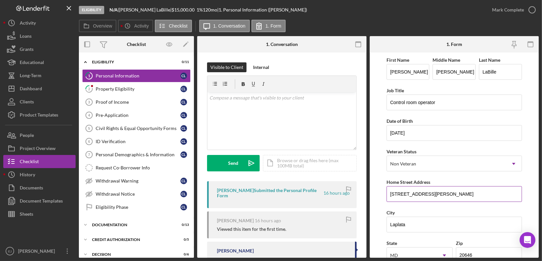
drag, startPoint x: 388, startPoint y: 193, endPoint x: 447, endPoint y: 191, distance: 58.9
click at [447, 191] on input "[STREET_ADDRESS][PERSON_NAME]" at bounding box center [453, 194] width 135 height 16
click at [137, 88] on div "Property Eligibility" at bounding box center [138, 88] width 85 height 5
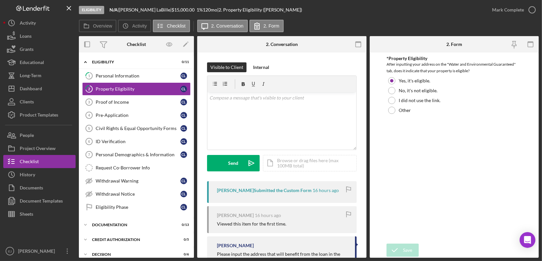
click at [366, 255] on div "Overview Internal Workflow Stage Eligibility Icon/Dropdown Arrow Archive (can u…" at bounding box center [309, 147] width 460 height 222
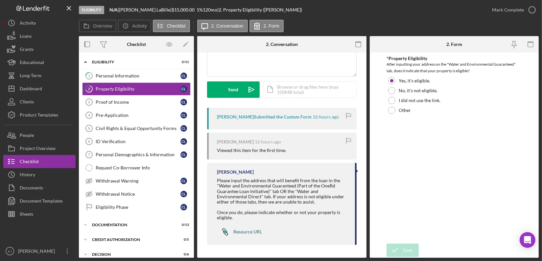
click at [257, 233] on div "Resource URL" at bounding box center [247, 231] width 29 height 5
click at [140, 73] on div "Personal Information" at bounding box center [138, 75] width 85 height 5
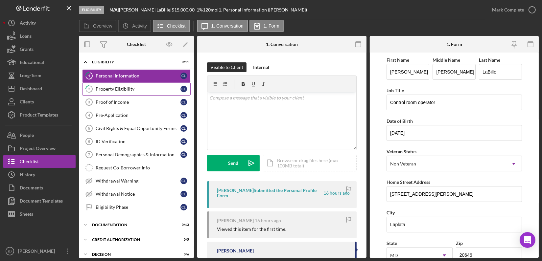
click at [140, 89] on div "Property Eligibility" at bounding box center [138, 88] width 85 height 5
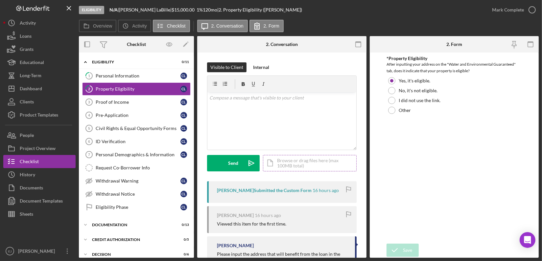
click at [314, 161] on div "Icon/Document Browse or drag files here (max 100MB total) Tap to choose files o…" at bounding box center [310, 163] width 94 height 16
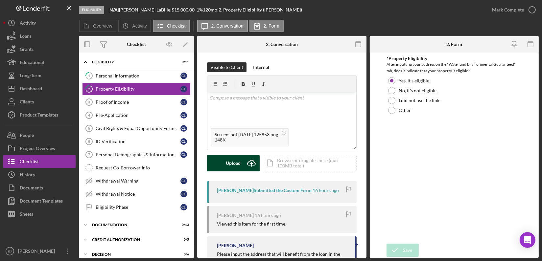
click at [254, 164] on icon "Icon/Upload" at bounding box center [251, 163] width 16 height 16
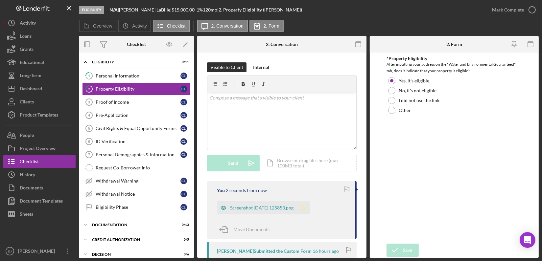
click at [306, 207] on polygon "button" at bounding box center [304, 207] width 6 height 5
click at [531, 16] on icon "button" at bounding box center [532, 10] width 16 height 16
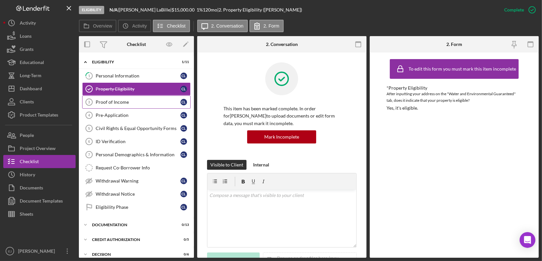
click at [138, 103] on div "Proof of Income" at bounding box center [138, 102] width 85 height 5
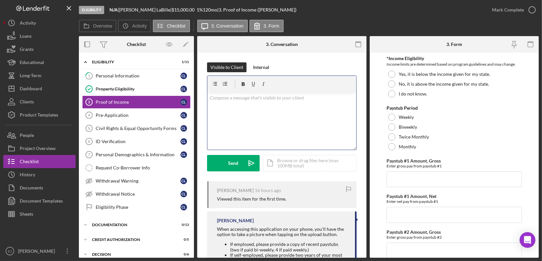
click at [247, 100] on p at bounding box center [281, 97] width 145 height 7
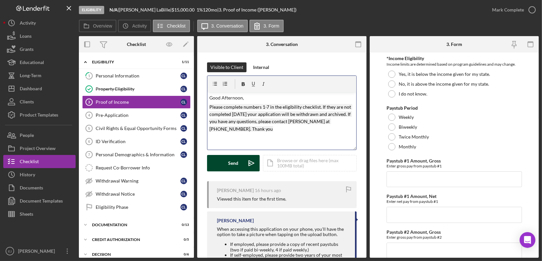
click at [226, 161] on button "Send Icon/icon-invite-send" at bounding box center [233, 163] width 53 height 16
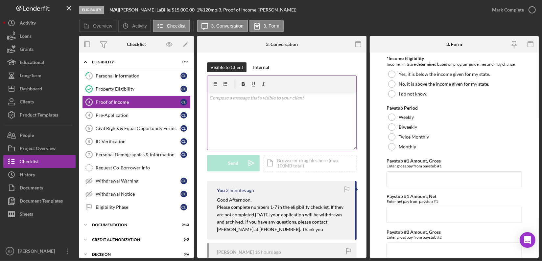
click at [251, 104] on div "v Color teal Color pink Remove color Add row above Add row below Add column bef…" at bounding box center [281, 121] width 149 height 58
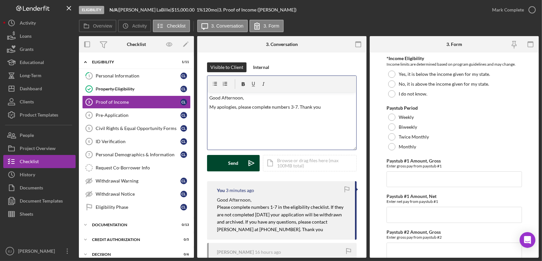
click at [234, 167] on div "Send" at bounding box center [233, 163] width 10 height 16
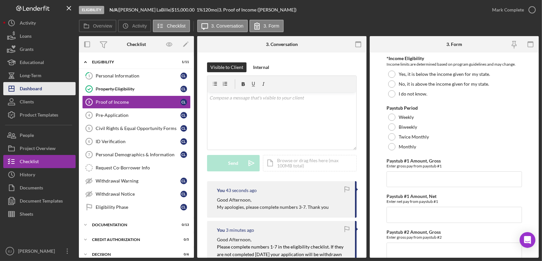
click at [28, 87] on div "Dashboard" at bounding box center [31, 89] width 22 height 15
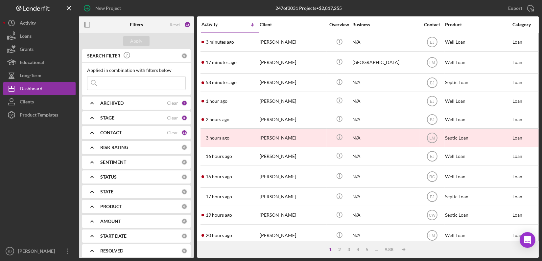
click at [132, 84] on input at bounding box center [136, 83] width 98 height 13
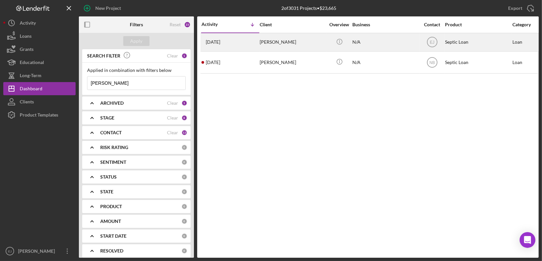
type input "[PERSON_NAME]"
click at [301, 41] on div "[PERSON_NAME]" at bounding box center [293, 42] width 66 height 17
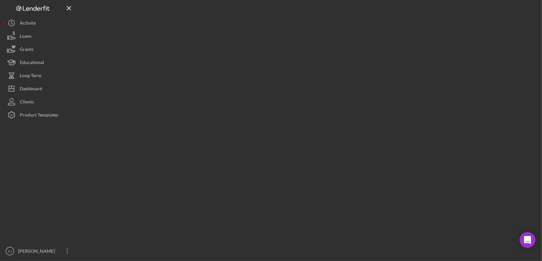
click at [301, 41] on div at bounding box center [309, 129] width 460 height 258
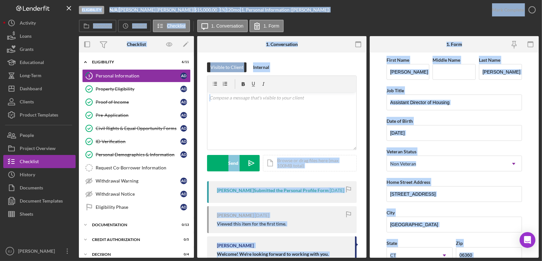
click at [361, 29] on div "Overview Icon/History Activity Checklist Icon/Message 1. Conversation 1. Form" at bounding box center [309, 26] width 460 height 13
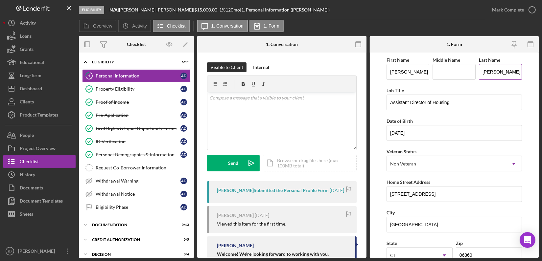
drag, startPoint x: 480, startPoint y: 69, endPoint x: 517, endPoint y: 70, distance: 37.2
click at [517, 70] on input "[PERSON_NAME]" at bounding box center [500, 72] width 43 height 16
click at [31, 148] on div "Project Overview" at bounding box center [38, 149] width 36 height 15
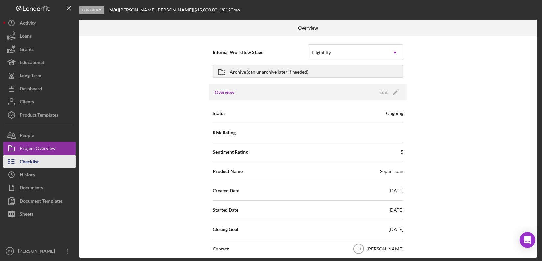
click at [38, 161] on div "Checklist" at bounding box center [29, 162] width 19 height 15
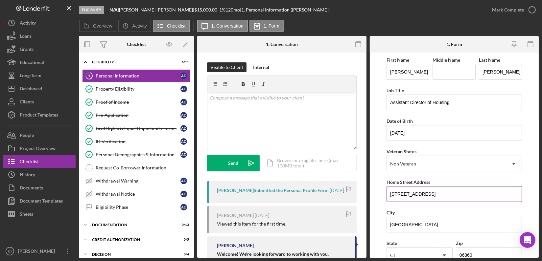
drag, startPoint x: 388, startPoint y: 196, endPoint x: 431, endPoint y: 196, distance: 42.4
click at [431, 196] on input "[STREET_ADDRESS]" at bounding box center [453, 194] width 135 height 16
click at [138, 152] on div "Personal Demographics & Information" at bounding box center [138, 154] width 85 height 5
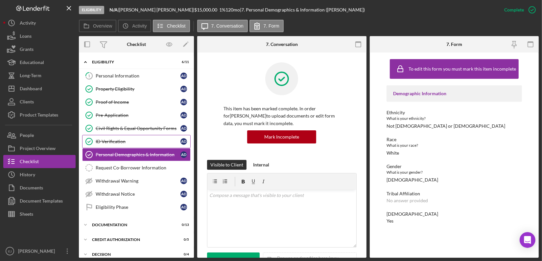
click at [130, 137] on link "ID Verification ID Verification A D" at bounding box center [136, 141] width 108 height 13
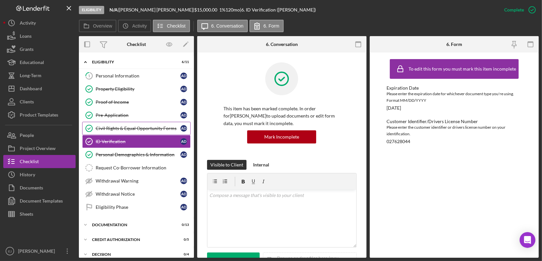
click at [130, 129] on div "Civil Rights & Equal Opportunity Forms" at bounding box center [138, 128] width 85 height 5
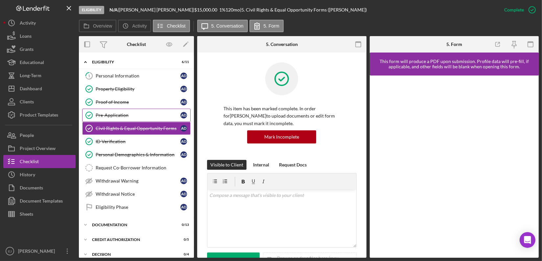
click at [125, 110] on link "Pre-Application Pre-Application A D" at bounding box center [136, 115] width 108 height 13
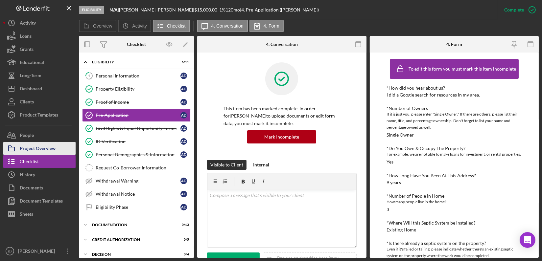
click at [54, 150] on div "Project Overview" at bounding box center [38, 149] width 36 height 15
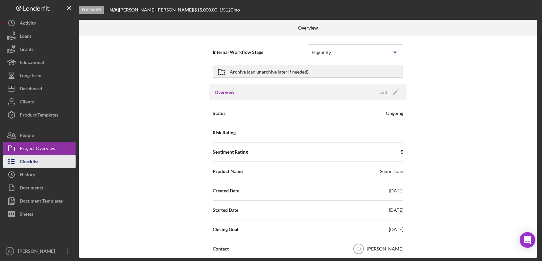
click at [41, 163] on button "Checklist" at bounding box center [39, 161] width 72 height 13
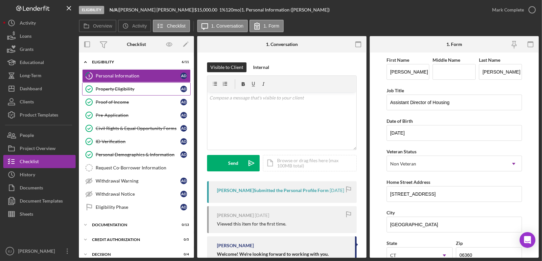
click at [137, 89] on div "Property Eligibility" at bounding box center [138, 88] width 85 height 5
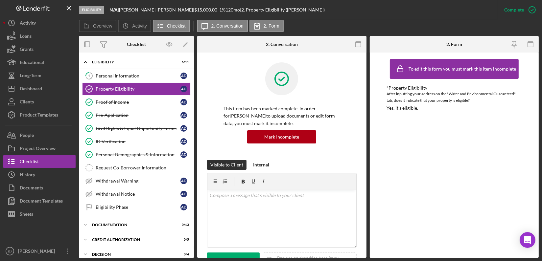
scroll to position [180, 0]
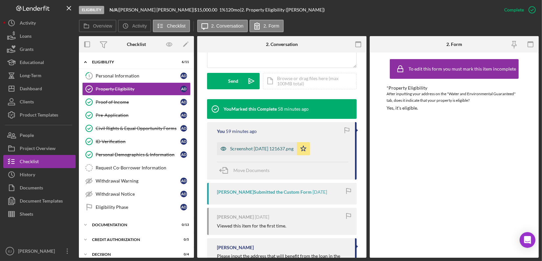
click at [281, 148] on div "Screenshot [DATE] 121637.png" at bounding box center [261, 148] width 63 height 5
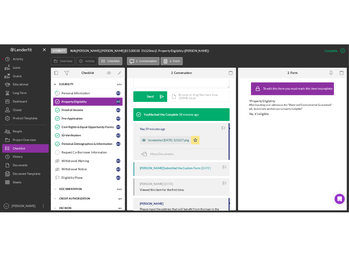
scroll to position [187, 0]
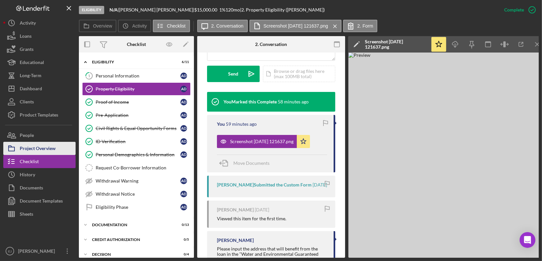
click at [61, 145] on button "Project Overview" at bounding box center [39, 148] width 72 height 13
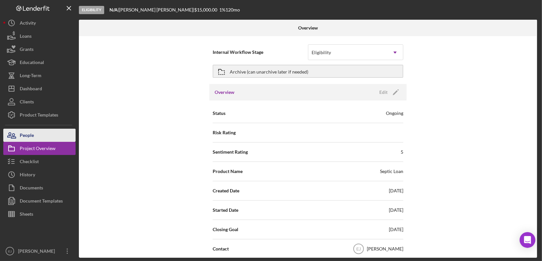
click at [39, 132] on button "People" at bounding box center [39, 135] width 72 height 13
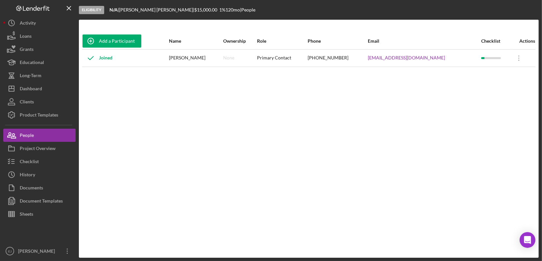
drag, startPoint x: 374, startPoint y: 60, endPoint x: 455, endPoint y: 61, distance: 81.5
click at [455, 61] on tr "Joined [PERSON_NAME] None Primary Contact [PHONE_NUMBER] [EMAIL_ADDRESS][DOMAIN…" at bounding box center [308, 57] width 453 height 17
copy tr "[EMAIL_ADDRESS][DOMAIN_NAME]"
click at [295, 97] on div "Add a Participant Name Ownership Role Phone Email Checklist Actions Joined [PER…" at bounding box center [309, 139] width 460 height 212
drag, startPoint x: 162, startPoint y: 57, endPoint x: 244, endPoint y: 59, distance: 81.5
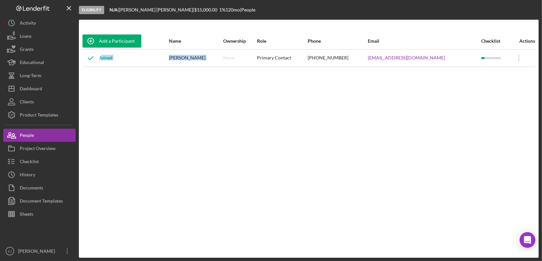
click at [244, 59] on tr "Joined [PERSON_NAME] None Primary Contact [PHONE_NUMBER] [EMAIL_ADDRESS][DOMAIN…" at bounding box center [308, 57] width 453 height 17
copy tr "Joined [PERSON_NAME]"
click at [51, 153] on div "Project Overview" at bounding box center [38, 149] width 36 height 15
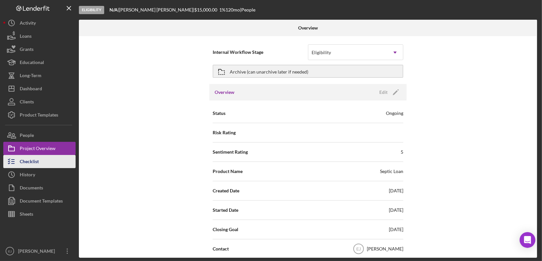
click at [54, 163] on button "Checklist" at bounding box center [39, 161] width 72 height 13
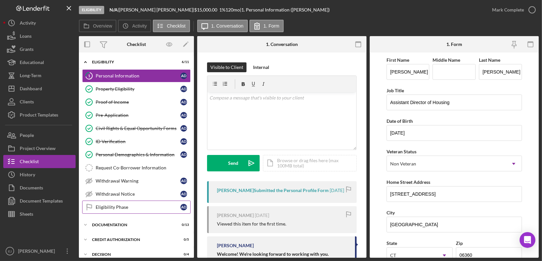
click at [125, 201] on link "Eligibility Phase Eligibility Phase A D" at bounding box center [136, 207] width 108 height 13
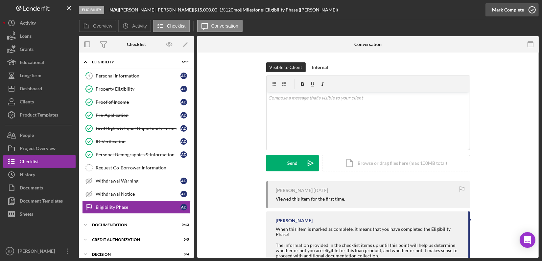
click at [536, 11] on icon "button" at bounding box center [532, 10] width 16 height 16
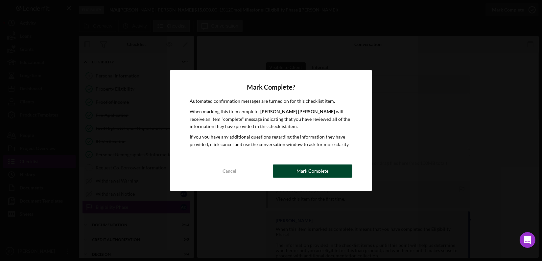
click at [339, 172] on button "Mark Complete" at bounding box center [313, 171] width 80 height 13
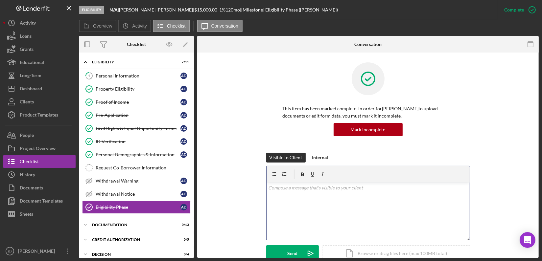
click at [324, 198] on div "v Color teal Color pink Remove color Add row above Add row below Add column bef…" at bounding box center [368, 212] width 203 height 58
click at [296, 194] on div "v Color teal Color pink Remove color Add row above Add row below Add column bef…" at bounding box center [368, 212] width 203 height 58
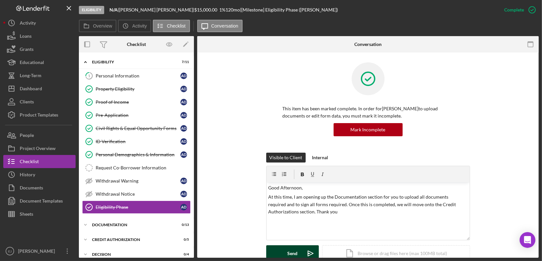
click at [285, 250] on button "Send Icon/icon-invite-send" at bounding box center [292, 253] width 53 height 16
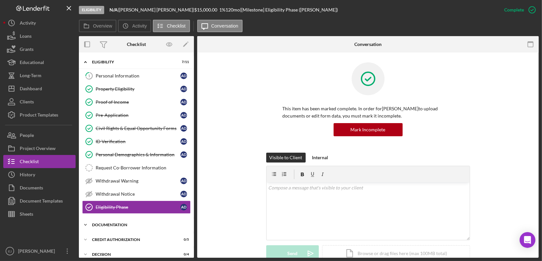
click at [103, 223] on div "Documentation" at bounding box center [139, 225] width 94 height 4
click at [130, 236] on div "Bank Statements (2 months)" at bounding box center [138, 238] width 85 height 5
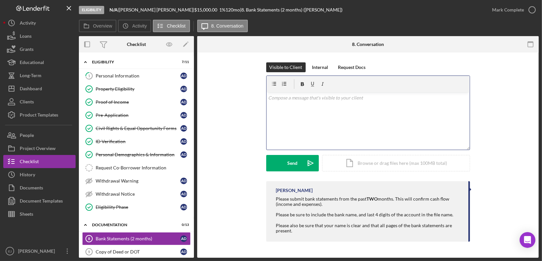
click at [315, 101] on p at bounding box center [367, 97] width 199 height 7
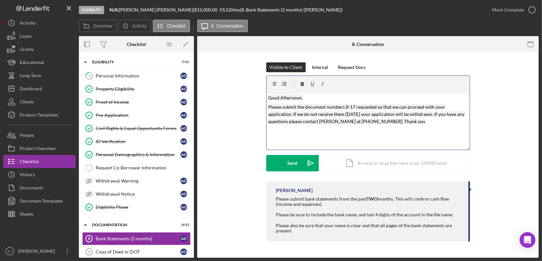
click at [394, 121] on mark "Please submit the document numbers 8-17 requested so that we can proceed with y…" at bounding box center [366, 114] width 197 height 20
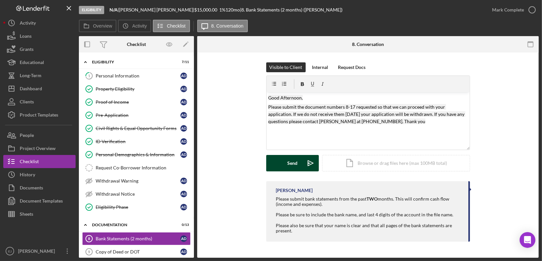
click at [305, 161] on icon "Icon/icon-invite-send" at bounding box center [310, 163] width 16 height 16
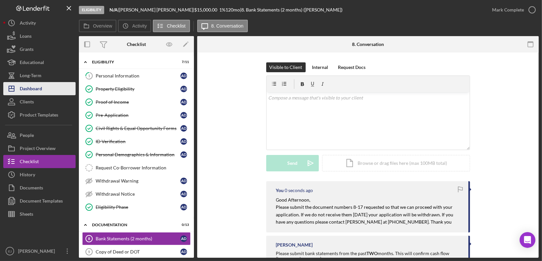
click at [38, 84] on div "Dashboard" at bounding box center [31, 89] width 22 height 15
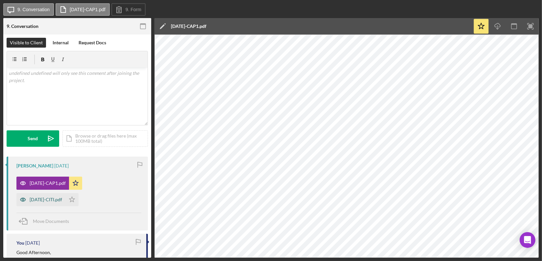
click at [56, 195] on div "[DATE]-CITI.pdf" at bounding box center [40, 199] width 49 height 13
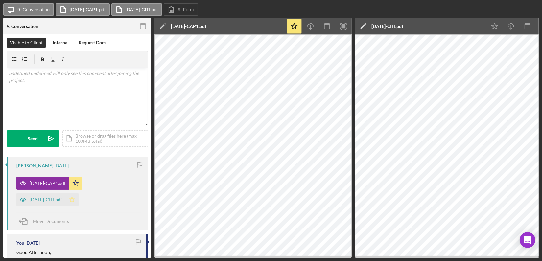
click at [76, 199] on icon "Icon/Star" at bounding box center [71, 199] width 13 height 13
